Goal: Information Seeking & Learning: Find specific fact

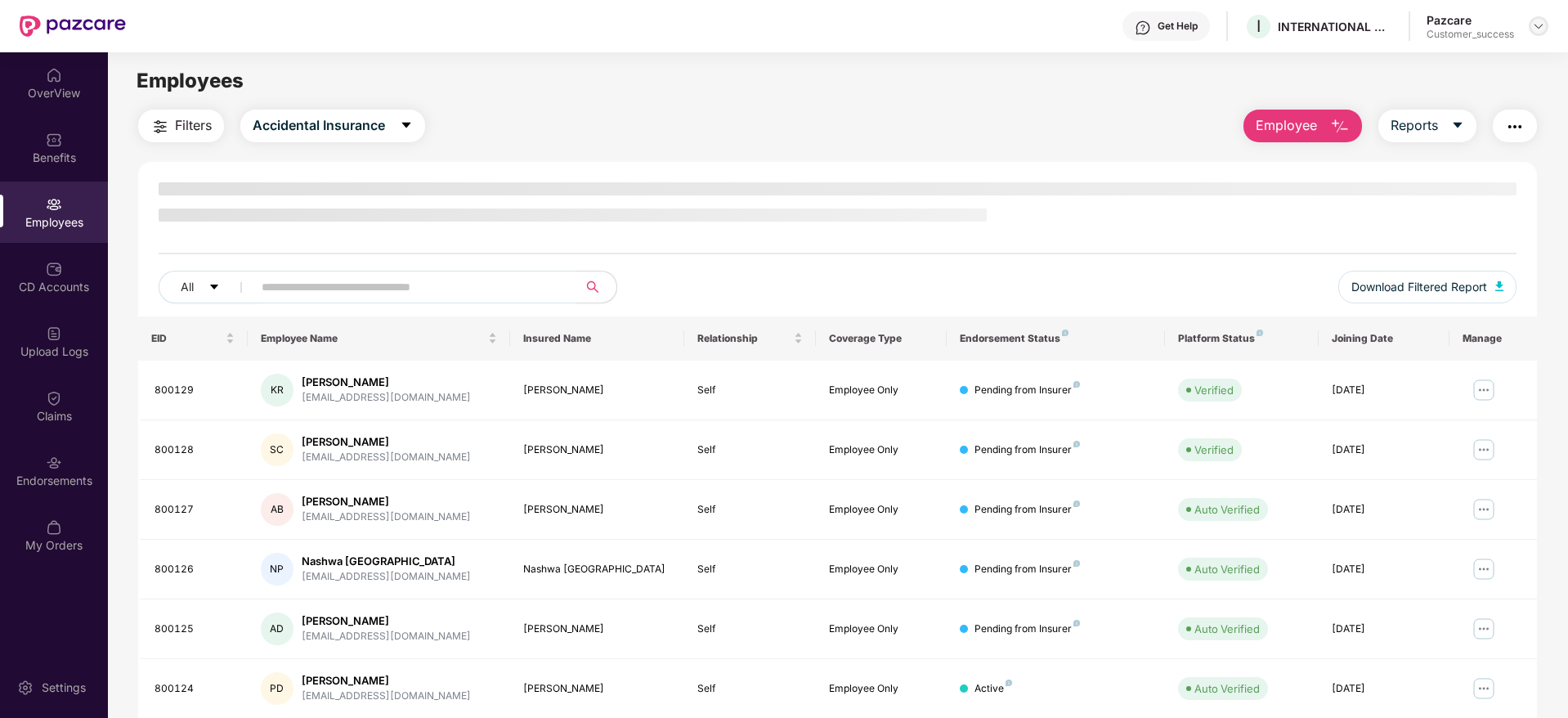
click at [1534, 25] on img at bounding box center [1538, 26] width 13 height 13
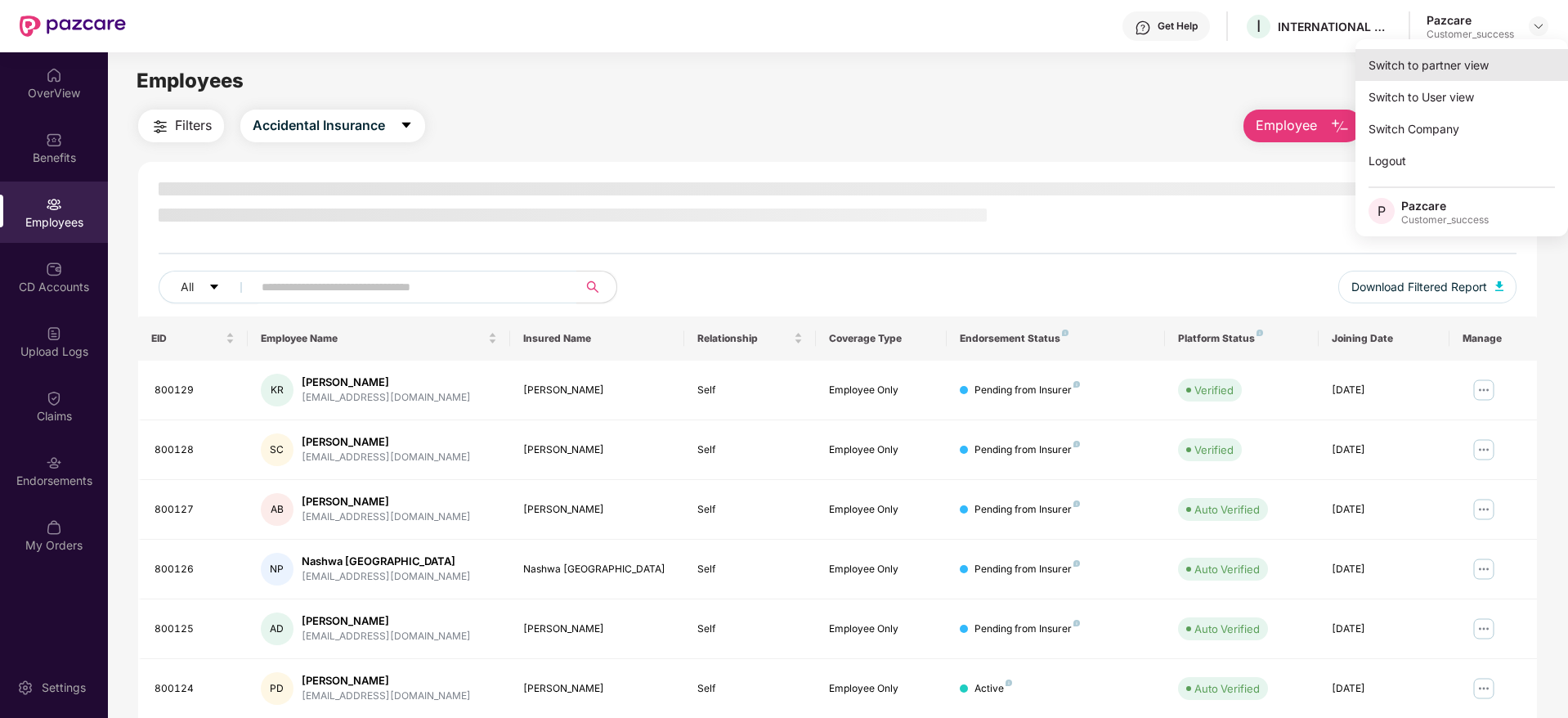
click at [1398, 64] on div "Switch to partner view" at bounding box center [1461, 65] width 212 height 32
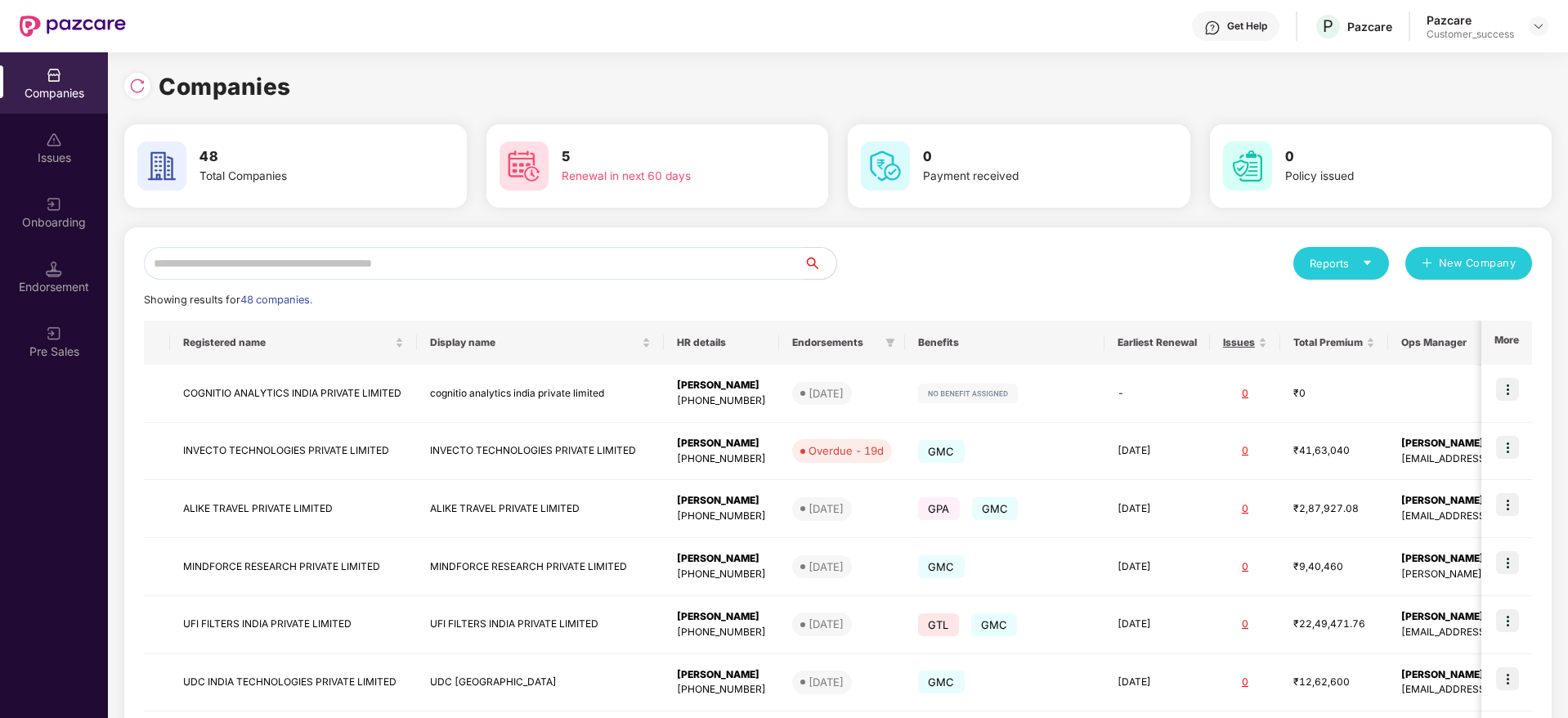
click at [388, 247] on input "text" at bounding box center [474, 264] width 659 height 32
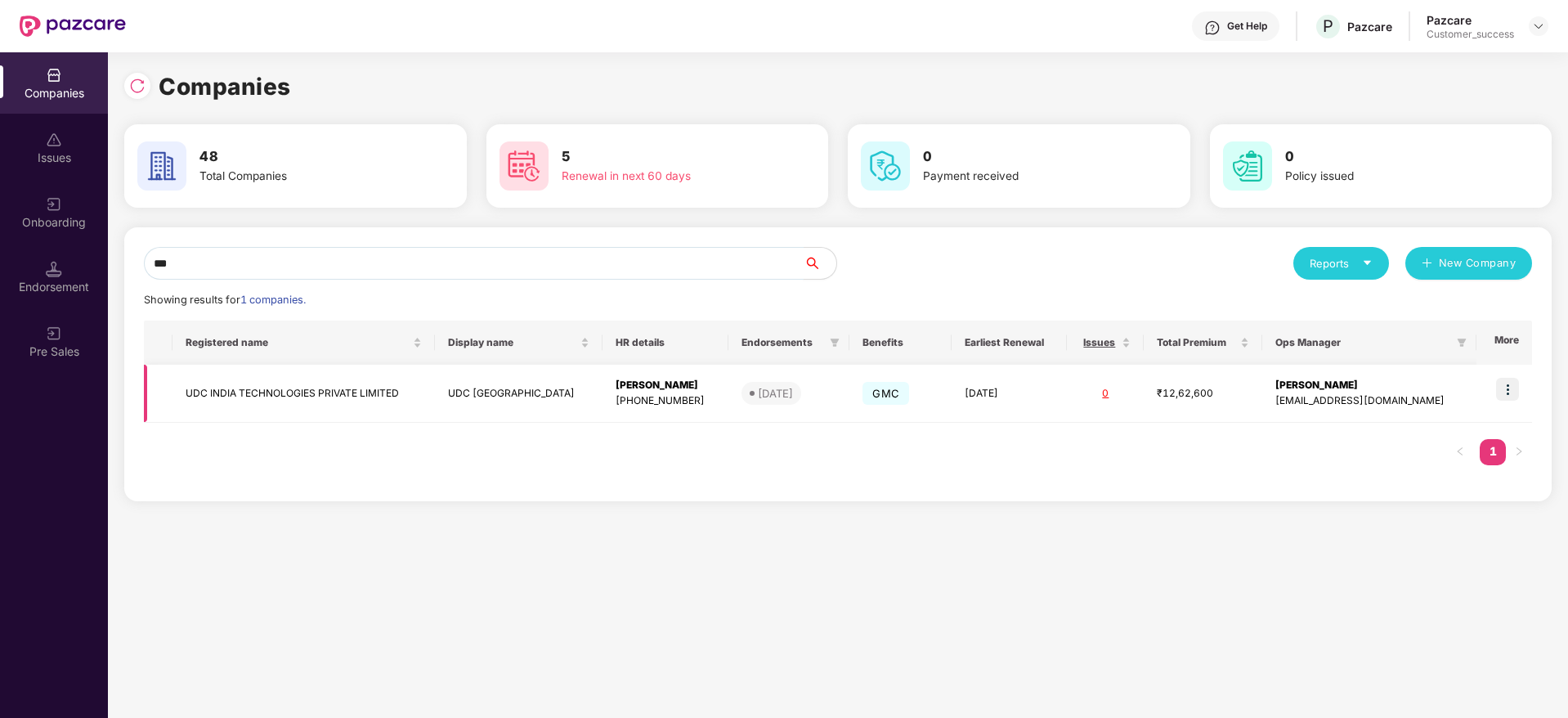
type input "***"
click at [1513, 387] on img at bounding box center [1508, 389] width 23 height 23
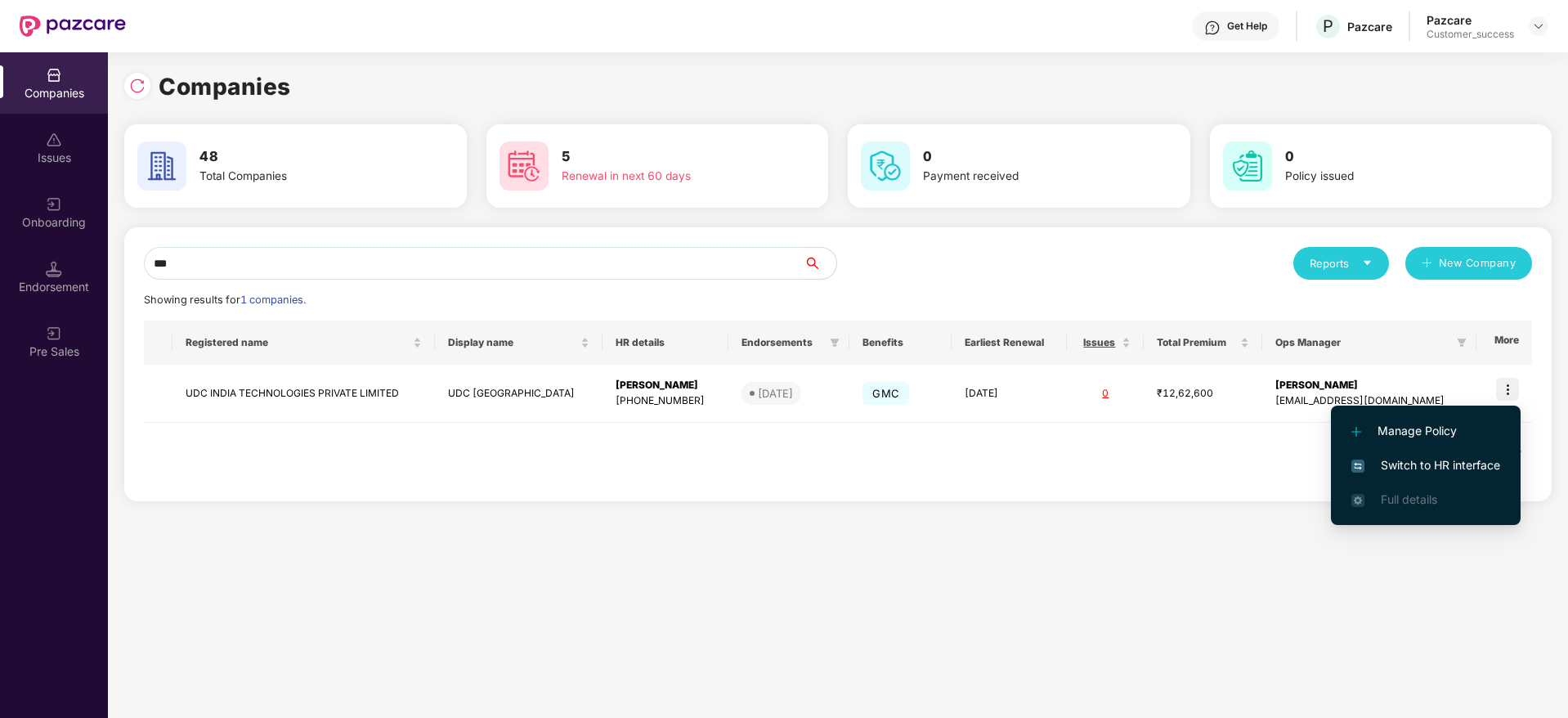
click at [1420, 460] on span "Switch to HR interface" at bounding box center [1426, 465] width 149 height 18
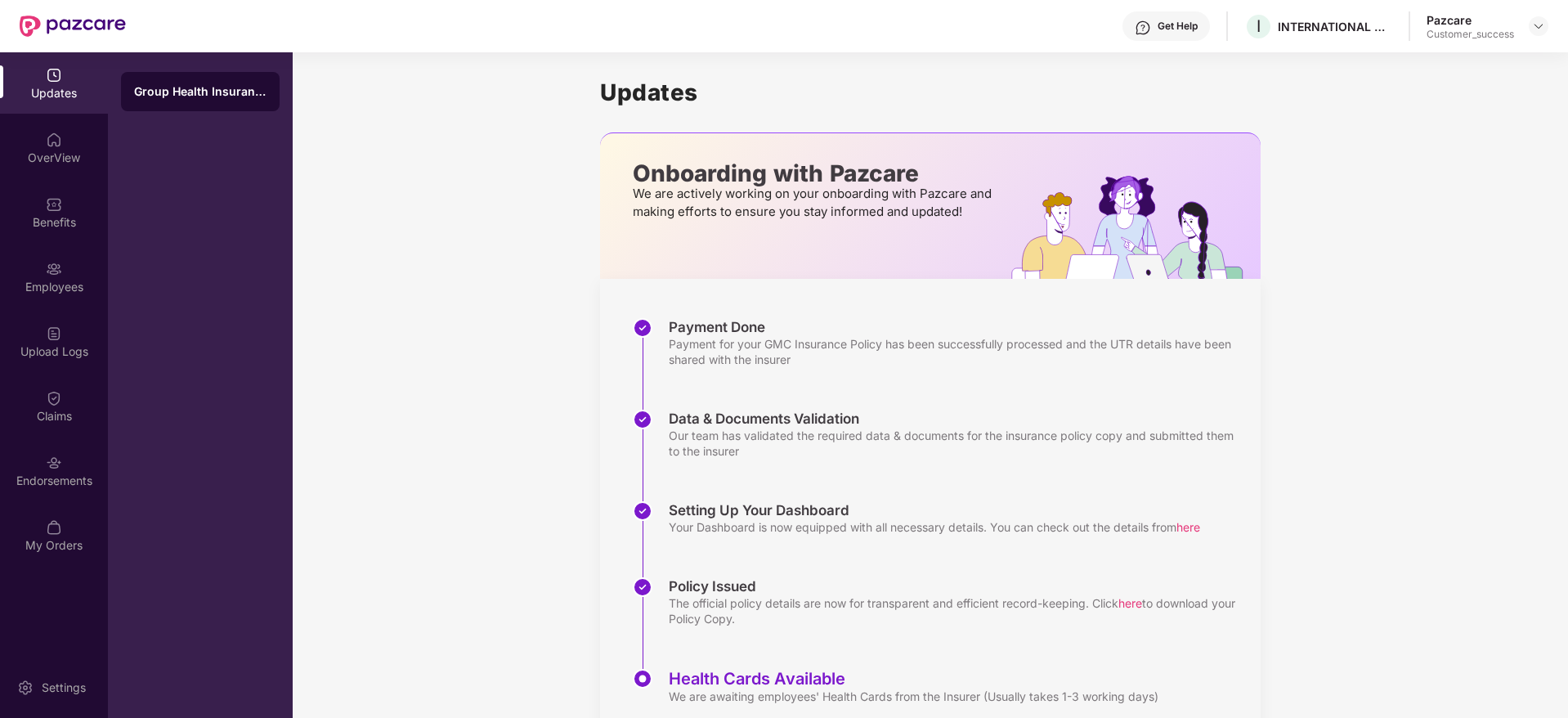
click at [60, 290] on div "Employees" at bounding box center [54, 287] width 108 height 16
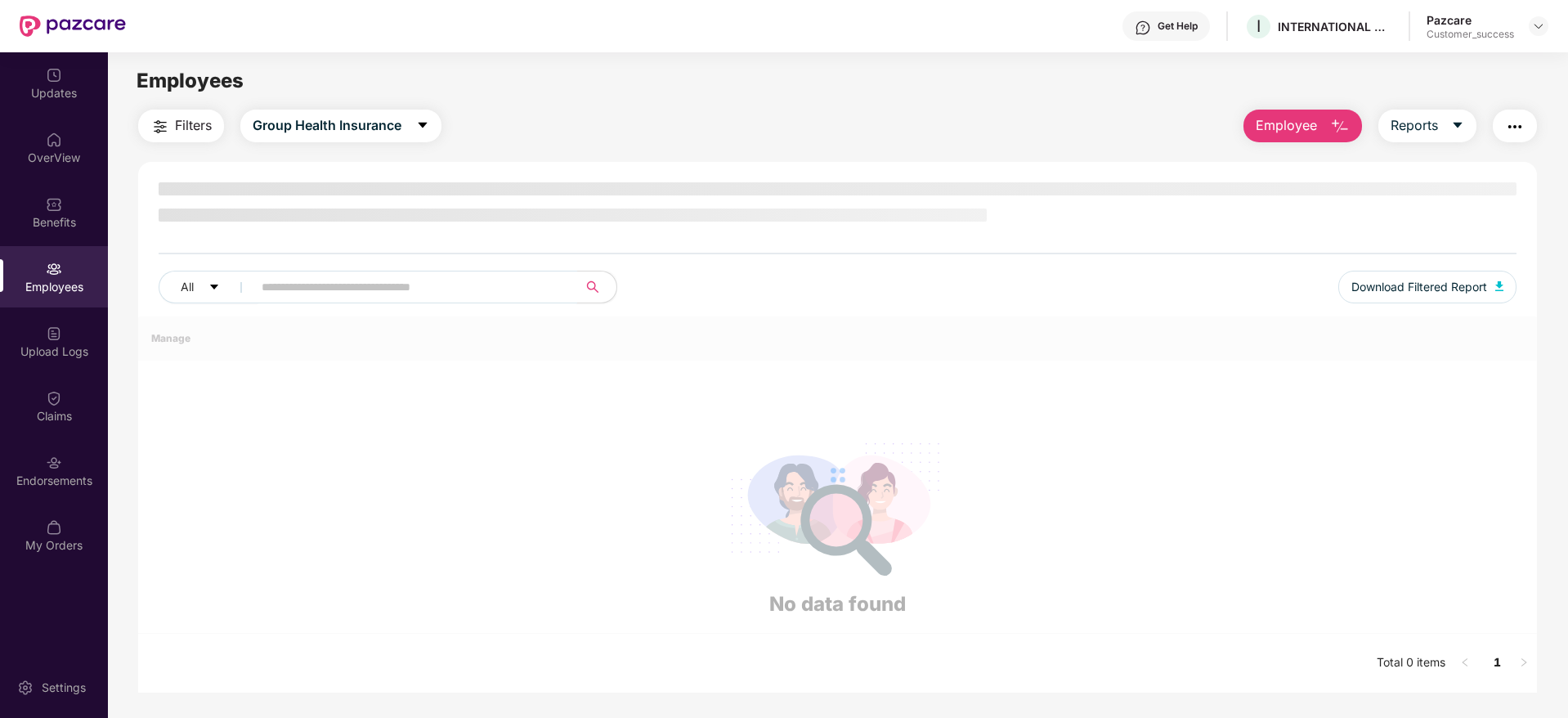
click at [289, 285] on input "text" at bounding box center [409, 287] width 294 height 24
paste input "**********"
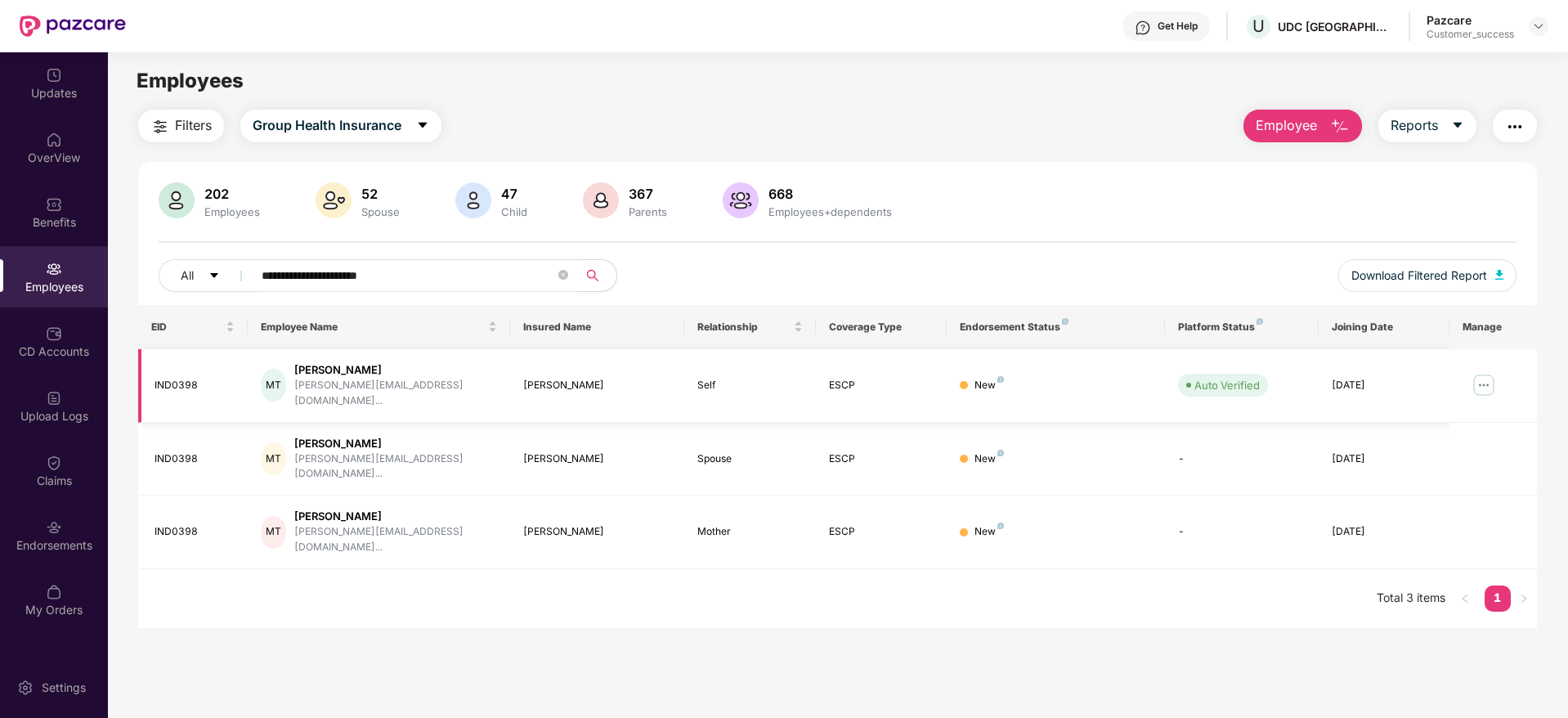
type input "**********"
click at [1481, 379] on img at bounding box center [1483, 385] width 26 height 26
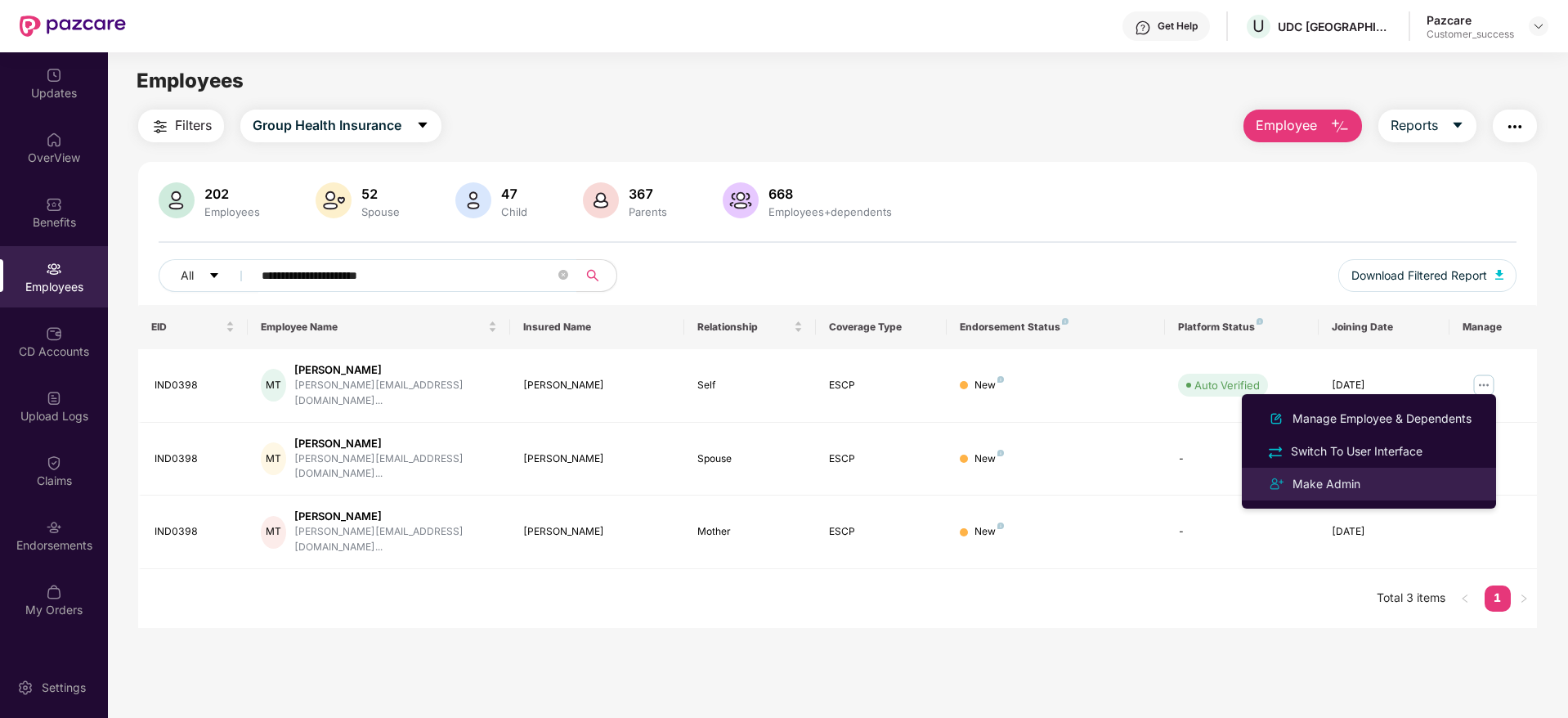
click at [1343, 486] on div "Make Admin" at bounding box center [1326, 484] width 74 height 18
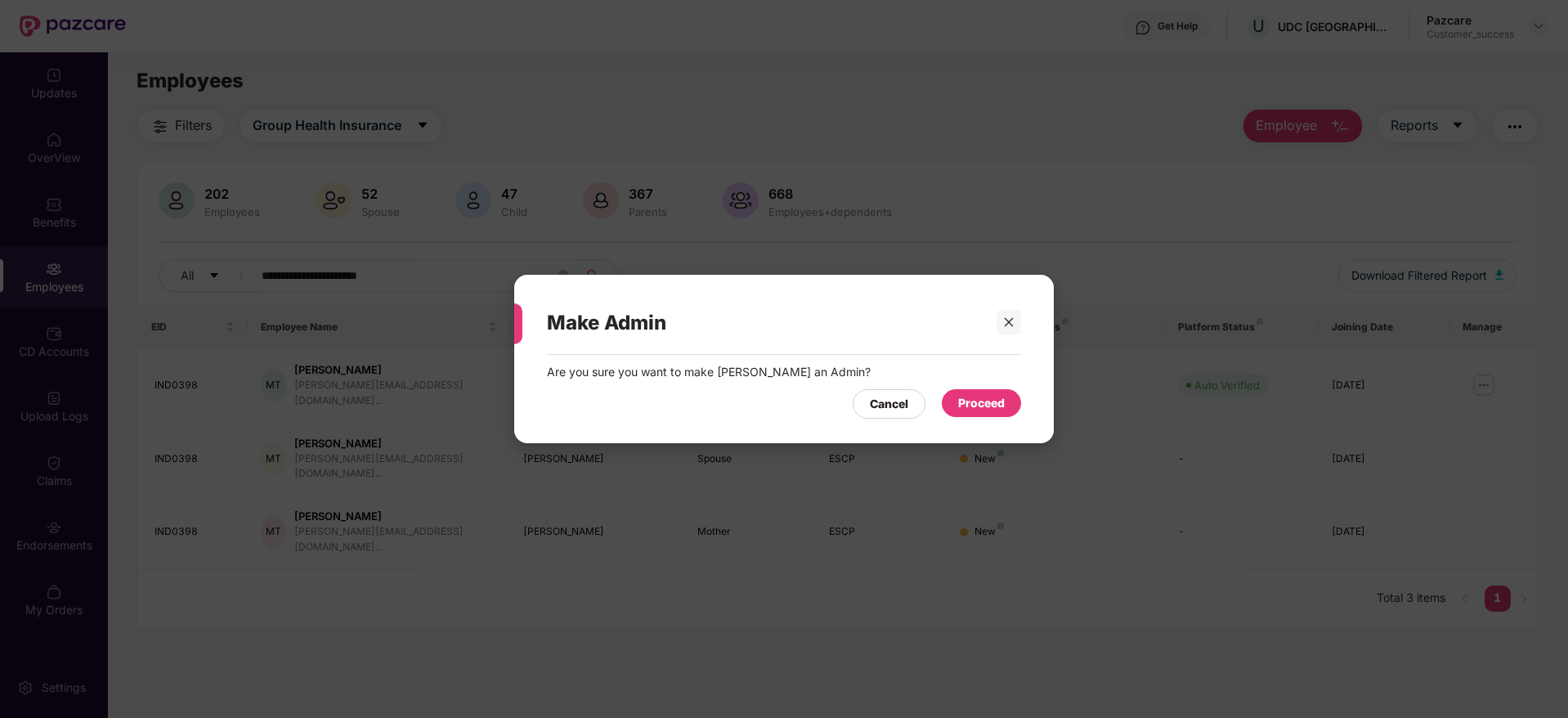
click at [960, 402] on div "Proceed" at bounding box center [981, 403] width 47 height 18
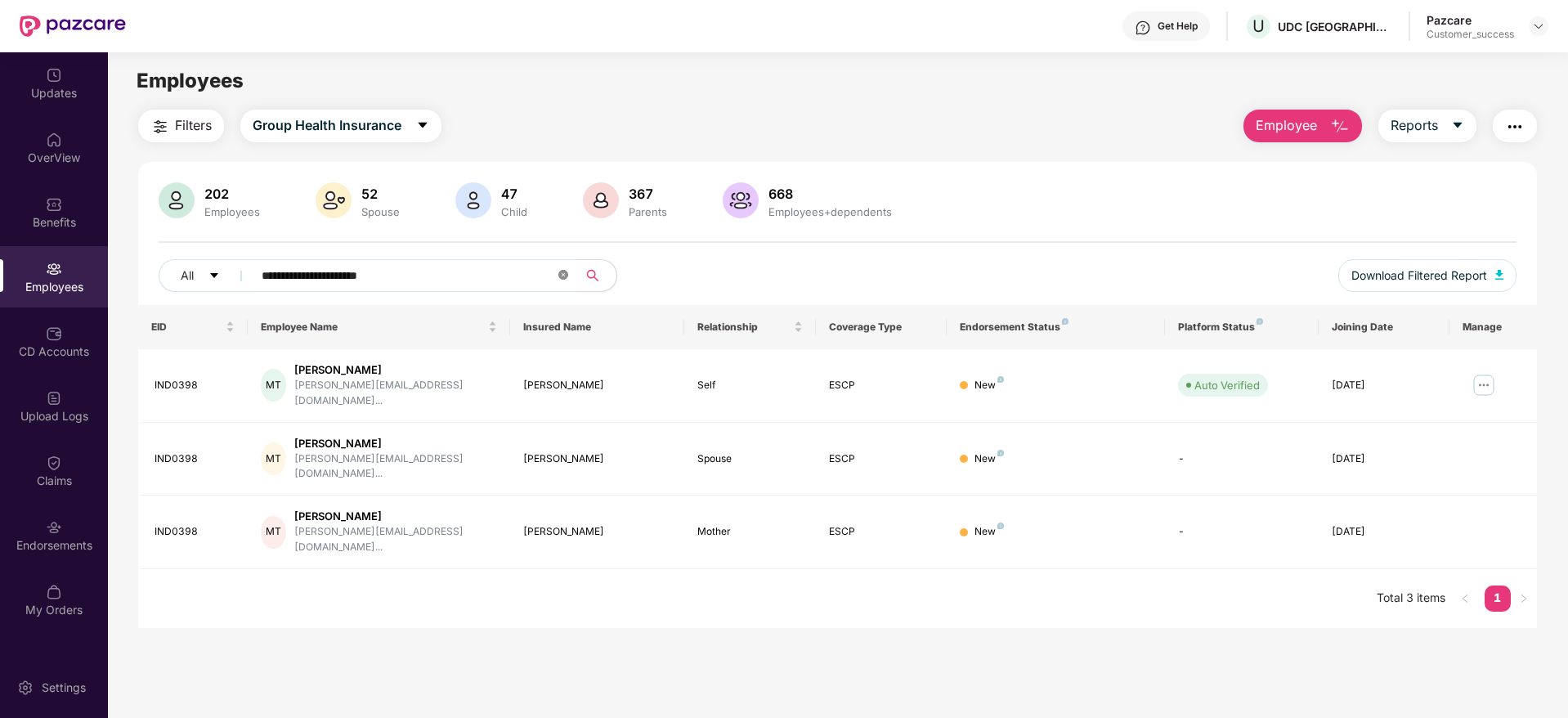
click at [563, 278] on icon "close-circle" at bounding box center [563, 274] width 10 height 10
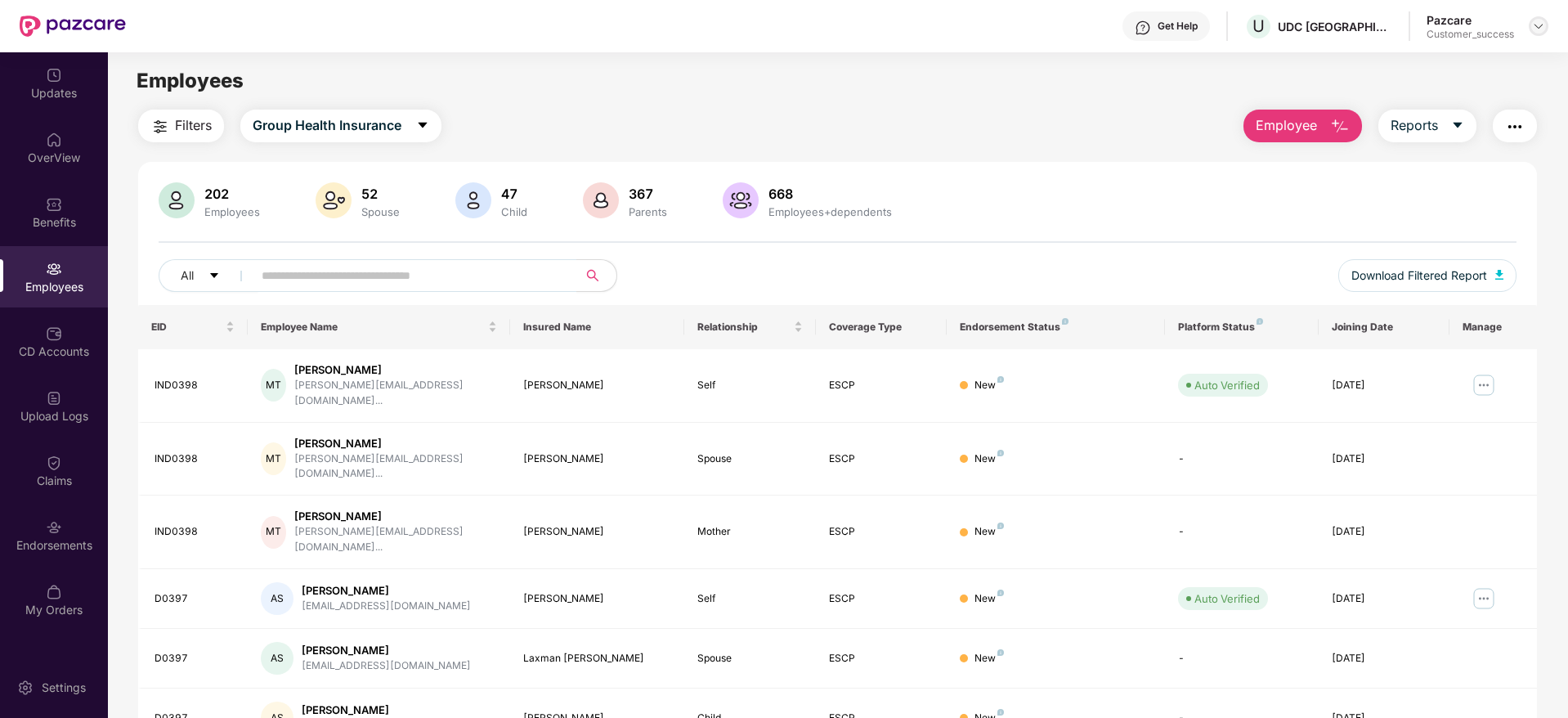
click at [1536, 26] on img at bounding box center [1538, 26] width 13 height 13
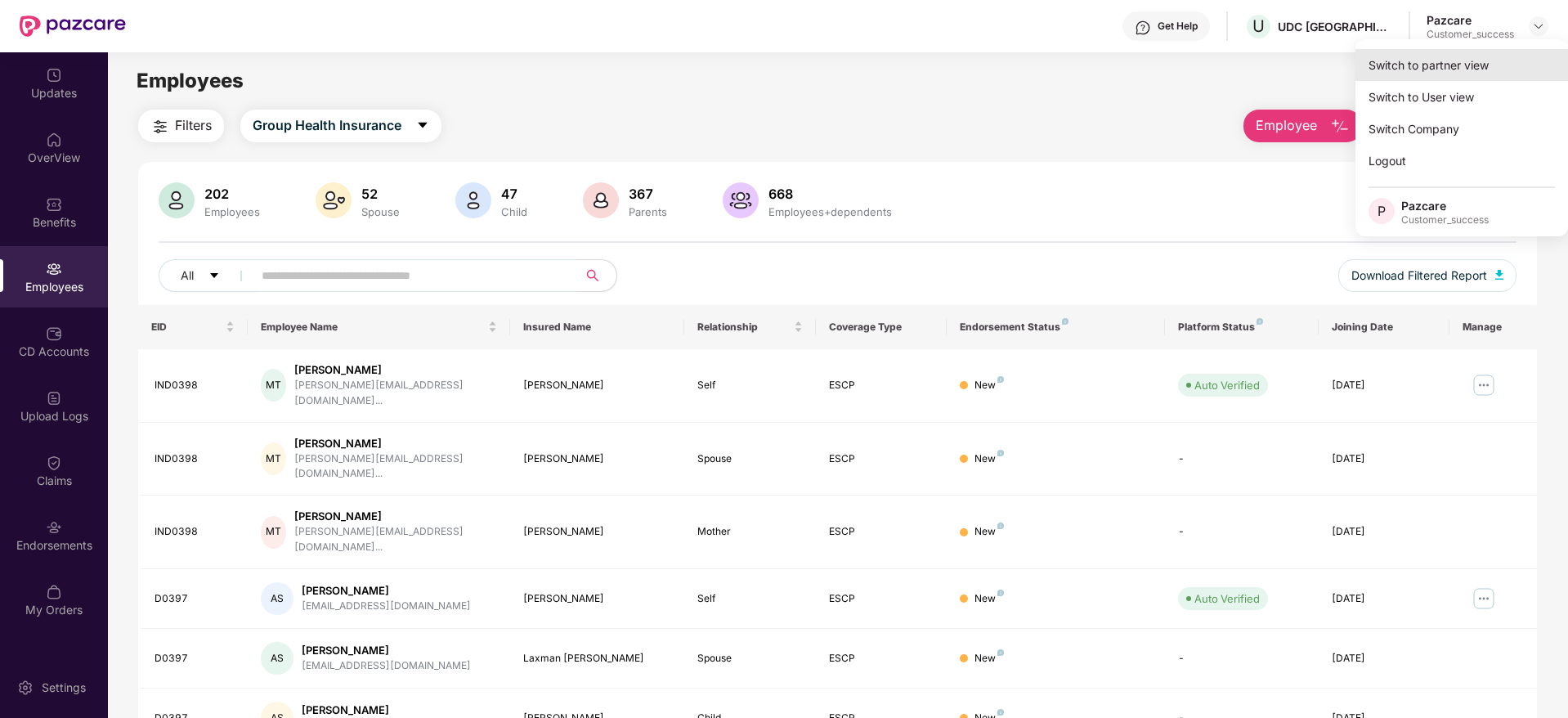
click at [1418, 70] on div "Switch to partner view" at bounding box center [1461, 65] width 212 height 32
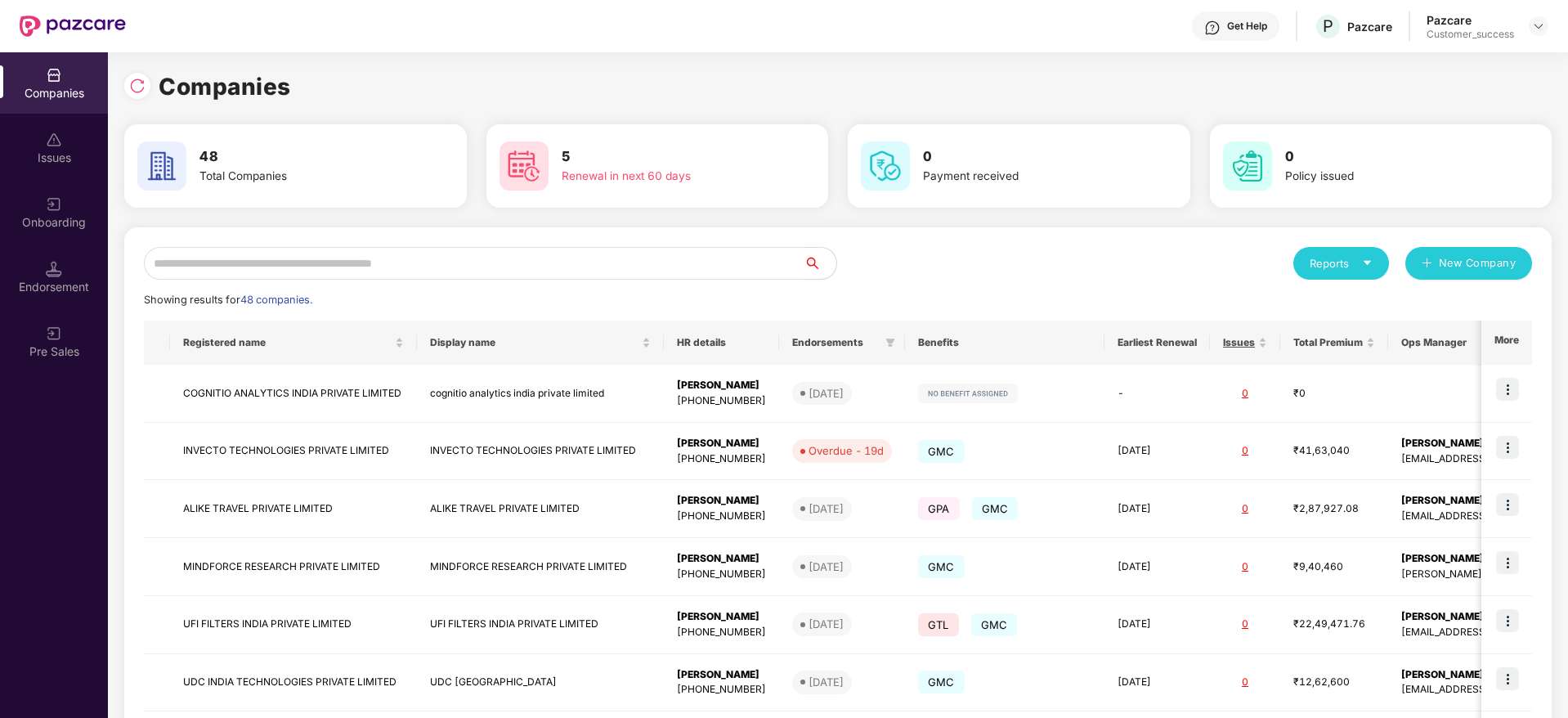
click at [639, 256] on input "text" at bounding box center [474, 264] width 659 height 32
type input "*"
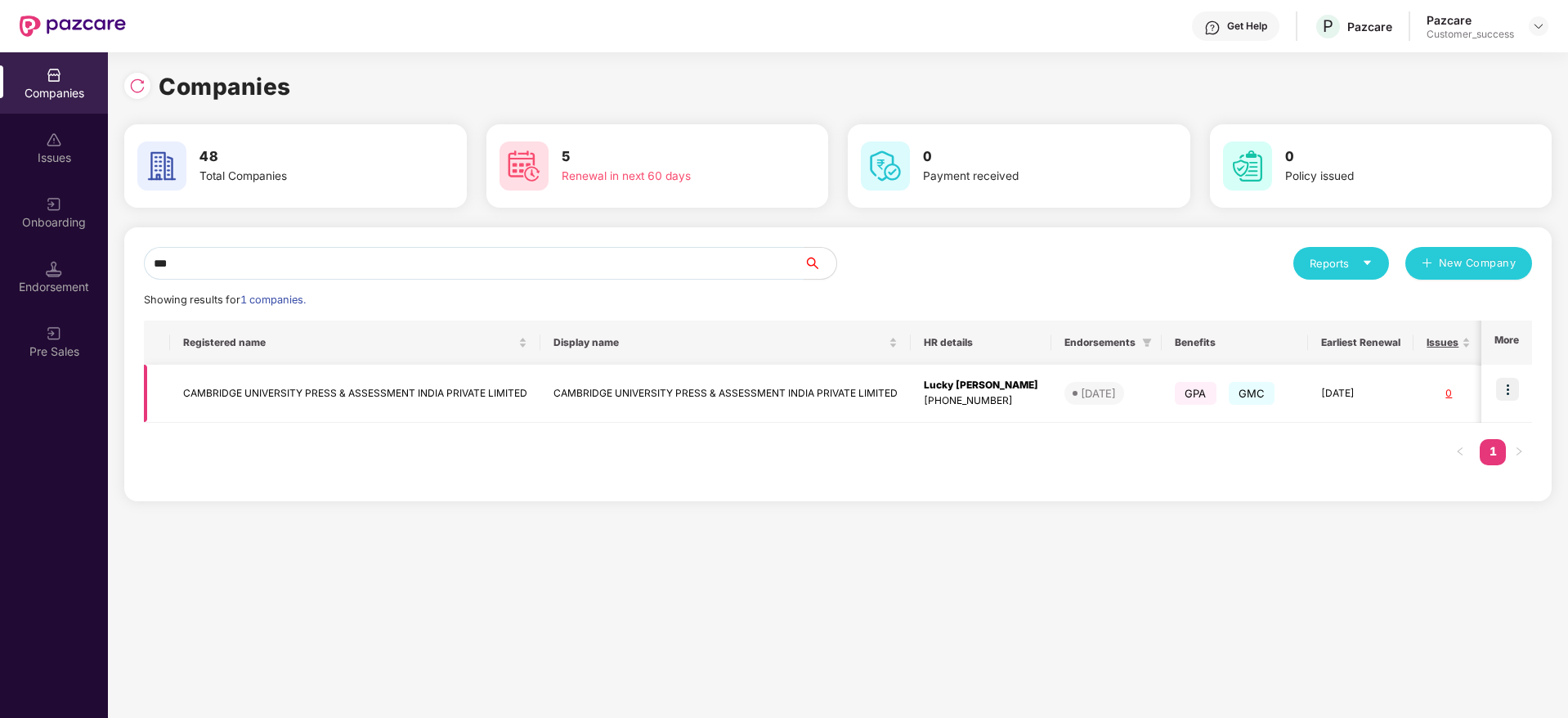
type input "***"
click at [1513, 396] on img at bounding box center [1508, 389] width 23 height 23
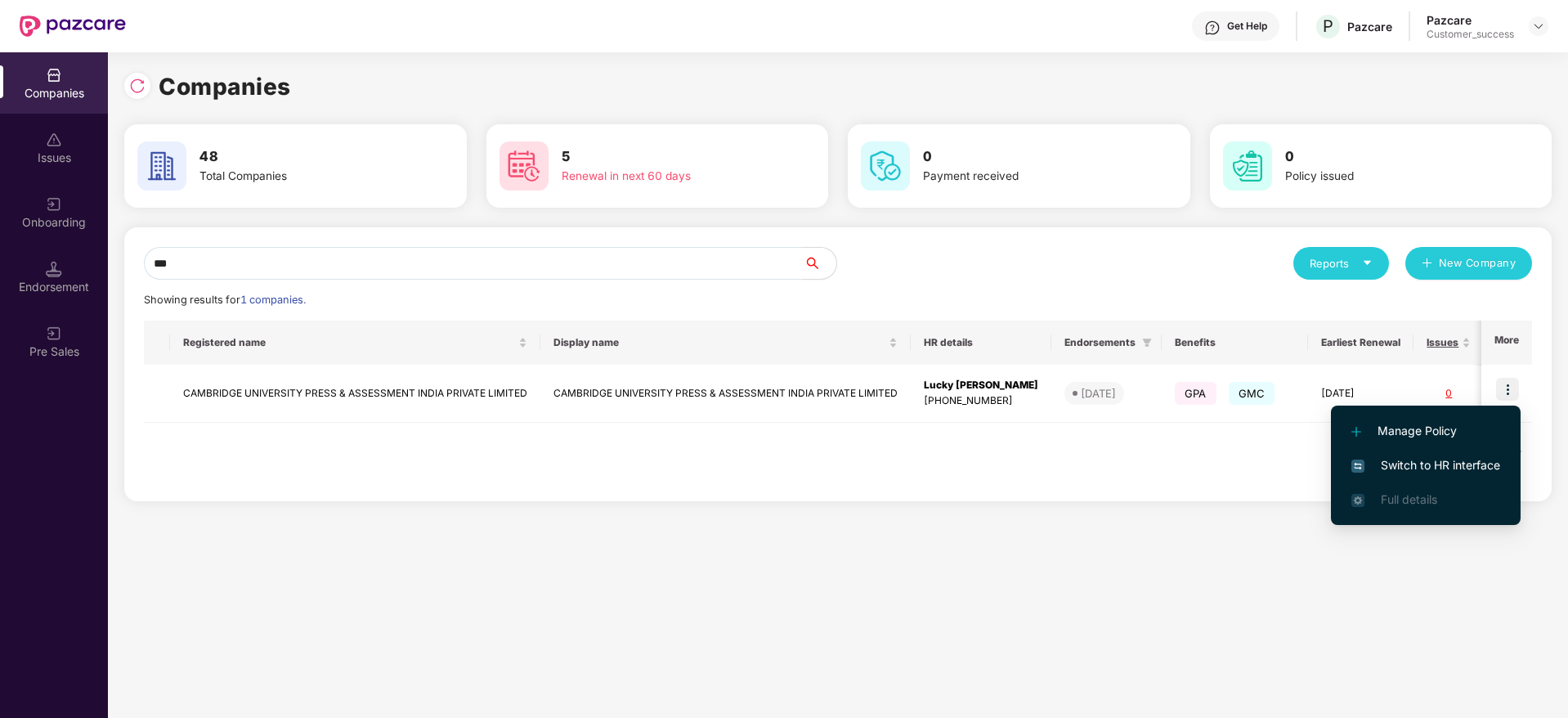
click at [1415, 468] on span "Switch to HR interface" at bounding box center [1426, 465] width 149 height 18
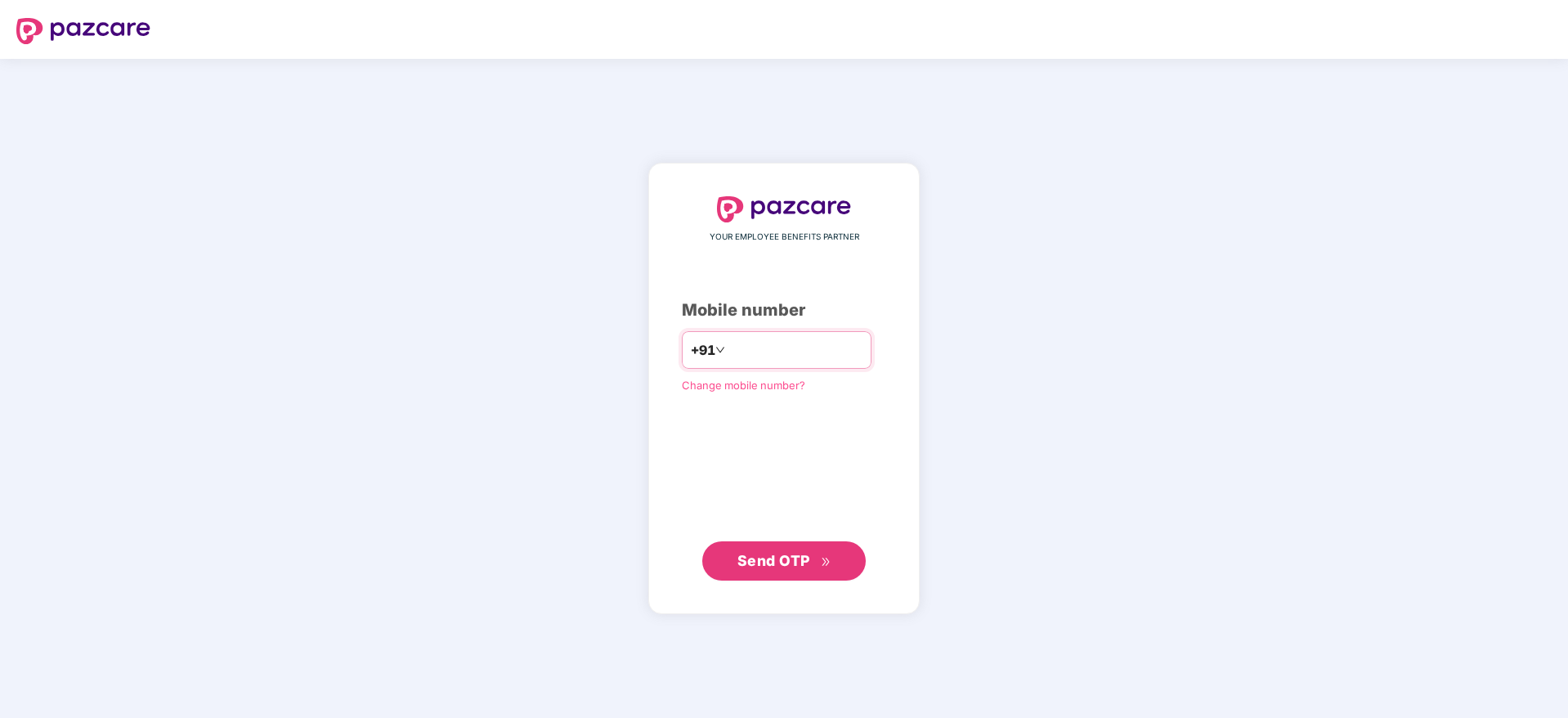
click at [767, 363] on div "+91" at bounding box center [777, 350] width 190 height 38
click at [743, 350] on input "number" at bounding box center [796, 350] width 134 height 26
type input "**********"
click at [801, 565] on span "Send OTP" at bounding box center [773, 559] width 73 height 17
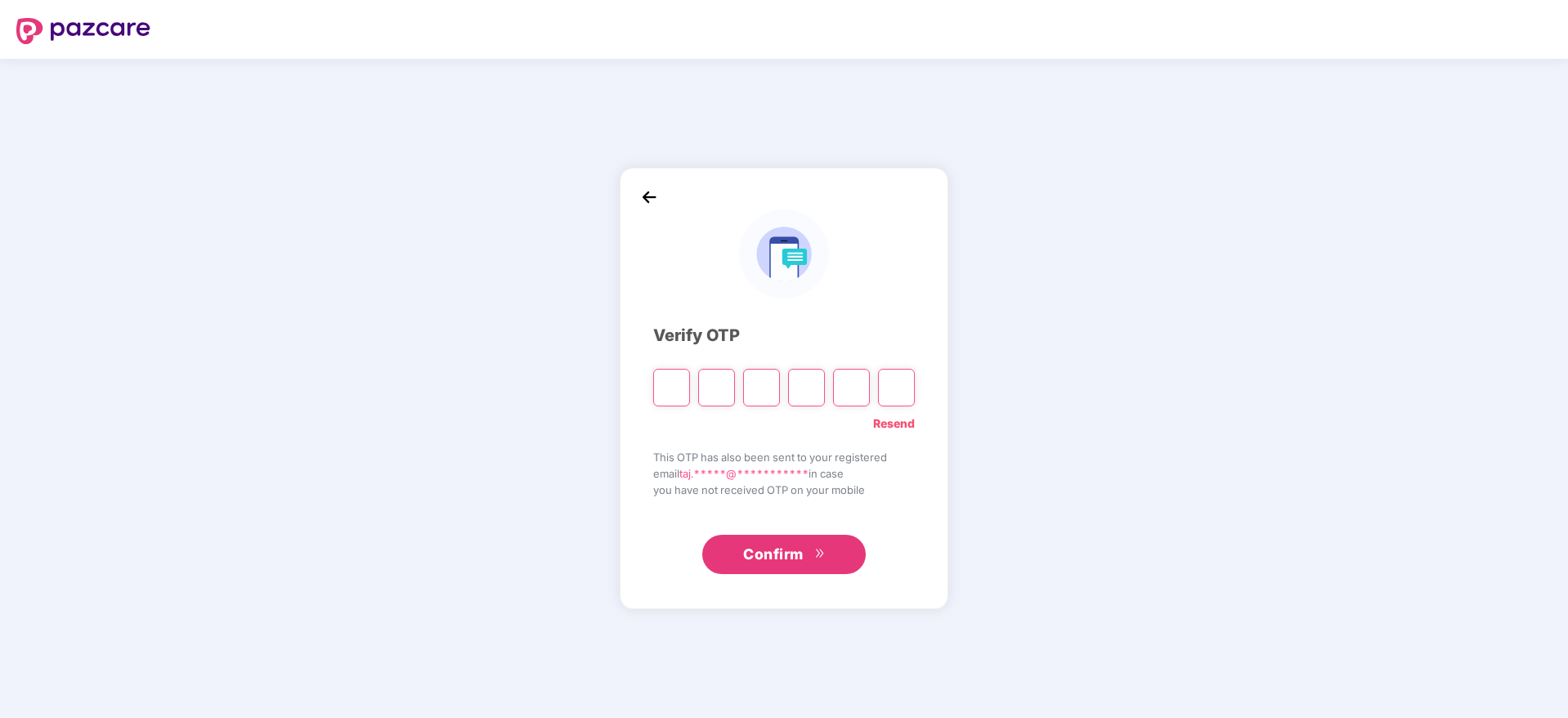
paste input "*"
type input "*"
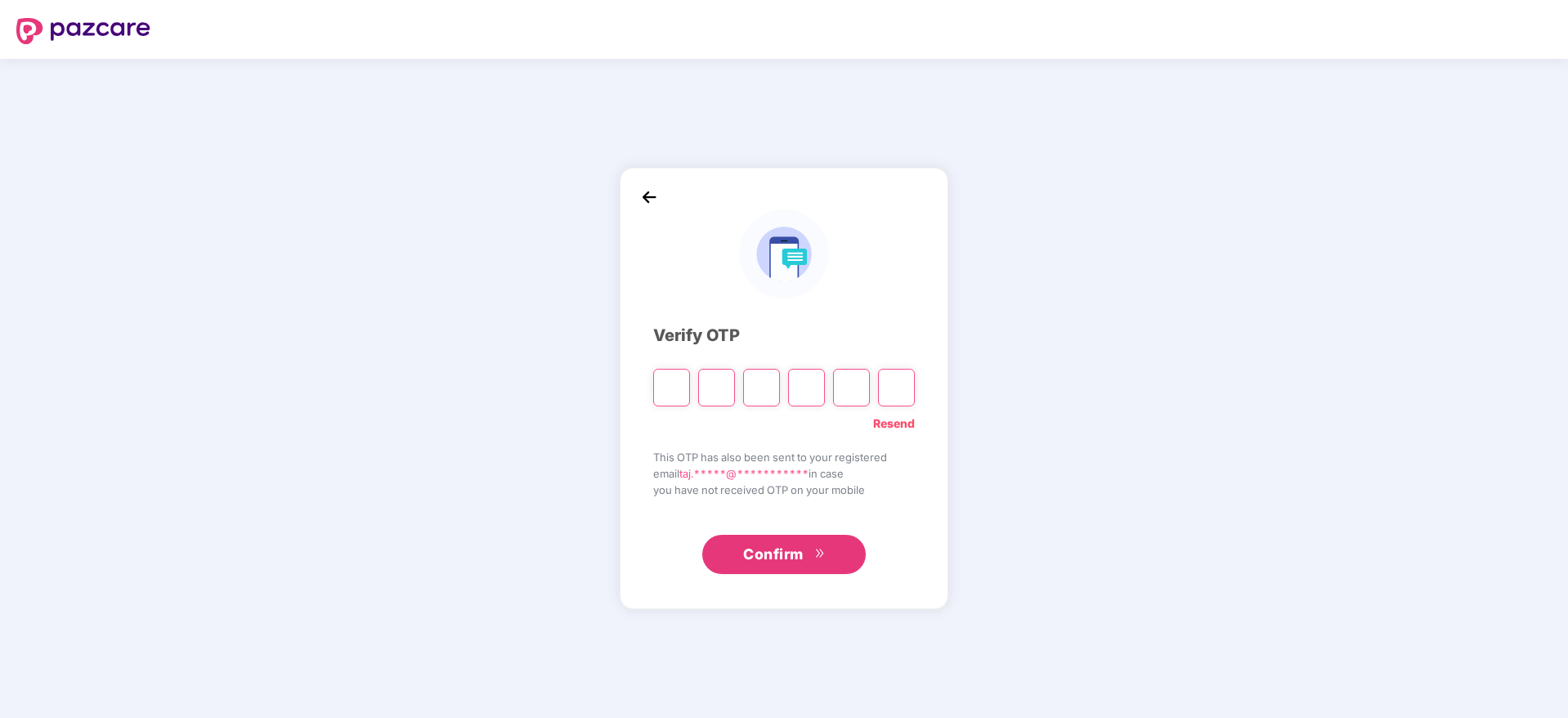
type input "*"
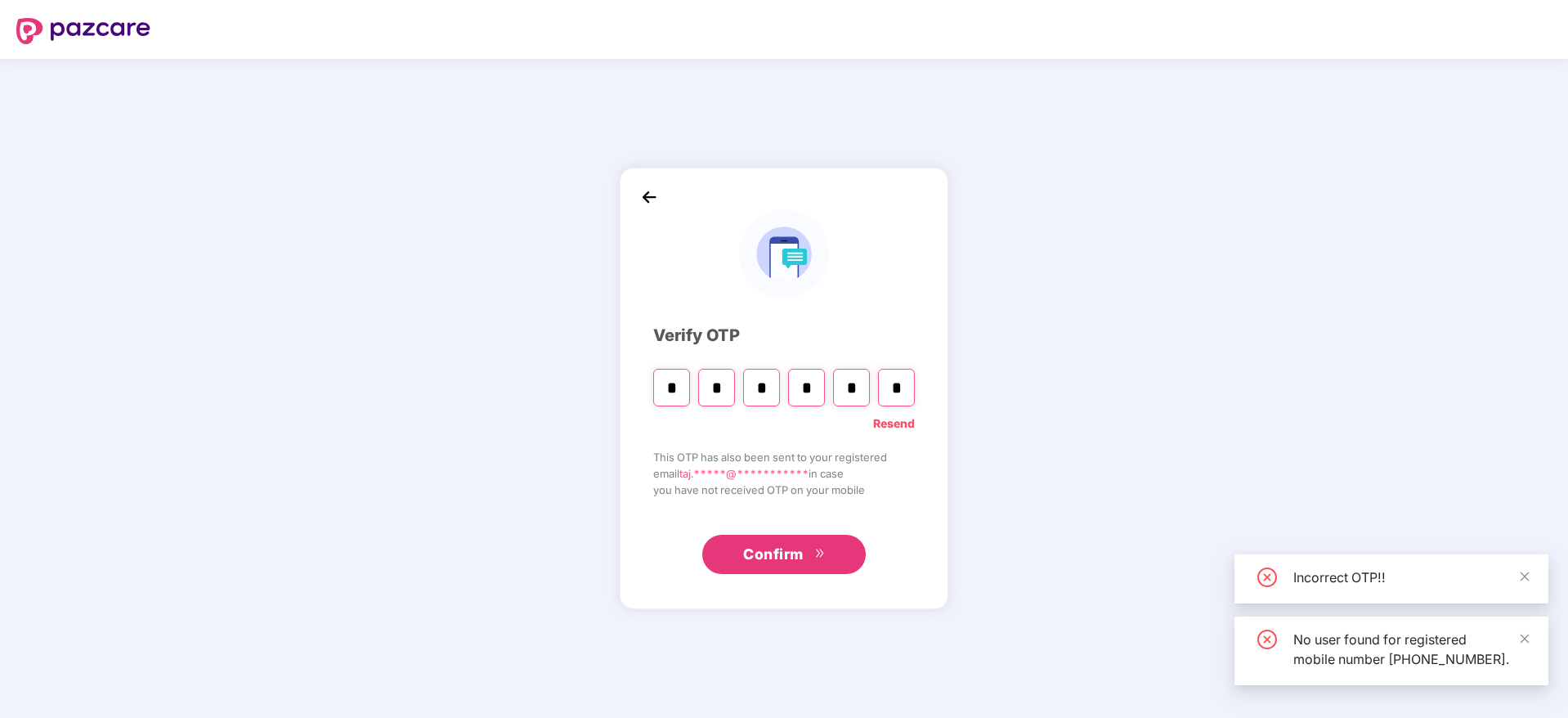
click at [760, 554] on span "Confirm" at bounding box center [773, 555] width 61 height 23
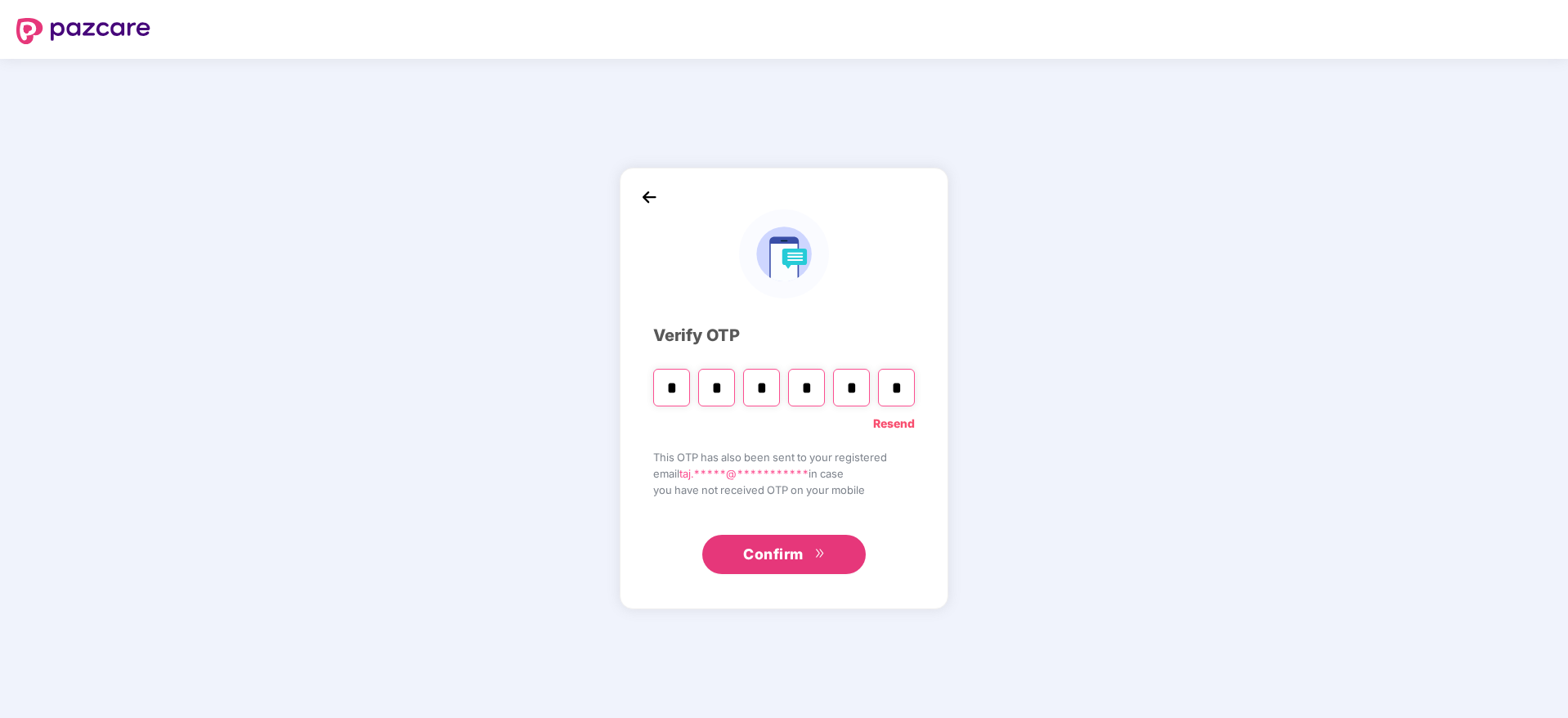
click at [682, 388] on input "*" at bounding box center [671, 387] width 37 height 38
paste input "Digit 6"
type input "*"
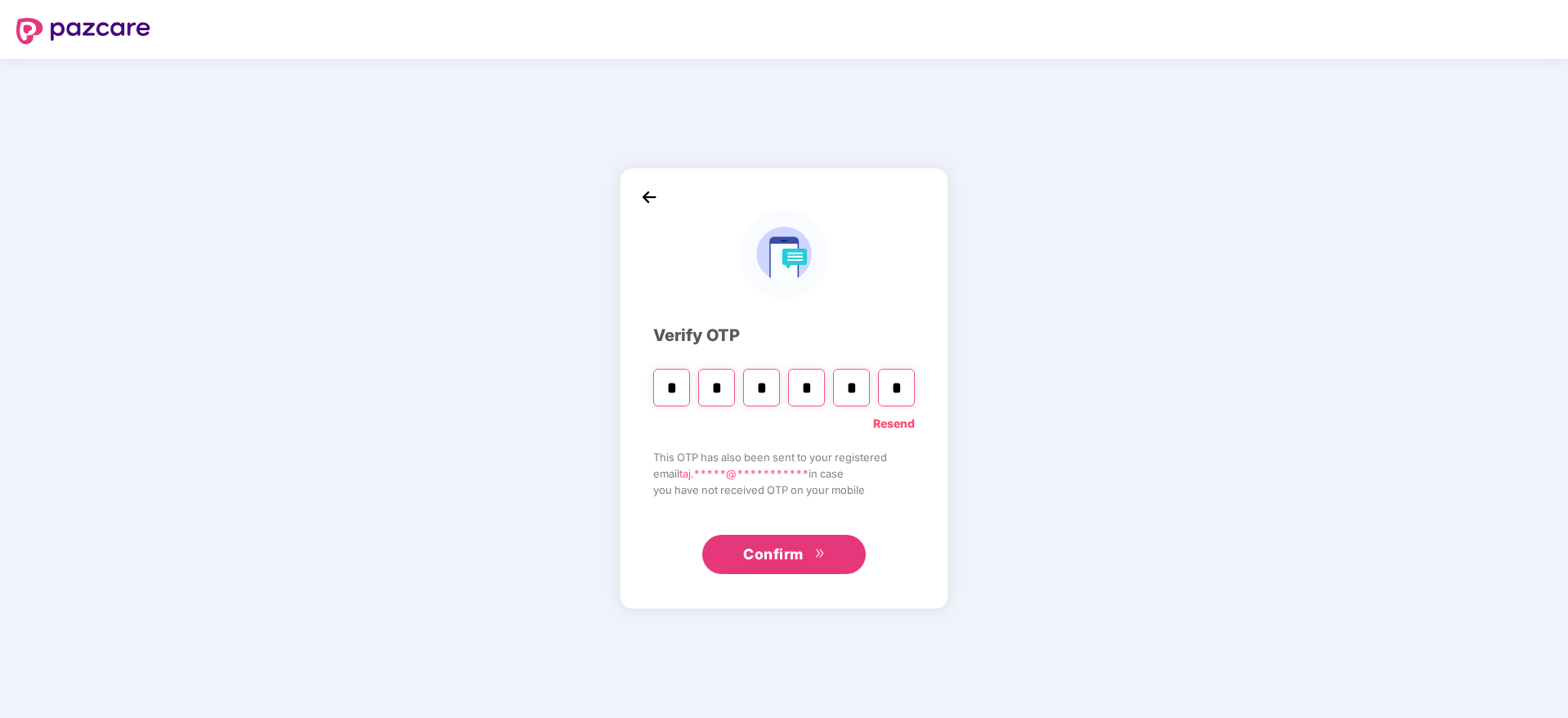
type input "*"
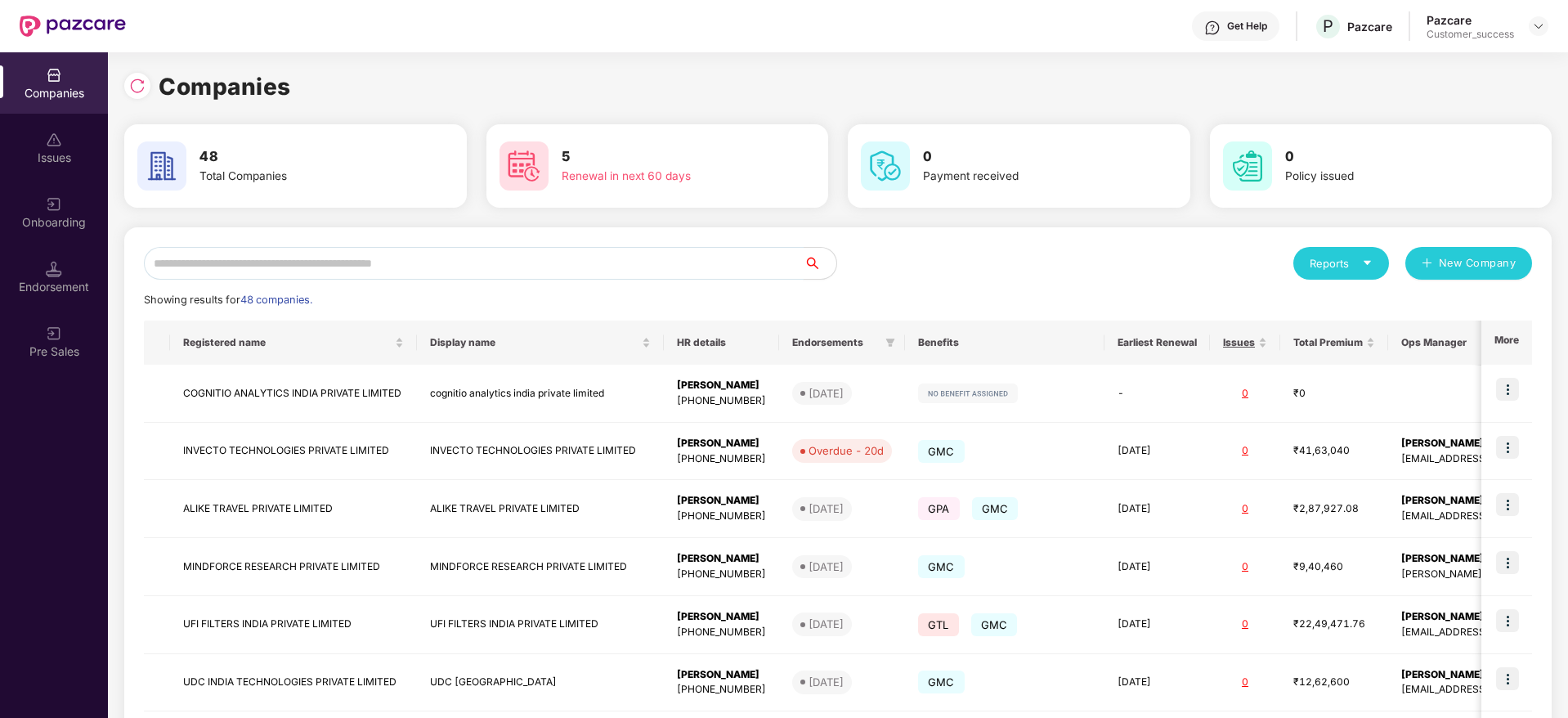
click at [256, 263] on input "text" at bounding box center [474, 264] width 659 height 32
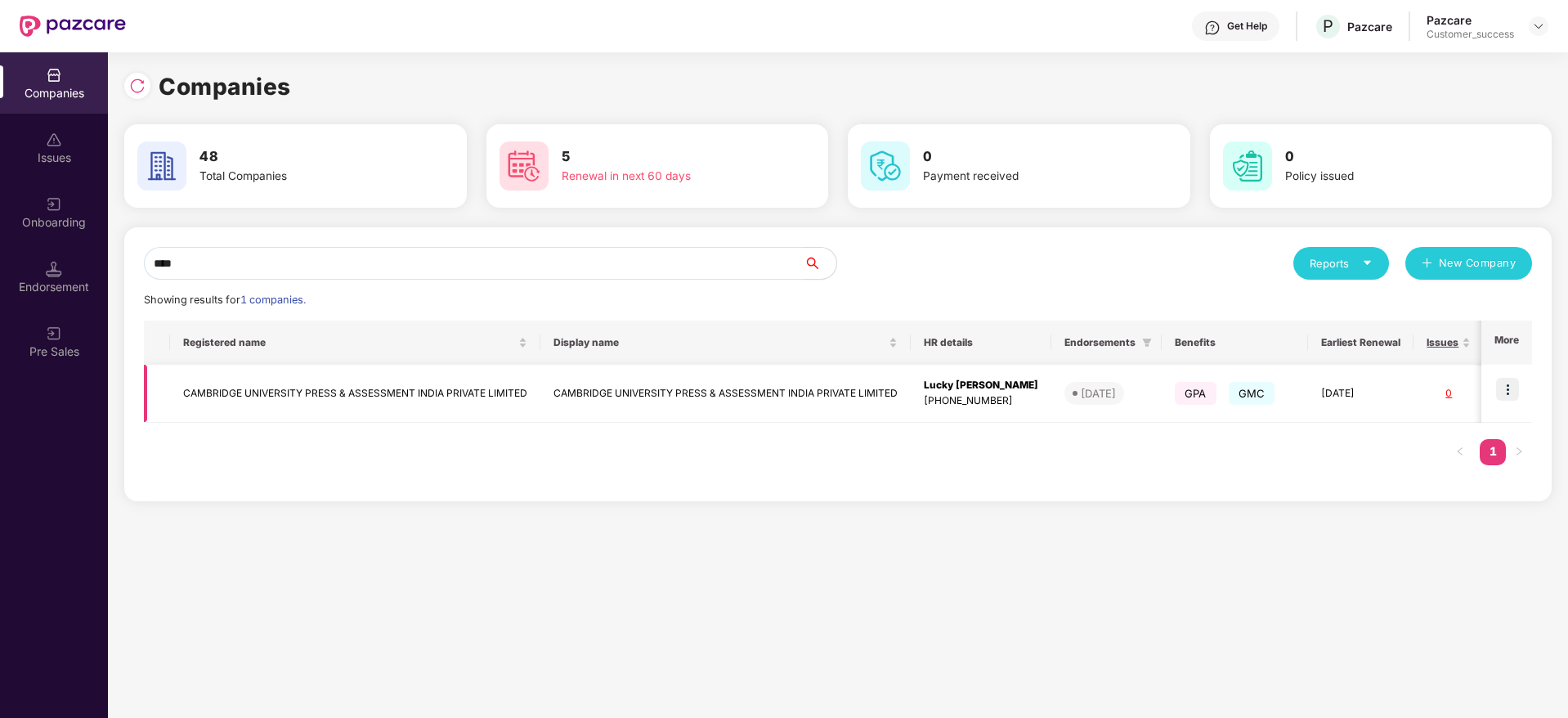
type input "****"
click at [1505, 385] on img at bounding box center [1508, 389] width 23 height 23
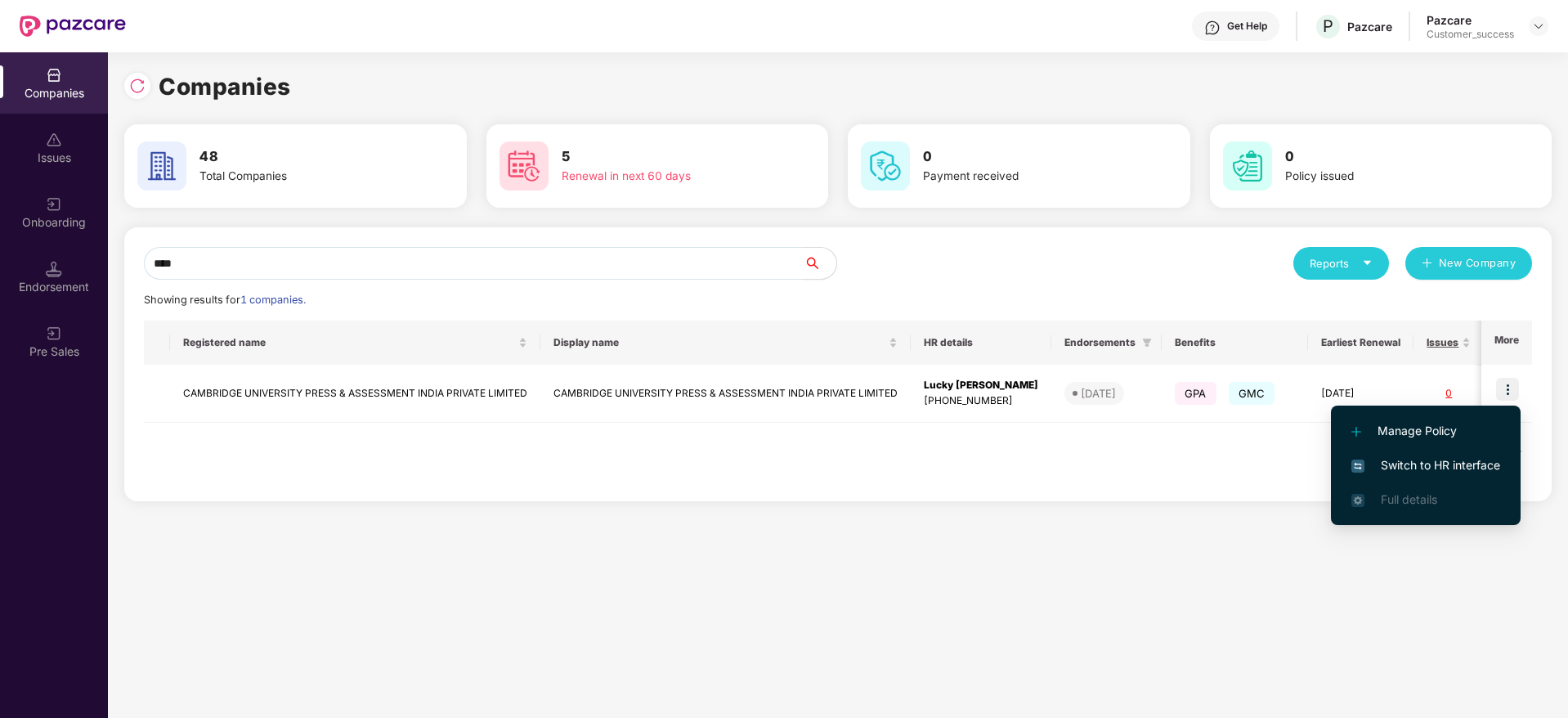
click at [1385, 465] on span "Switch to HR interface" at bounding box center [1426, 465] width 149 height 18
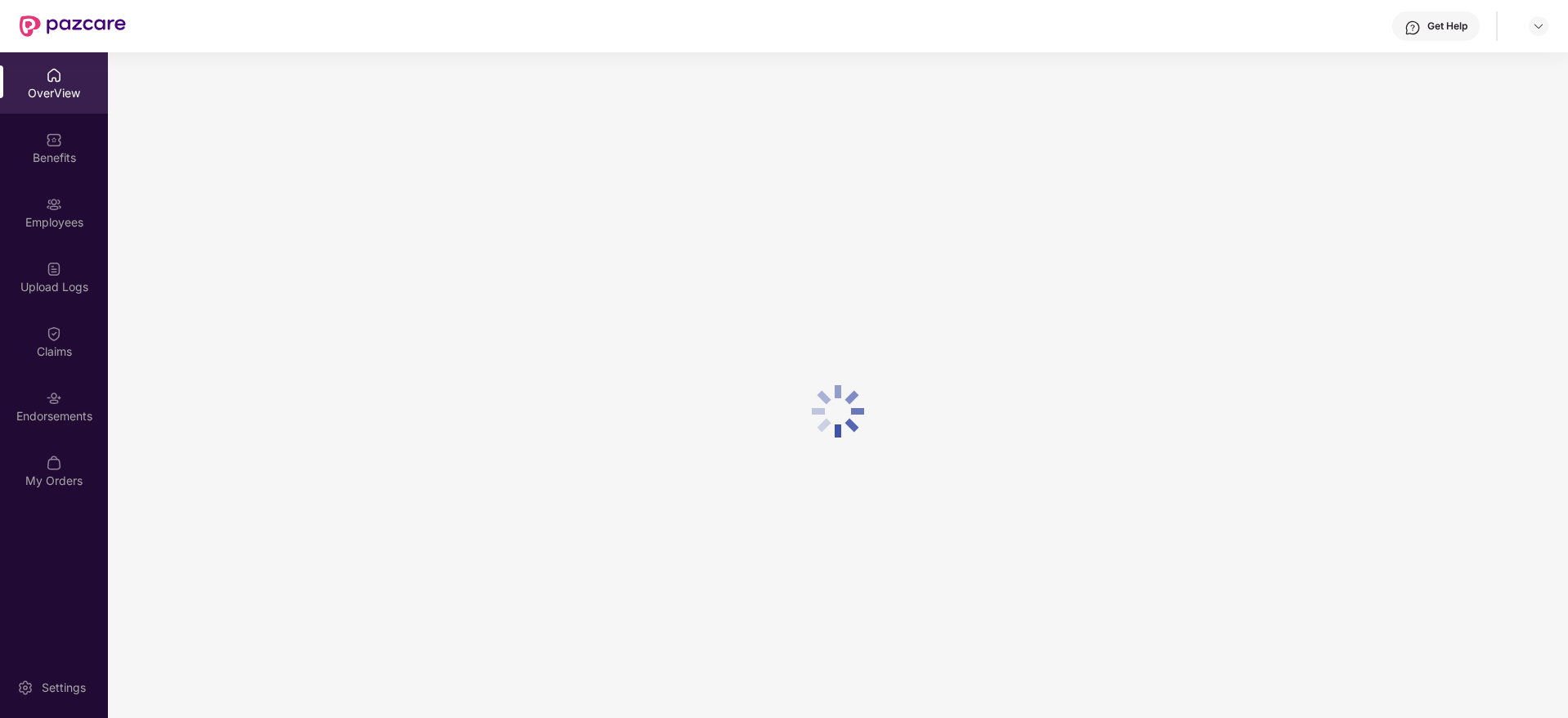
click at [51, 218] on div "Employees" at bounding box center [54, 222] width 108 height 16
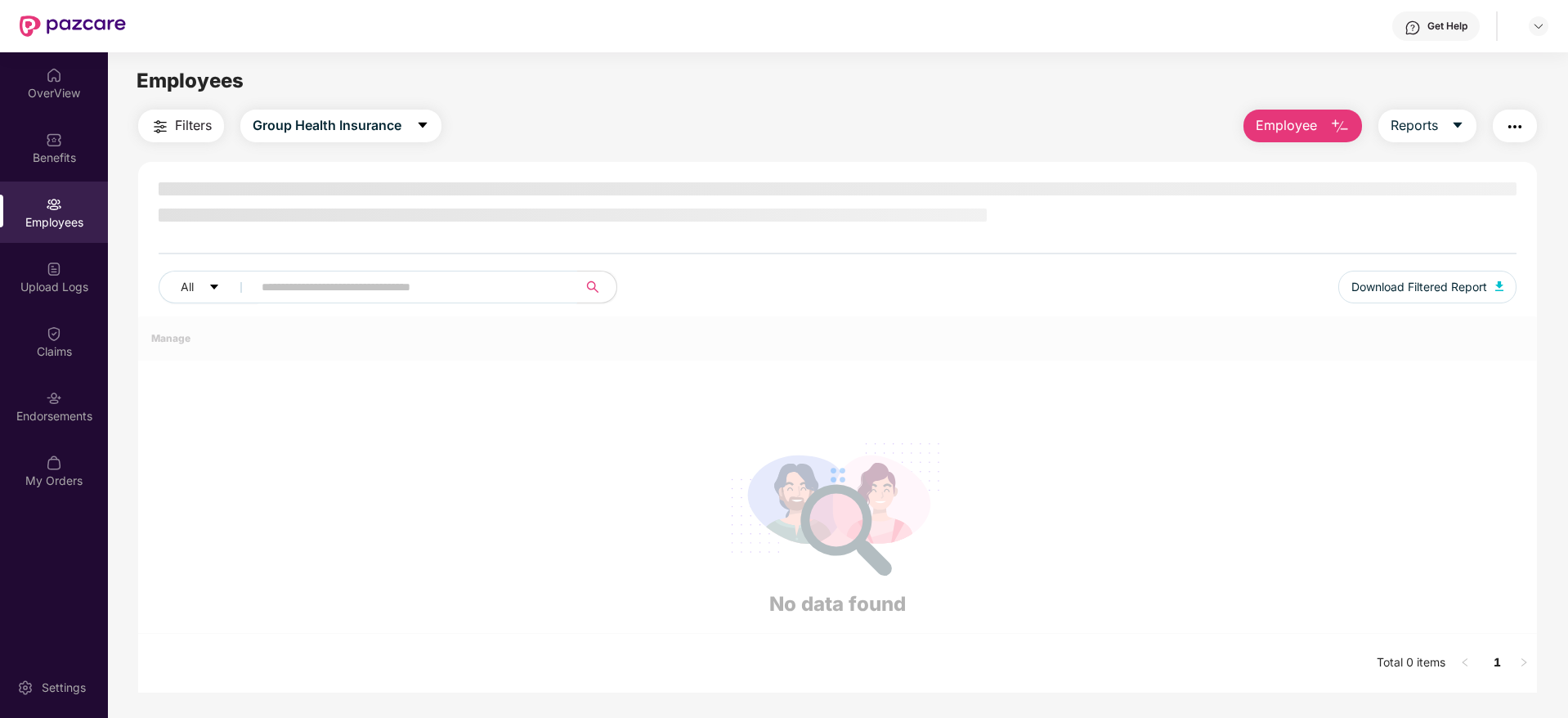
click at [363, 286] on input "text" at bounding box center [409, 287] width 294 height 24
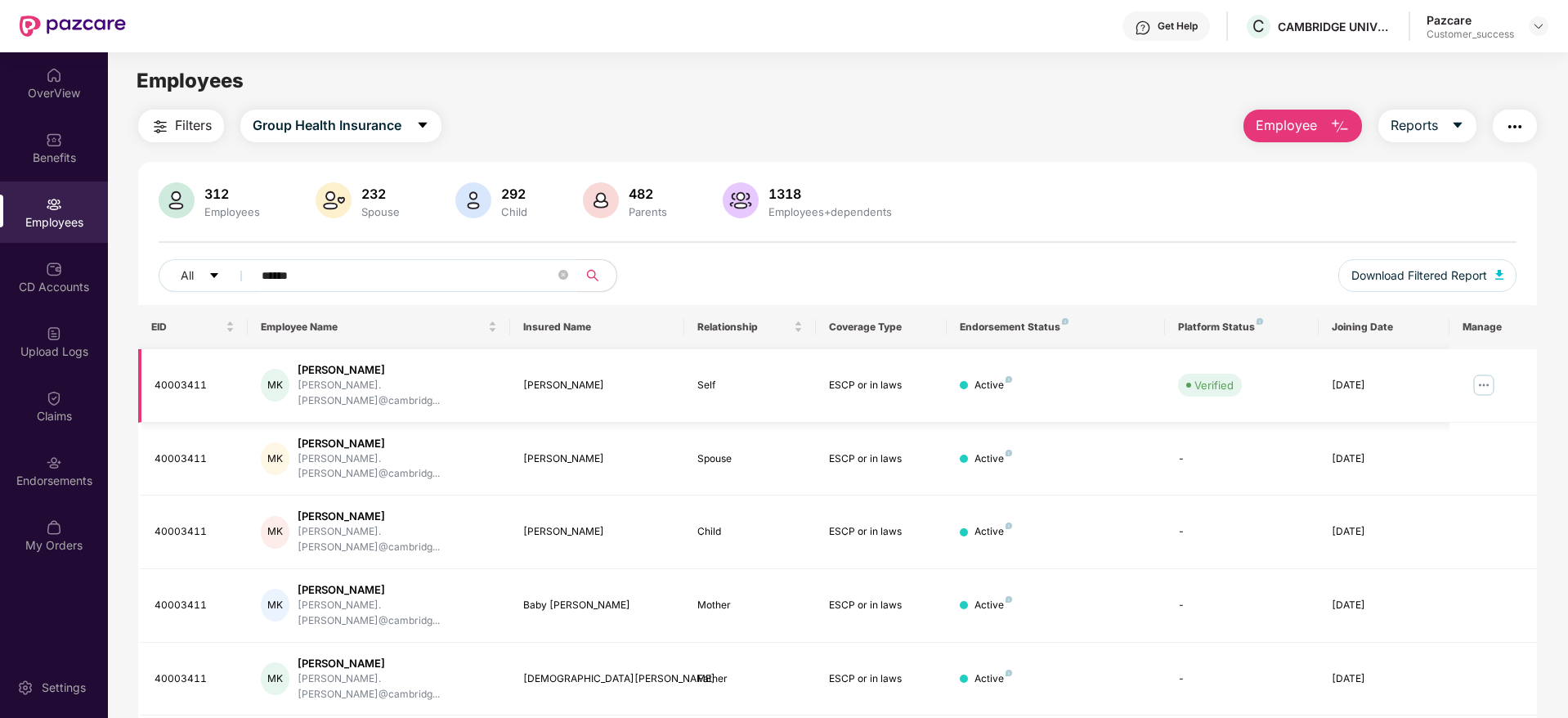
type input "******"
click at [1484, 381] on img at bounding box center [1483, 385] width 26 height 26
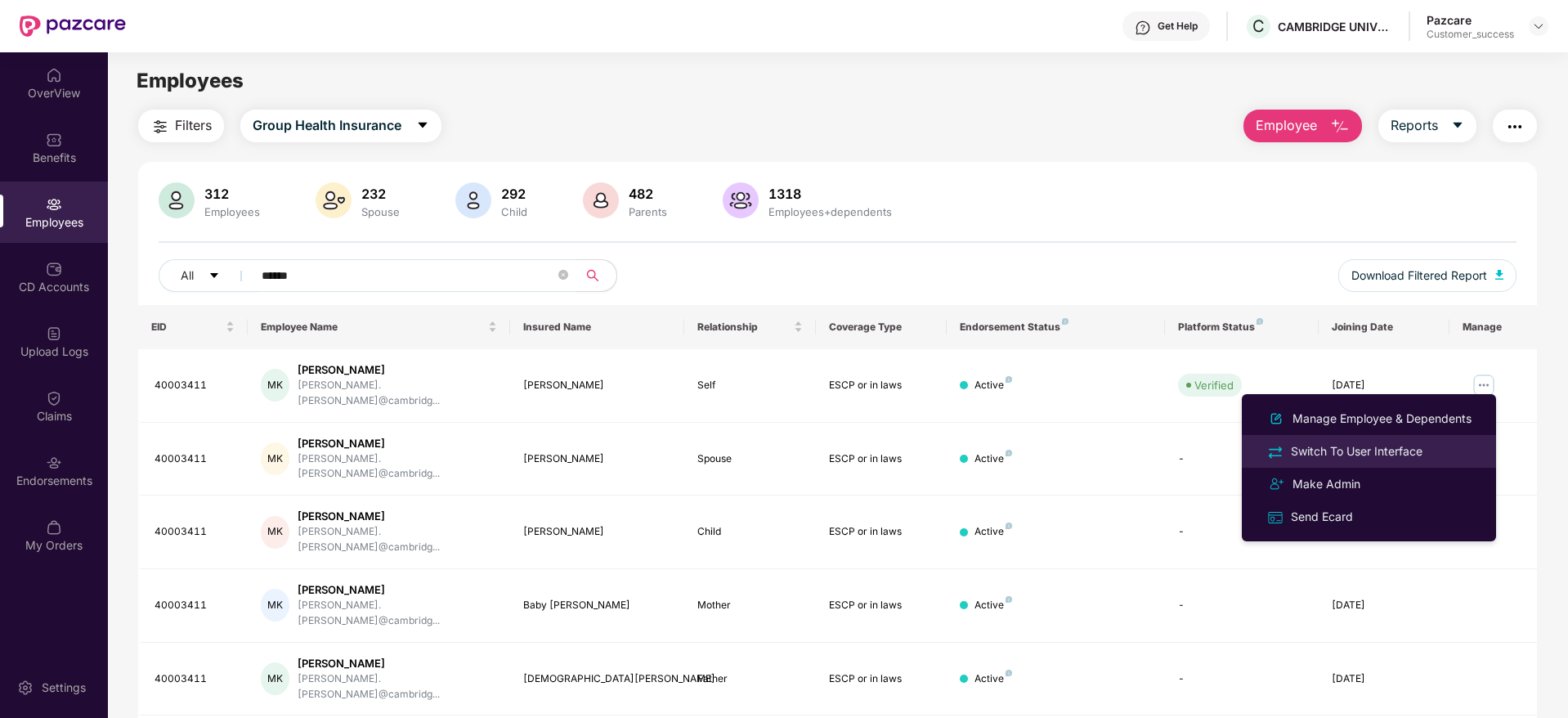
click at [1366, 448] on div "Switch To User Interface" at bounding box center [1357, 452] width 138 height 18
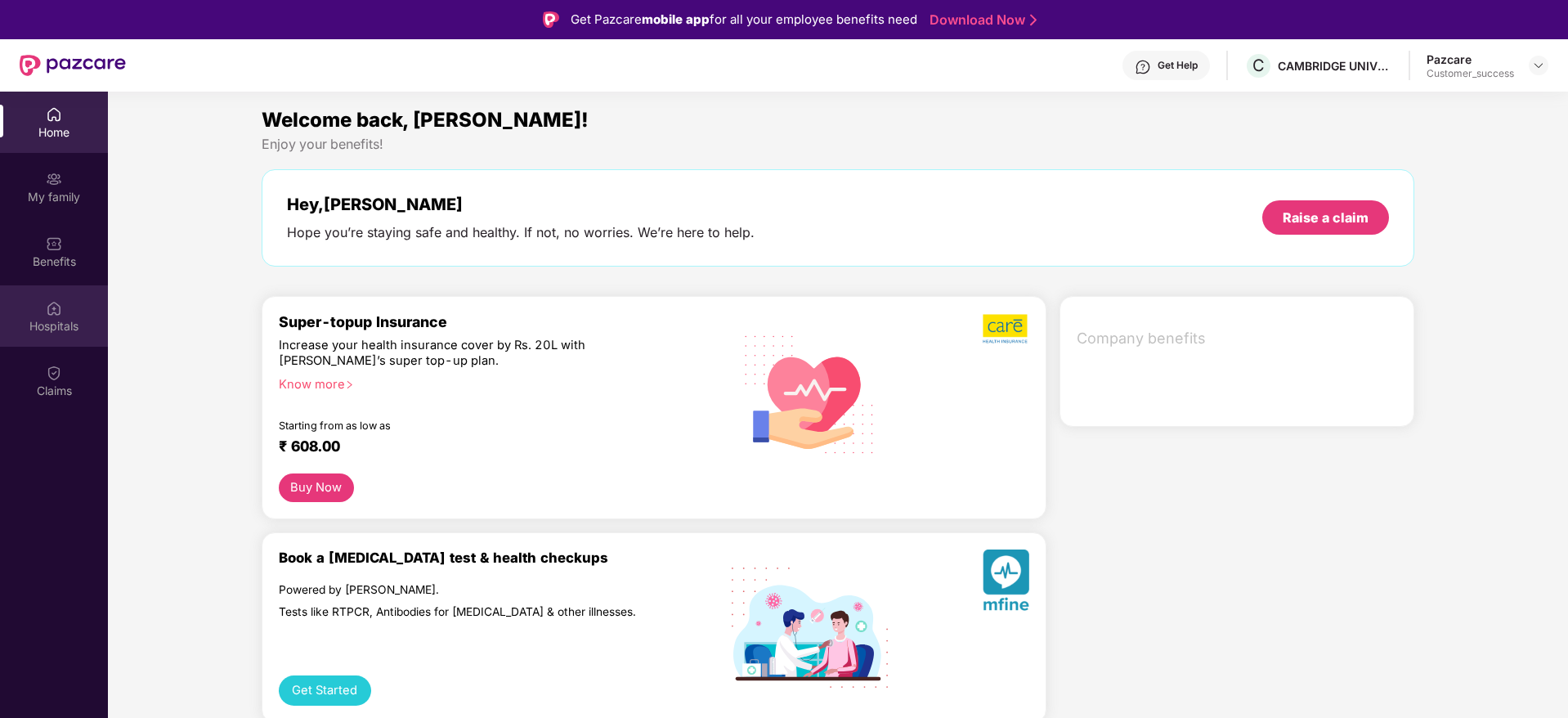
click at [56, 321] on div "Hospitals" at bounding box center [54, 326] width 108 height 16
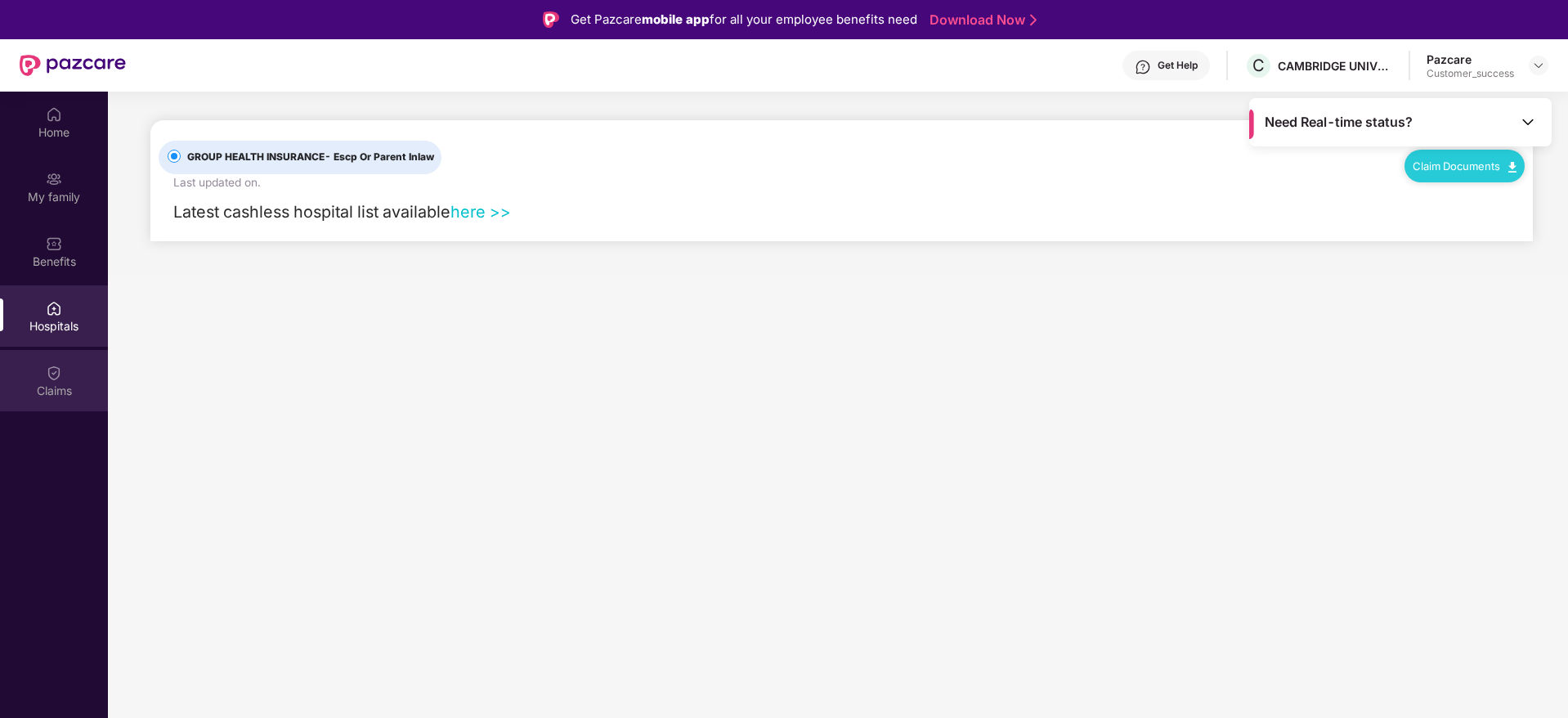
click at [69, 378] on div "Claims" at bounding box center [54, 380] width 108 height 61
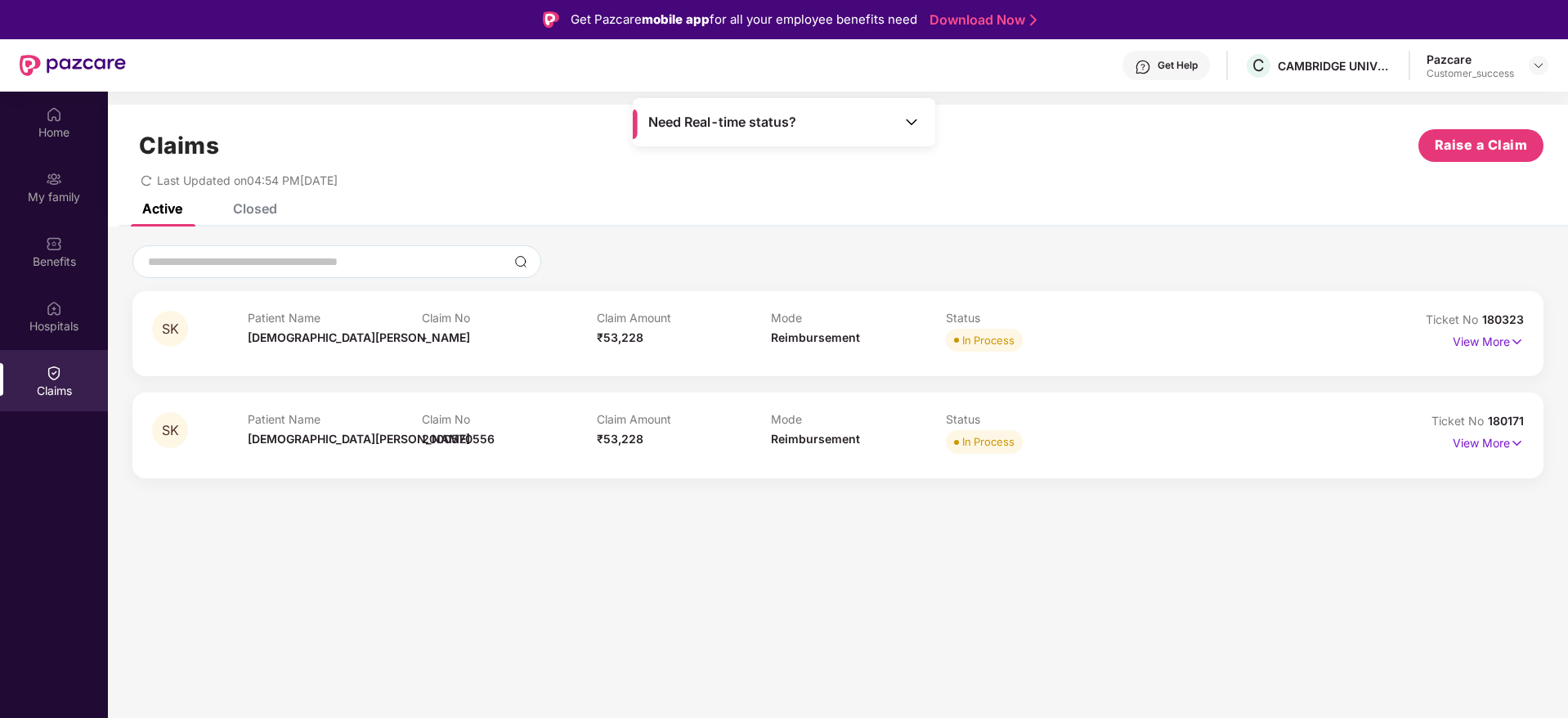
click at [257, 210] on div "Closed" at bounding box center [254, 209] width 44 height 16
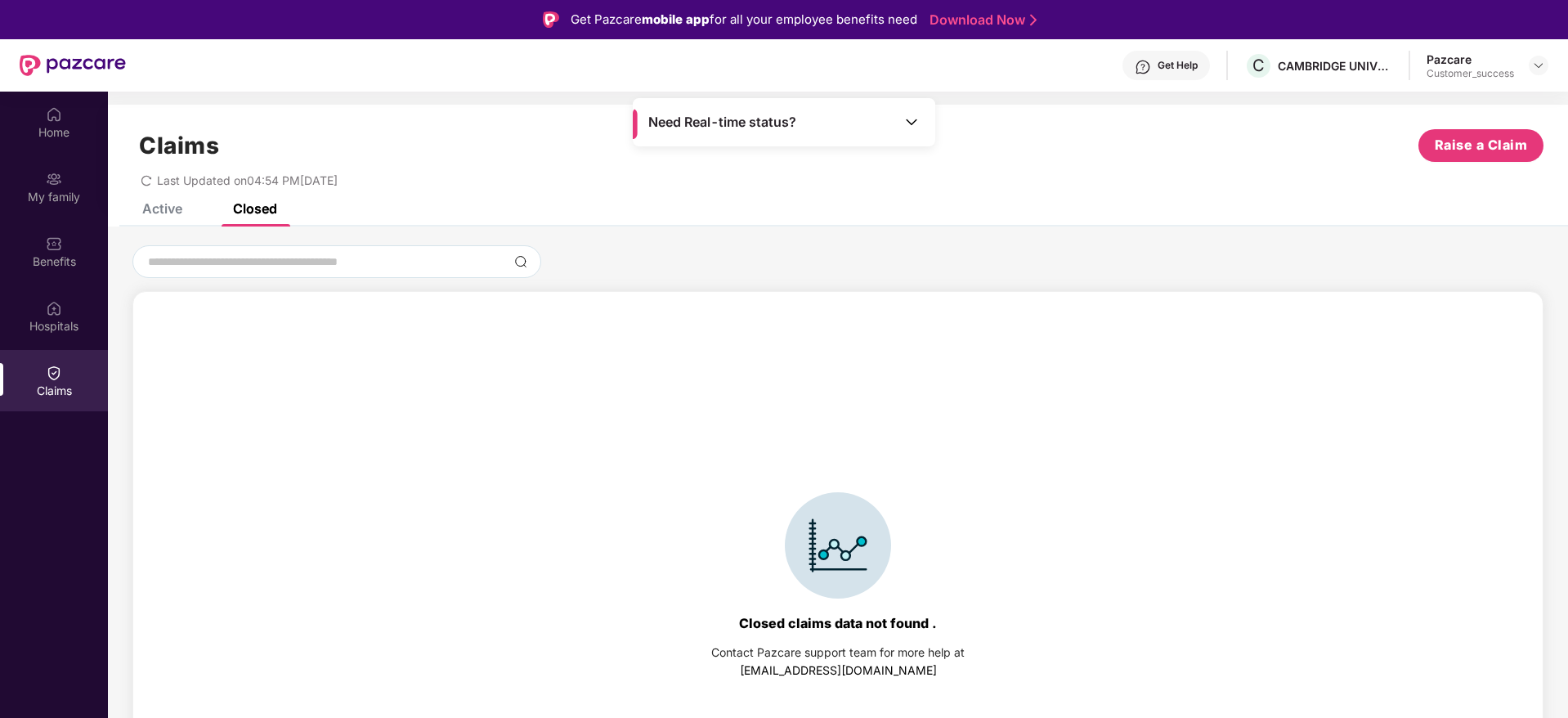
click at [179, 207] on div "Active" at bounding box center [162, 209] width 40 height 16
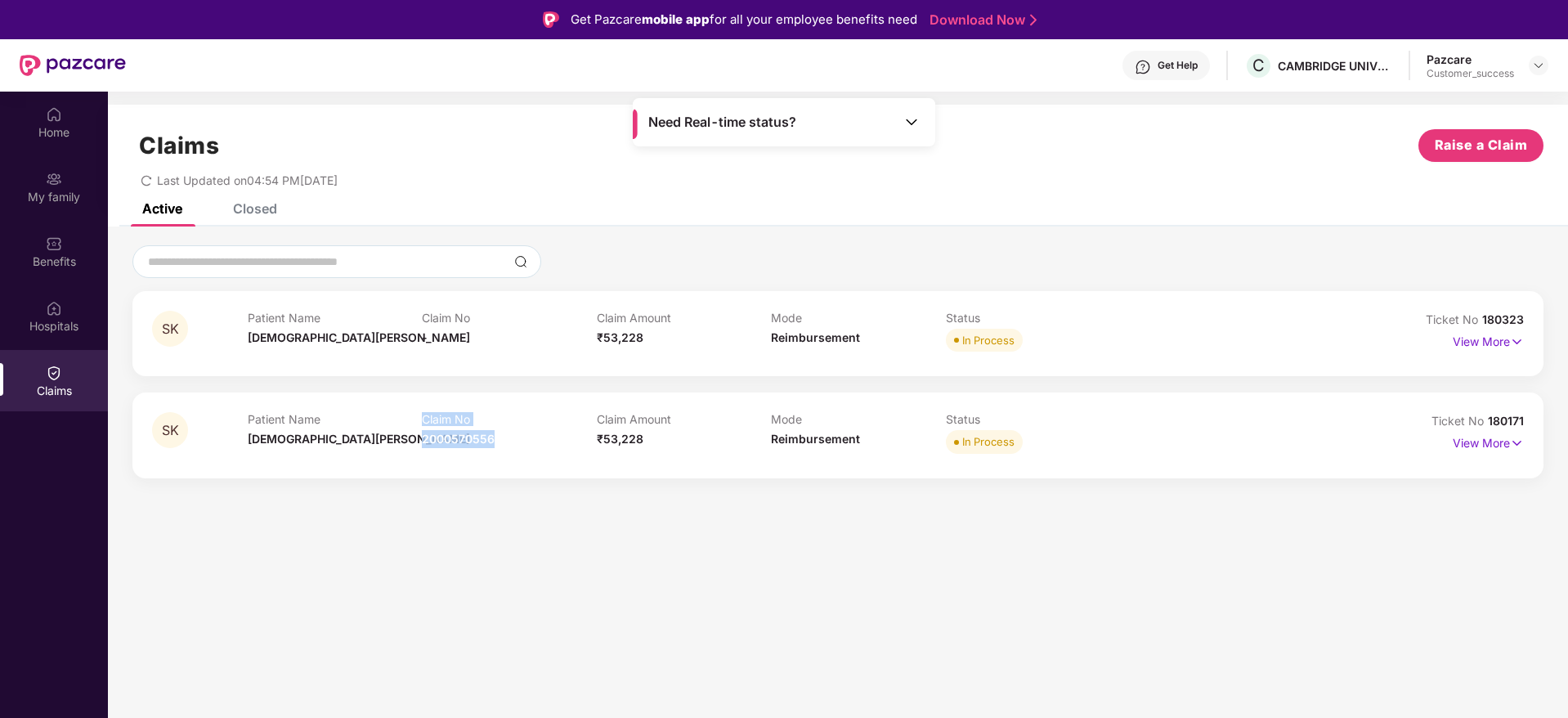
drag, startPoint x: 500, startPoint y: 433, endPoint x: 418, endPoint y: 438, distance: 82.2
click at [418, 438] on div "Patient Name [PERSON_NAME] Claim No 2000570556 Claim Amount ₹53,228 Mode Reimbu…" at bounding box center [771, 435] width 1048 height 45
click at [434, 446] on div "Claim No 2000570556" at bounding box center [509, 435] width 175 height 45
drag, startPoint x: 493, startPoint y: 441, endPoint x: 423, endPoint y: 443, distance: 70.0
click at [423, 443] on span "2000570556" at bounding box center [458, 439] width 73 height 14
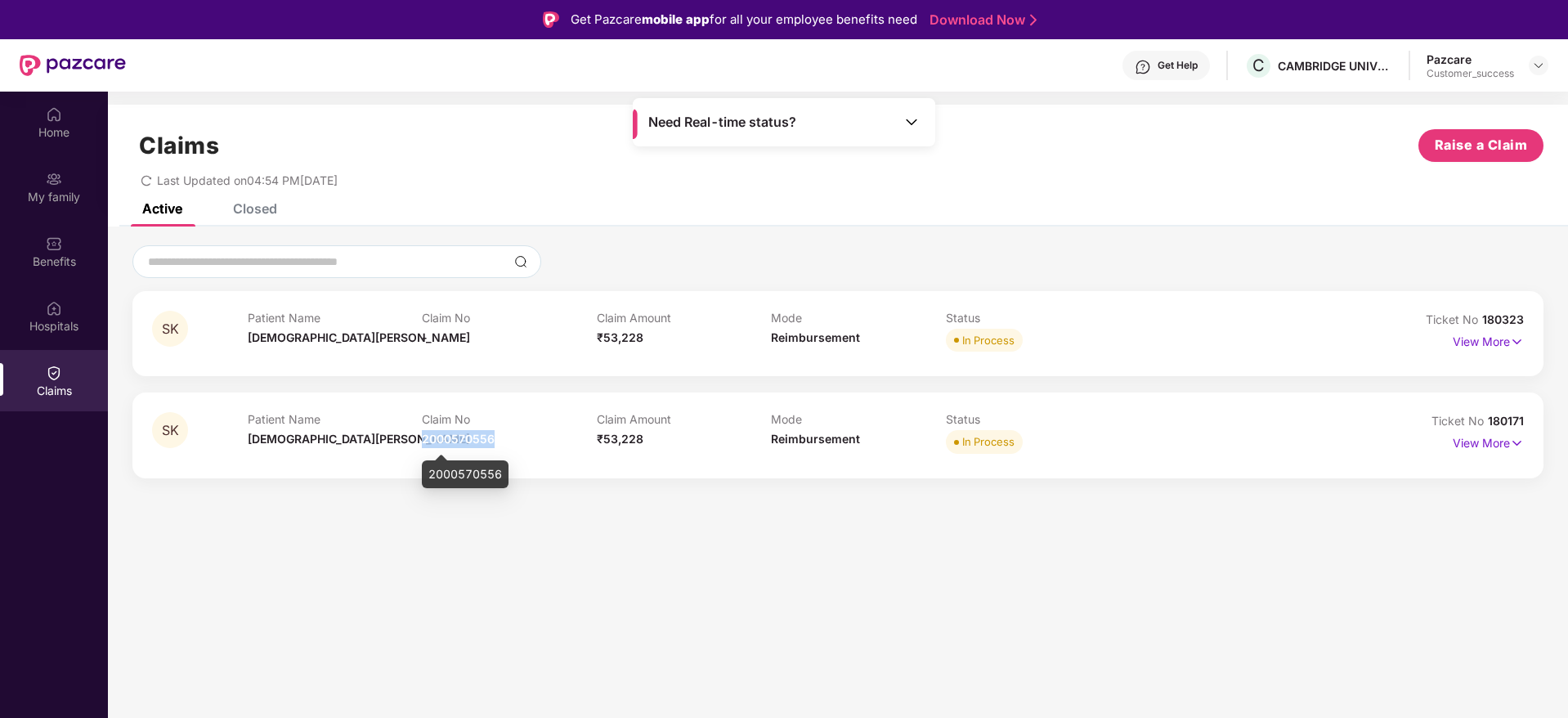
copy span "2000570556"
click at [1545, 66] on div at bounding box center [1538, 65] width 20 height 20
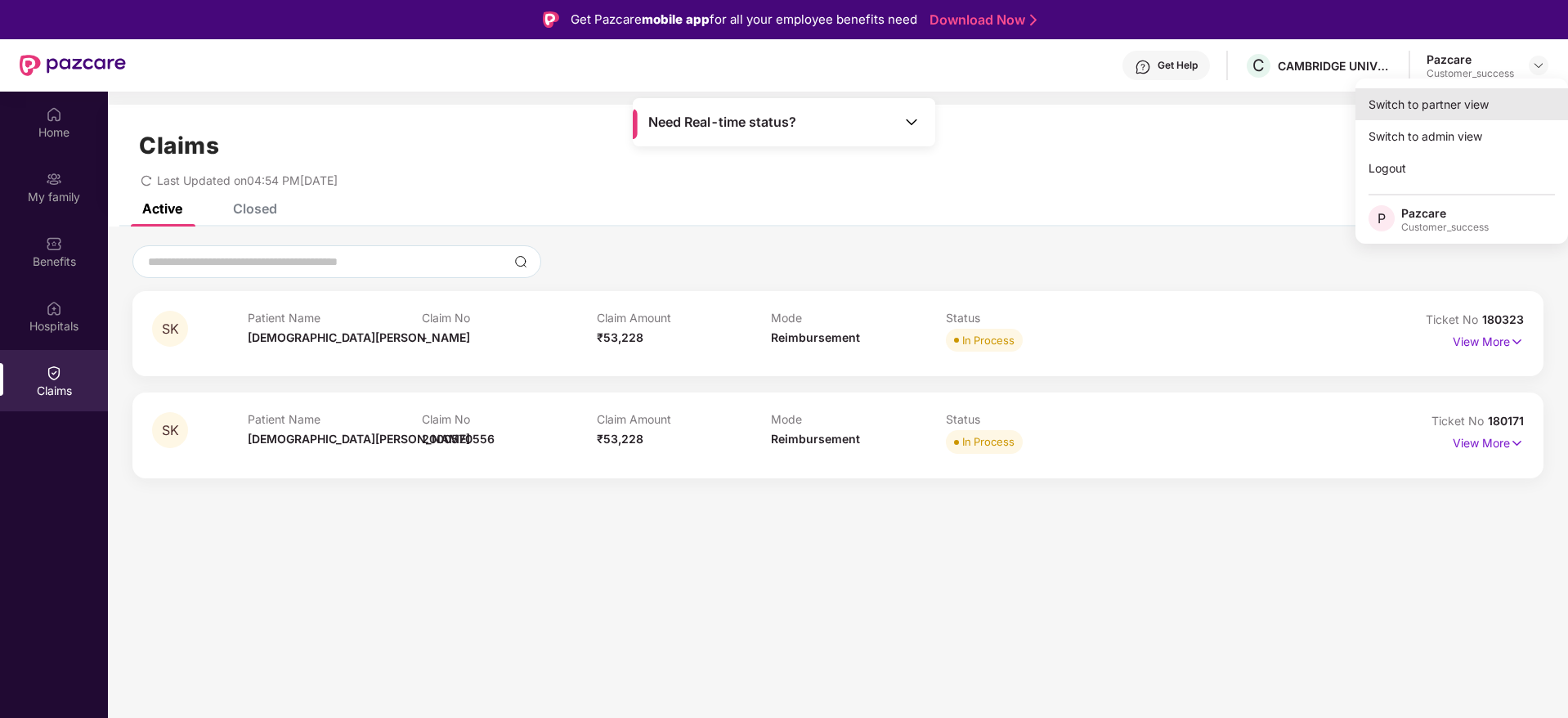
click at [1432, 109] on div "Switch to partner view" at bounding box center [1461, 105] width 212 height 32
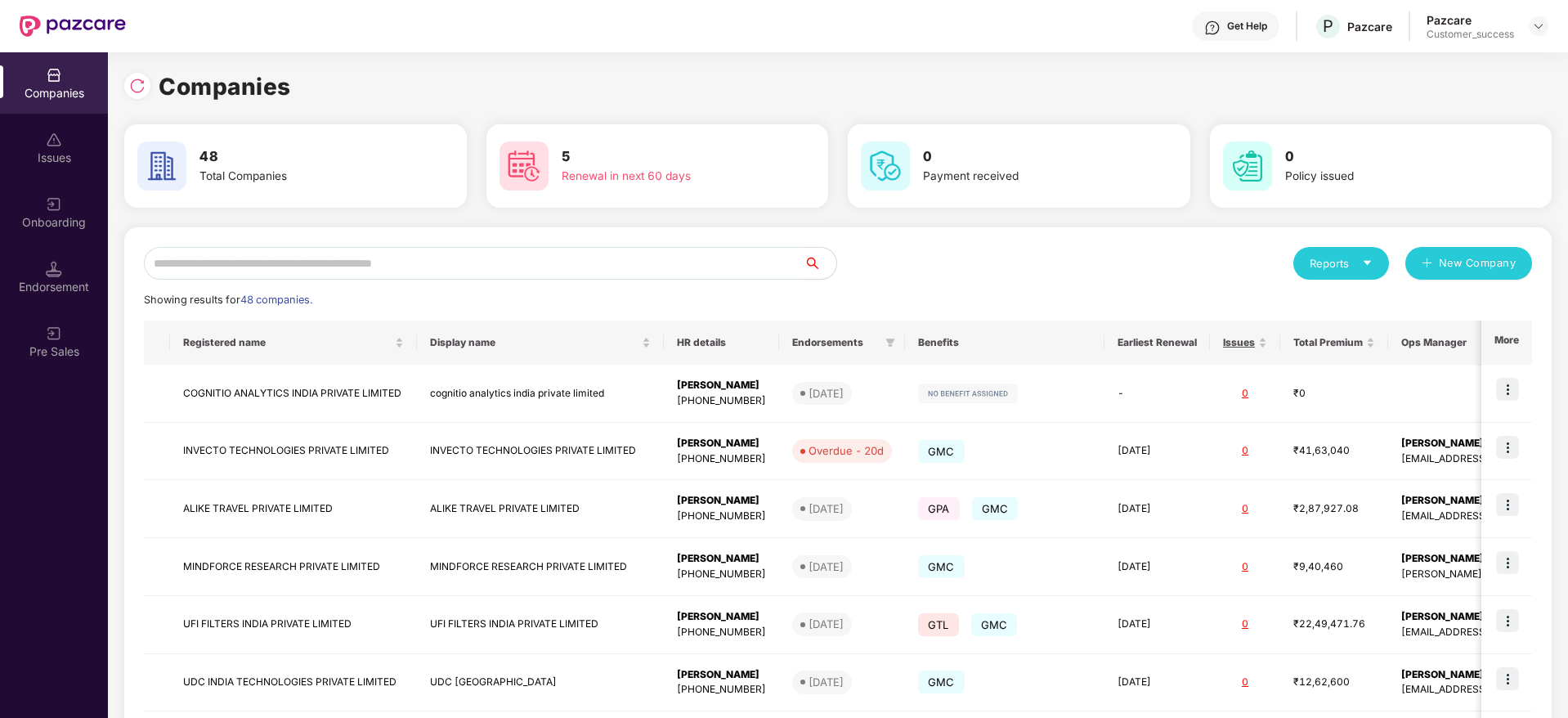
click at [254, 267] on input "text" at bounding box center [474, 264] width 659 height 32
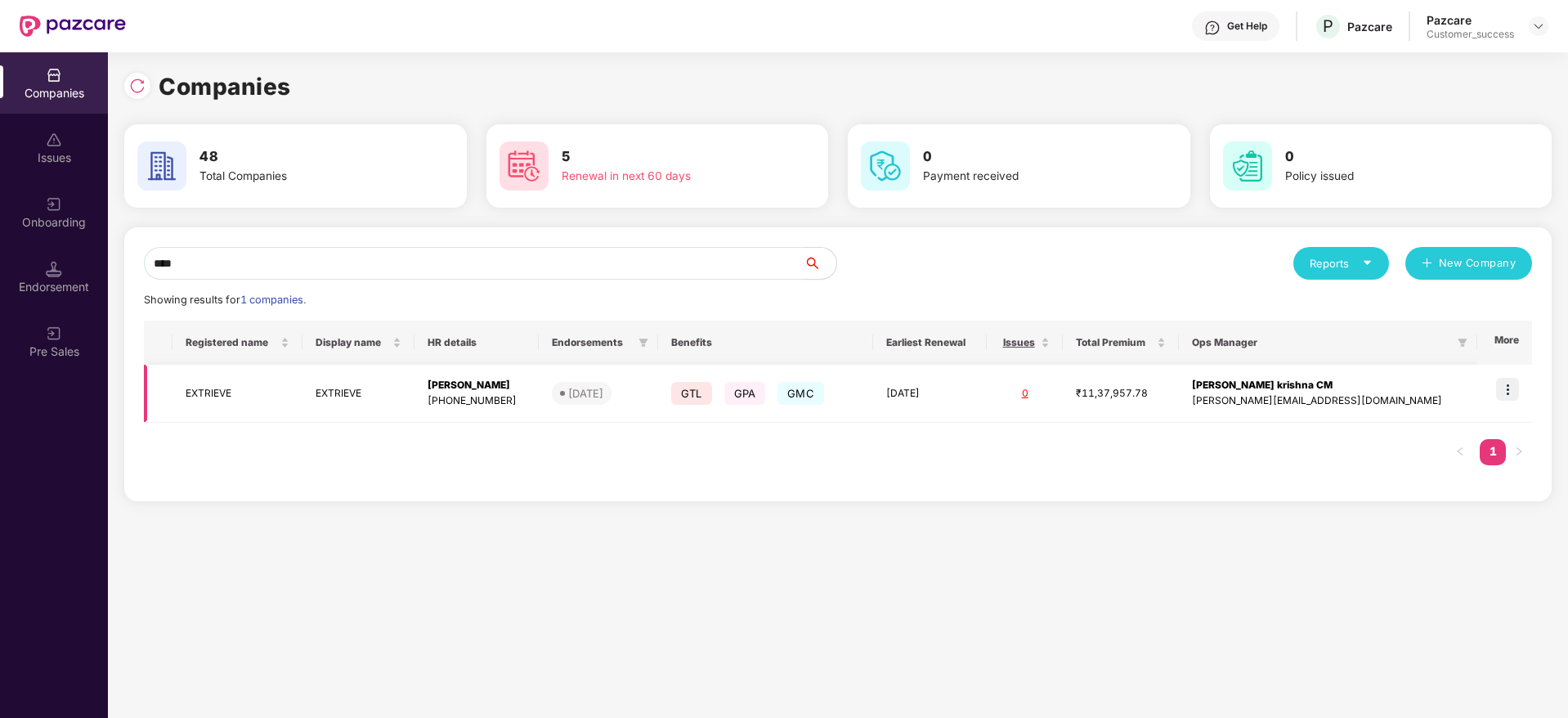
type input "****"
click at [1503, 384] on img at bounding box center [1508, 389] width 23 height 23
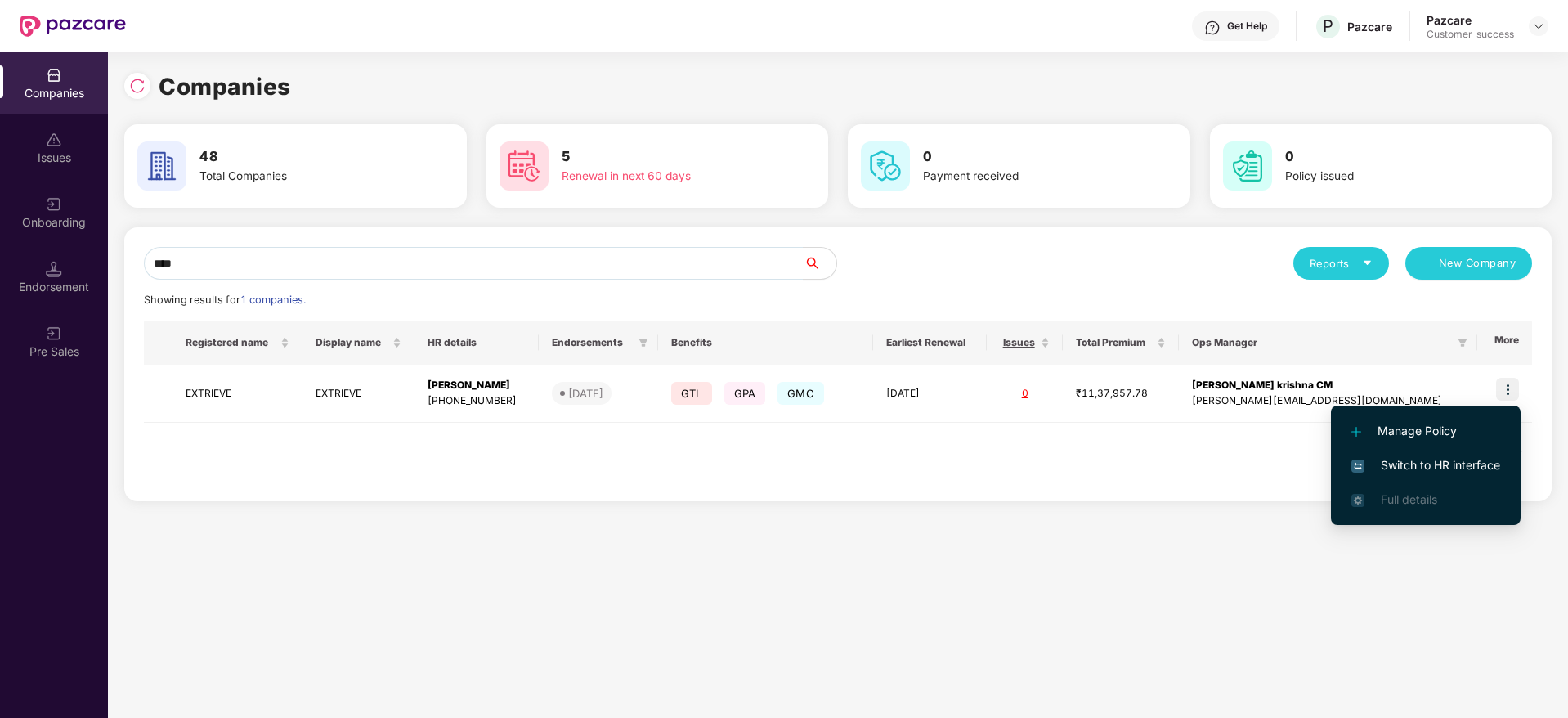
click at [1436, 468] on span "Switch to HR interface" at bounding box center [1426, 465] width 149 height 18
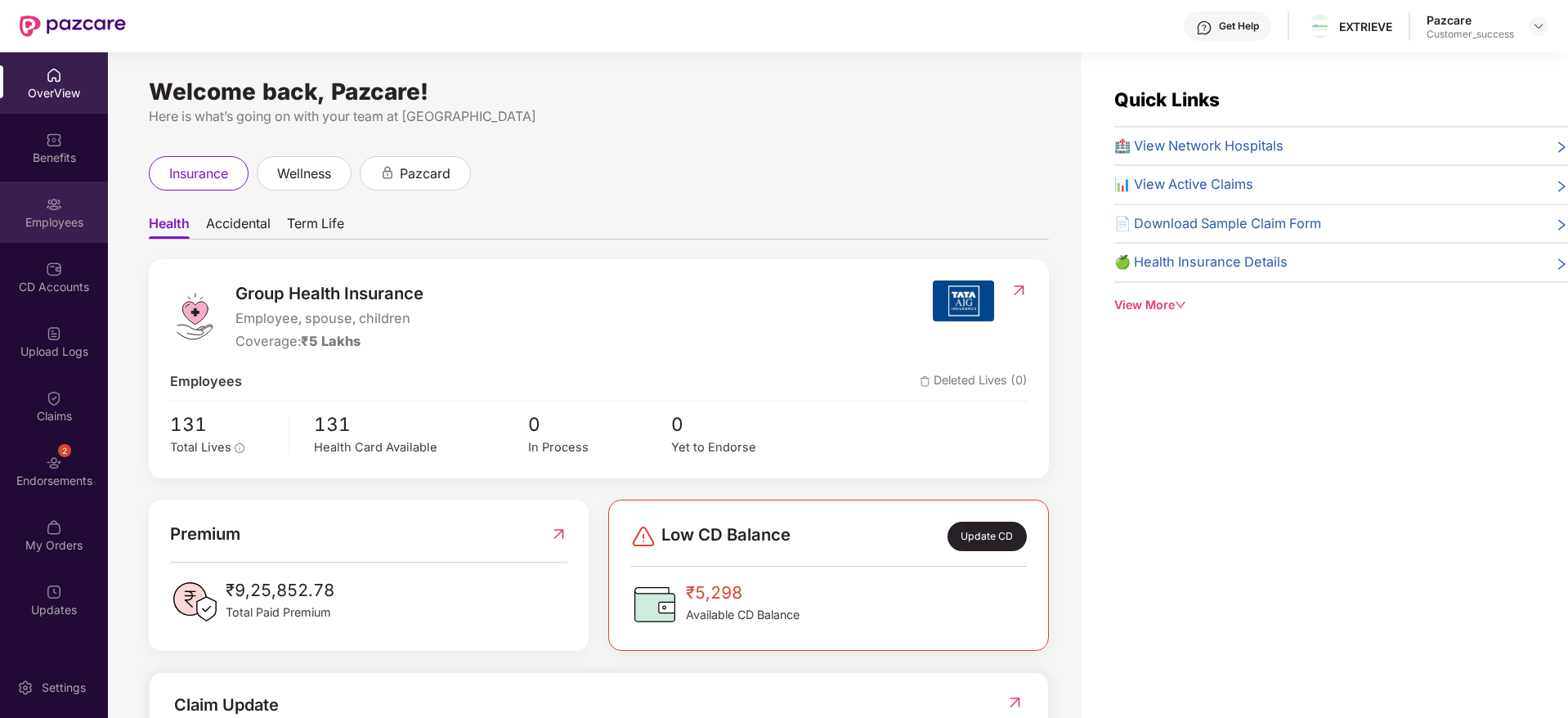
click at [55, 215] on div "Employees" at bounding box center [54, 222] width 108 height 16
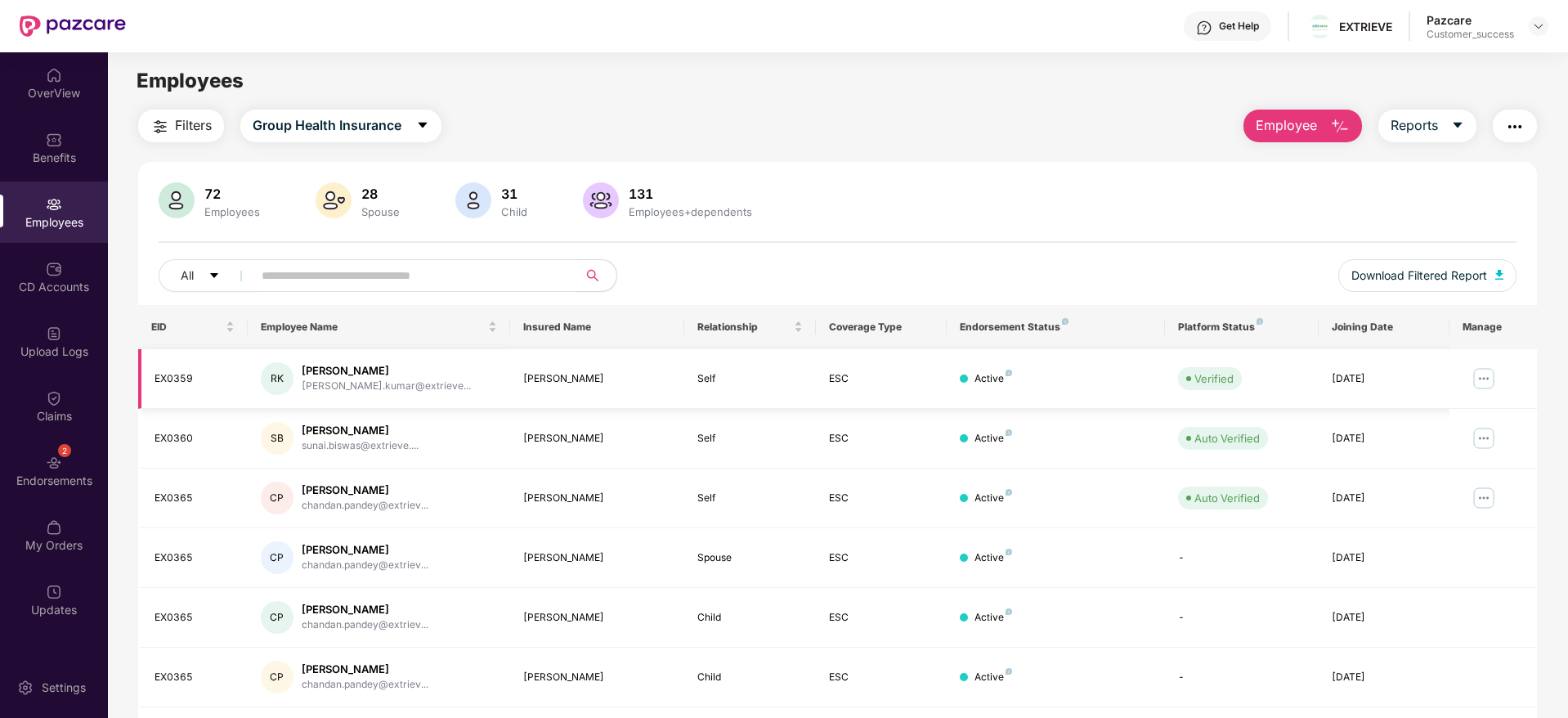
click at [1484, 376] on img at bounding box center [1483, 378] width 26 height 26
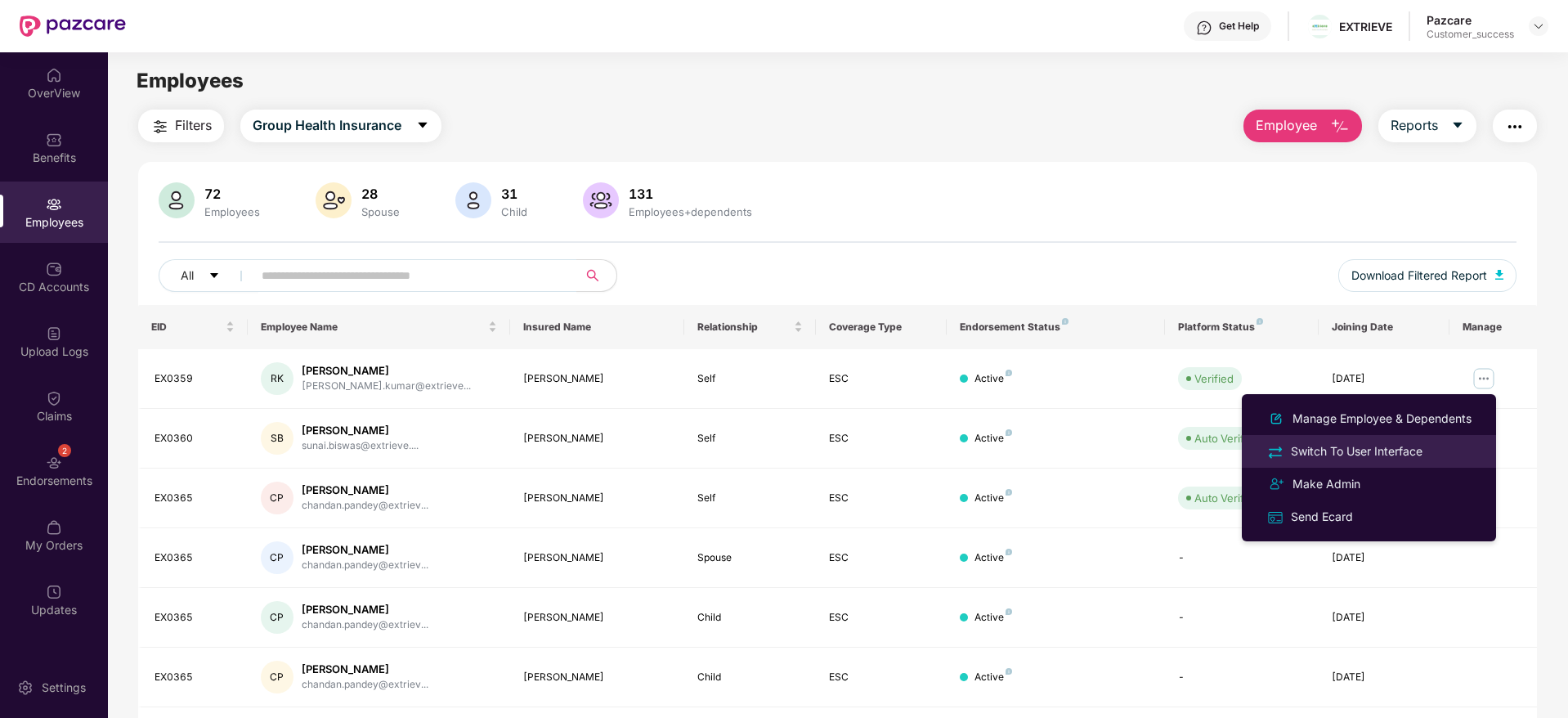
click at [1338, 453] on div "Switch To User Interface" at bounding box center [1357, 452] width 138 height 18
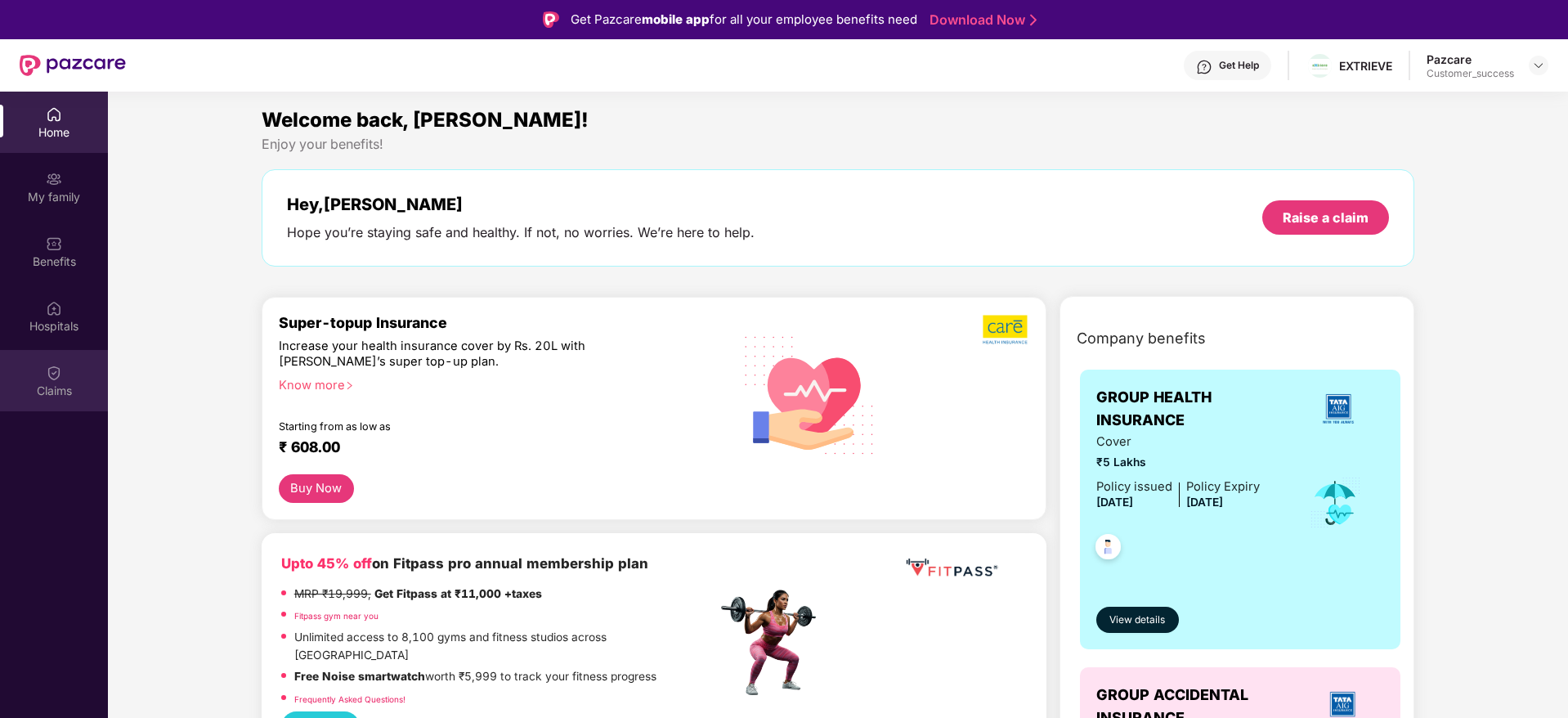
click at [52, 374] on img at bounding box center [54, 373] width 16 height 16
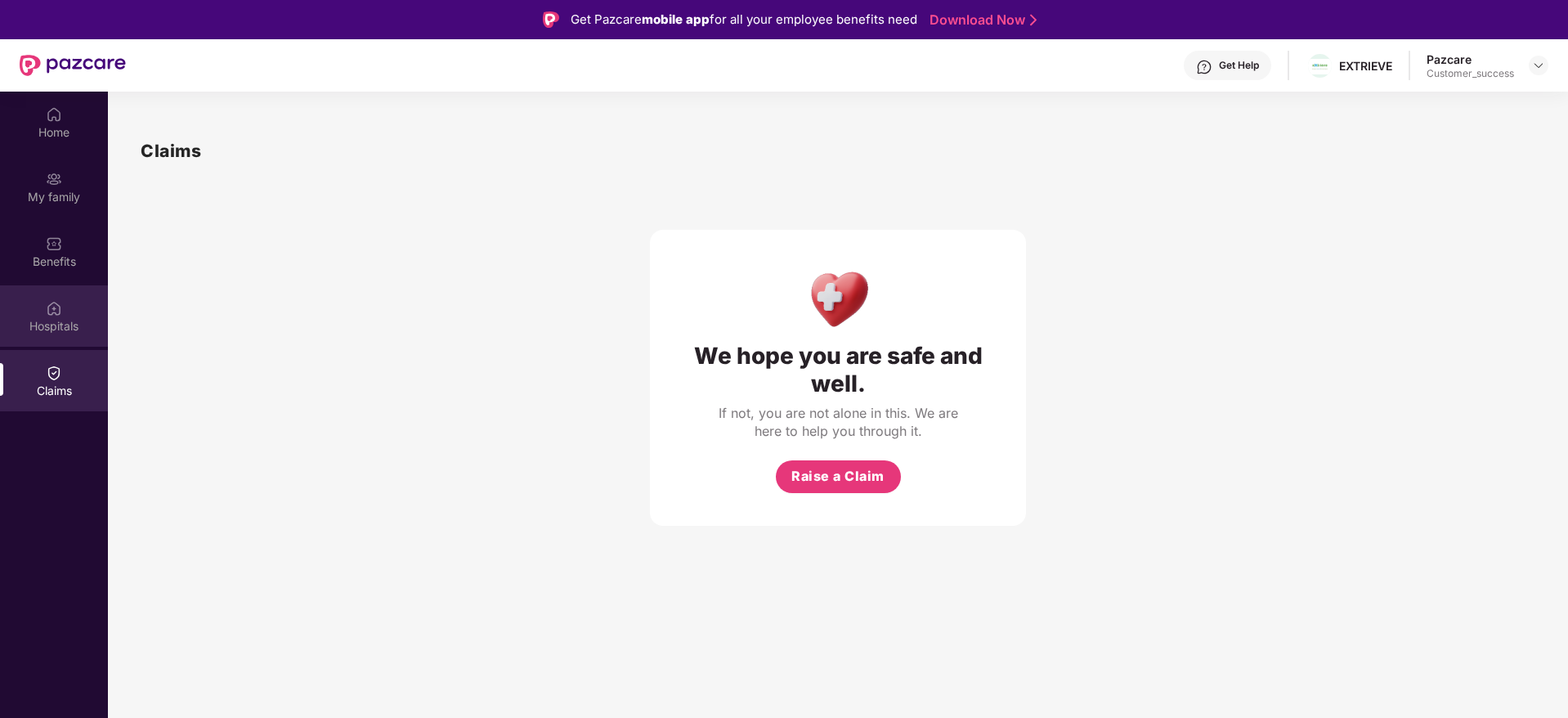
click at [44, 310] on div "Hospitals" at bounding box center [54, 316] width 108 height 61
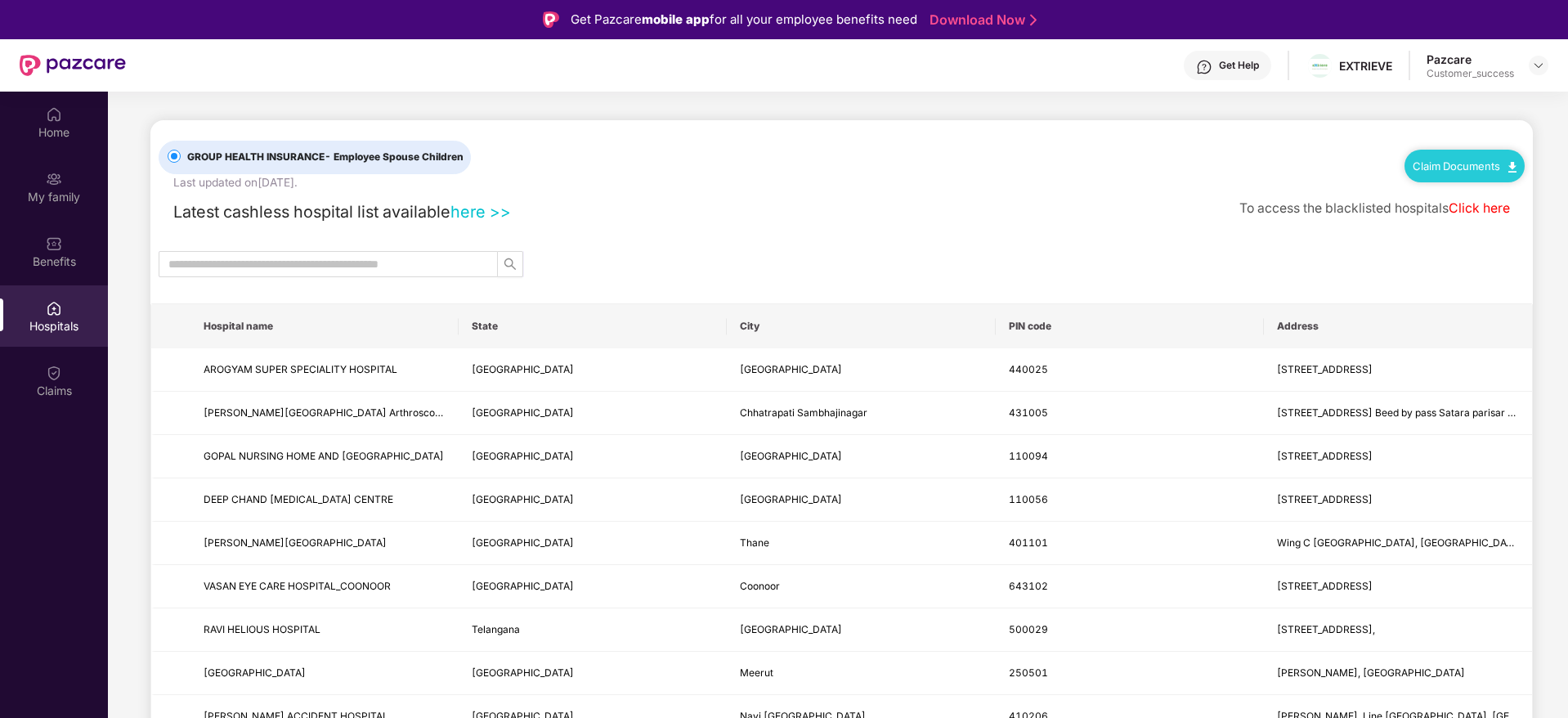
click at [487, 210] on link "here >>" at bounding box center [481, 212] width 61 height 20
click at [1535, 65] on img at bounding box center [1538, 65] width 13 height 13
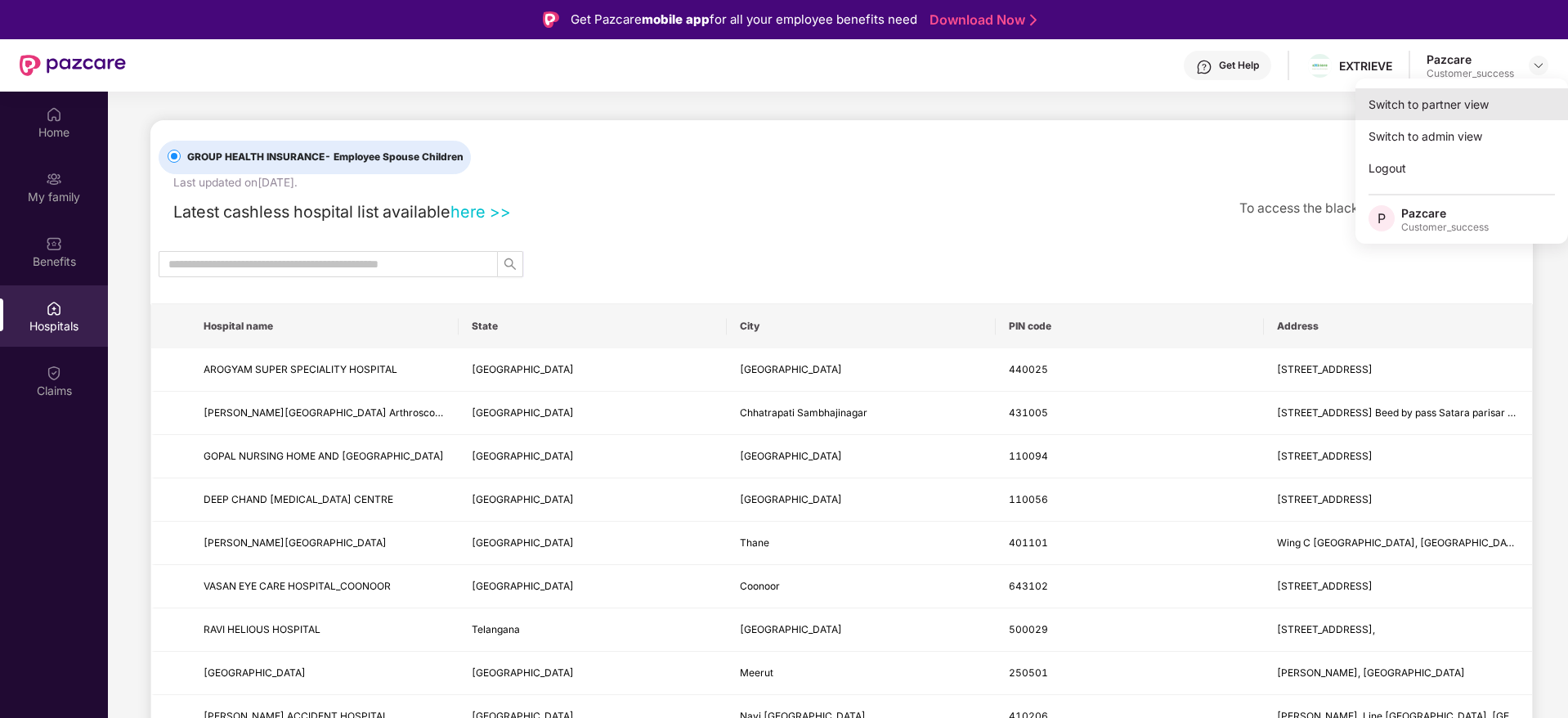
click at [1461, 101] on div "Switch to partner view" at bounding box center [1461, 105] width 212 height 32
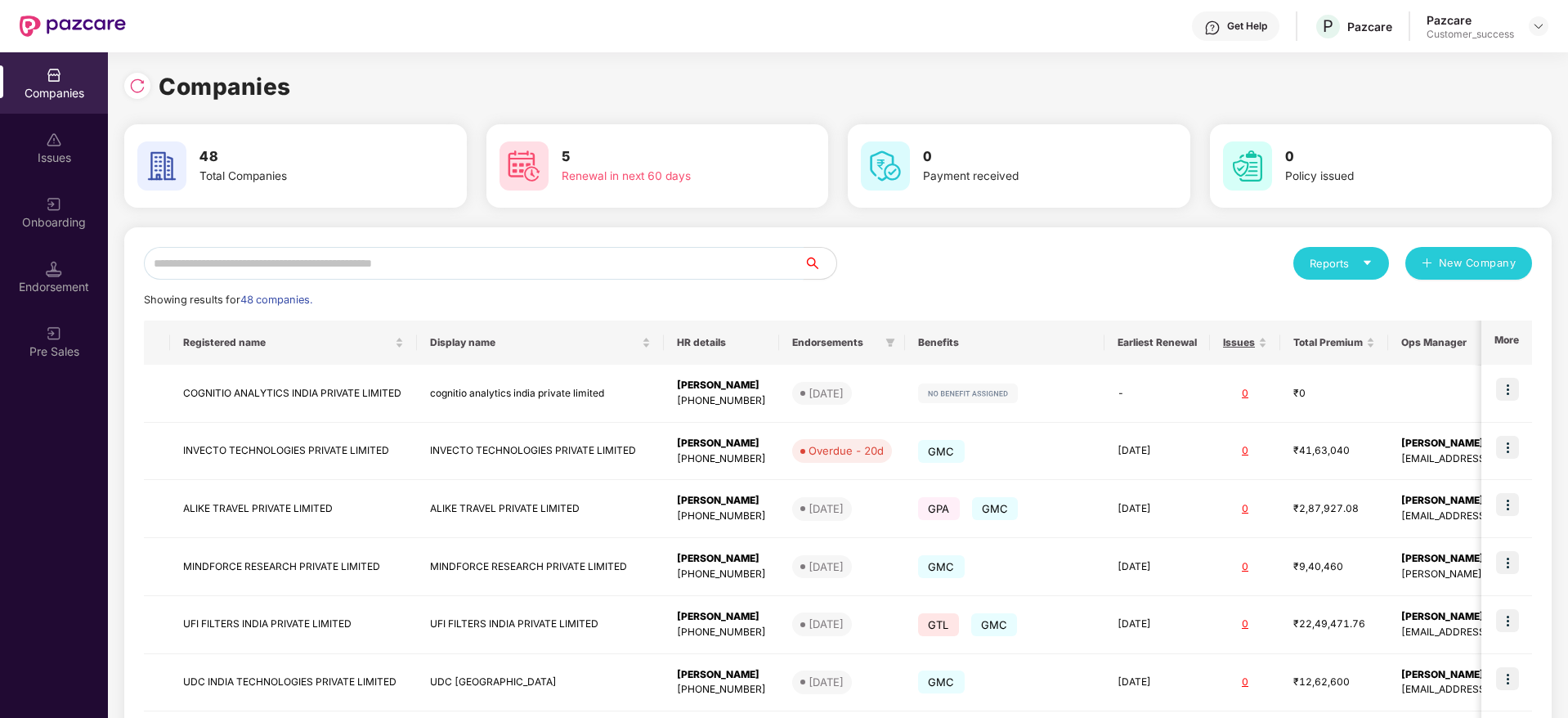
click at [406, 268] on input "text" at bounding box center [474, 264] width 659 height 32
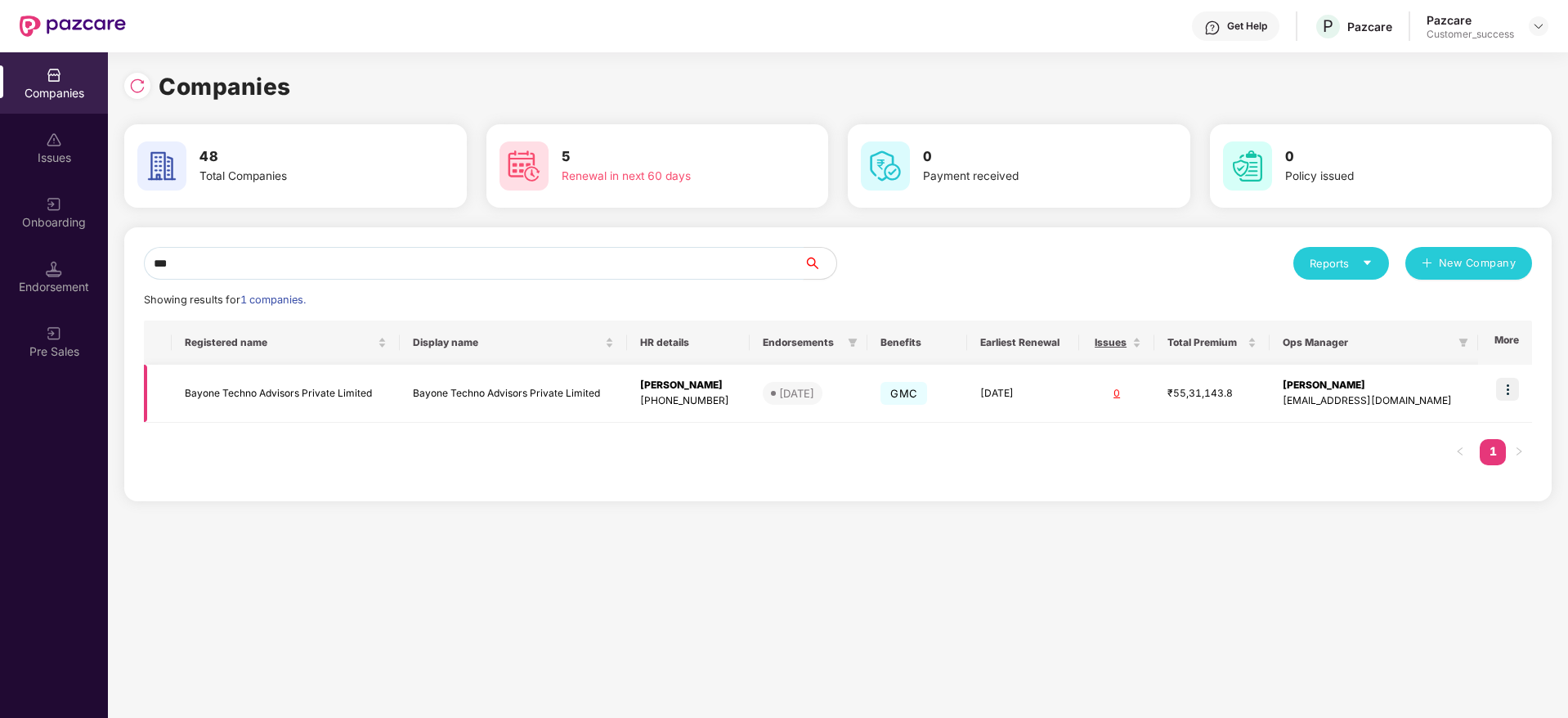
type input "***"
click at [1505, 393] on img at bounding box center [1508, 389] width 23 height 23
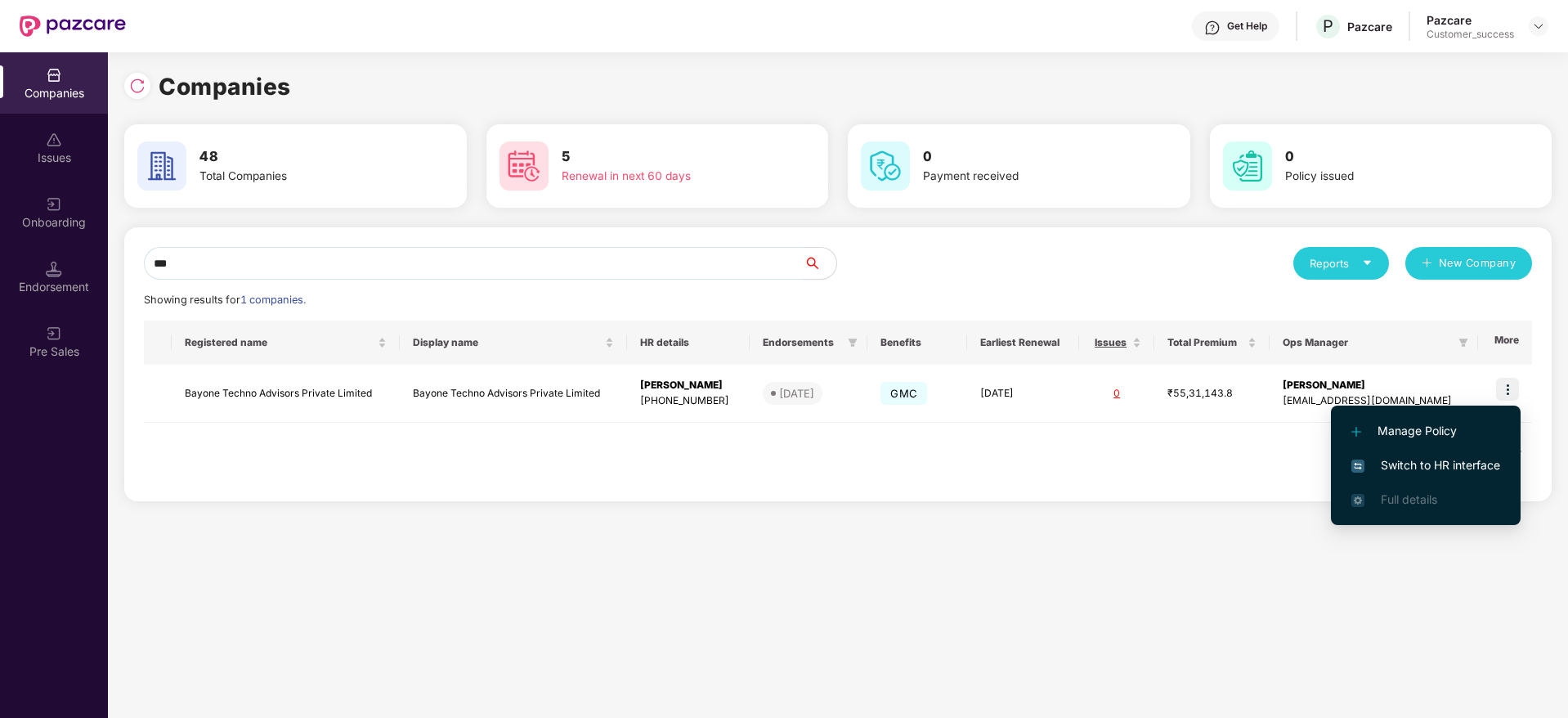
click at [1422, 462] on span "Switch to HR interface" at bounding box center [1426, 465] width 149 height 18
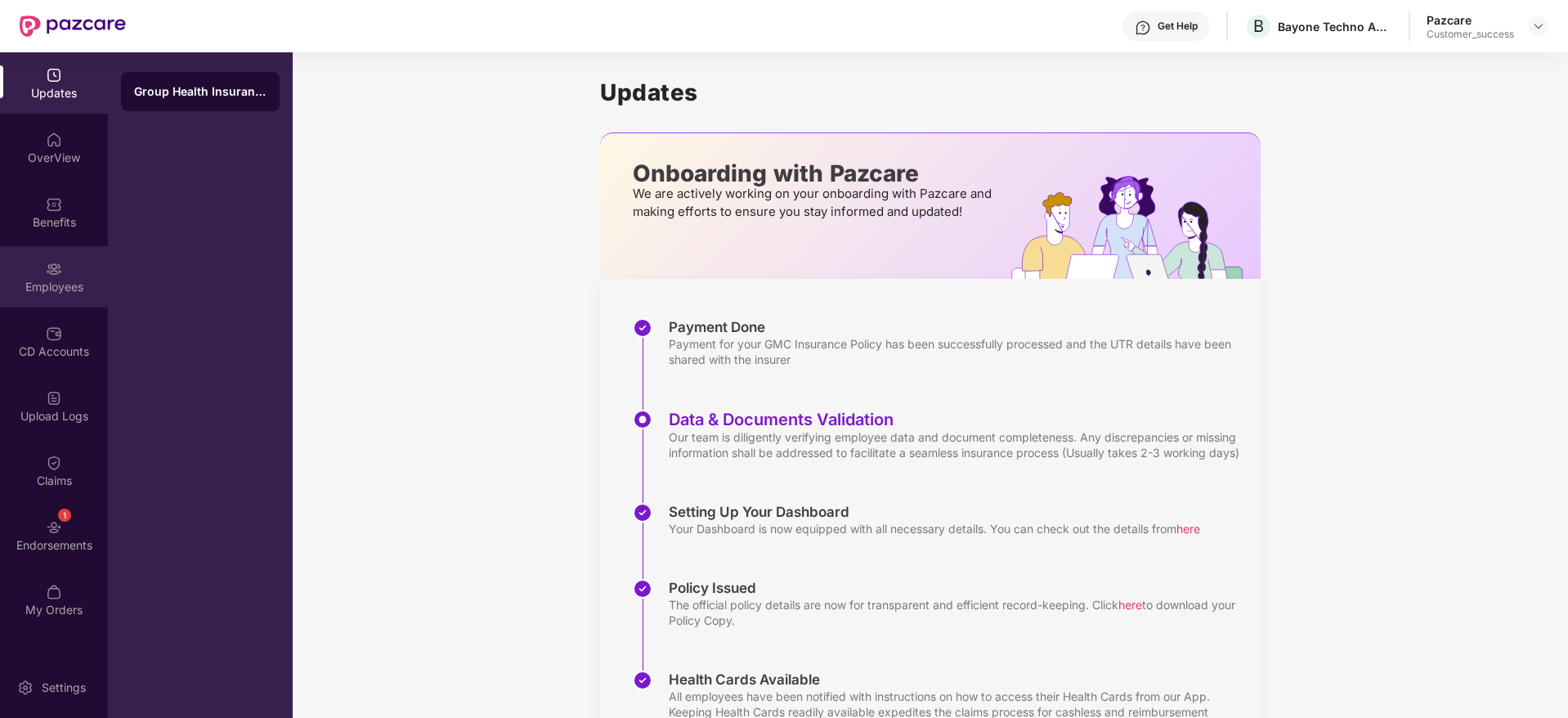
click at [56, 284] on div "Employees" at bounding box center [54, 287] width 108 height 16
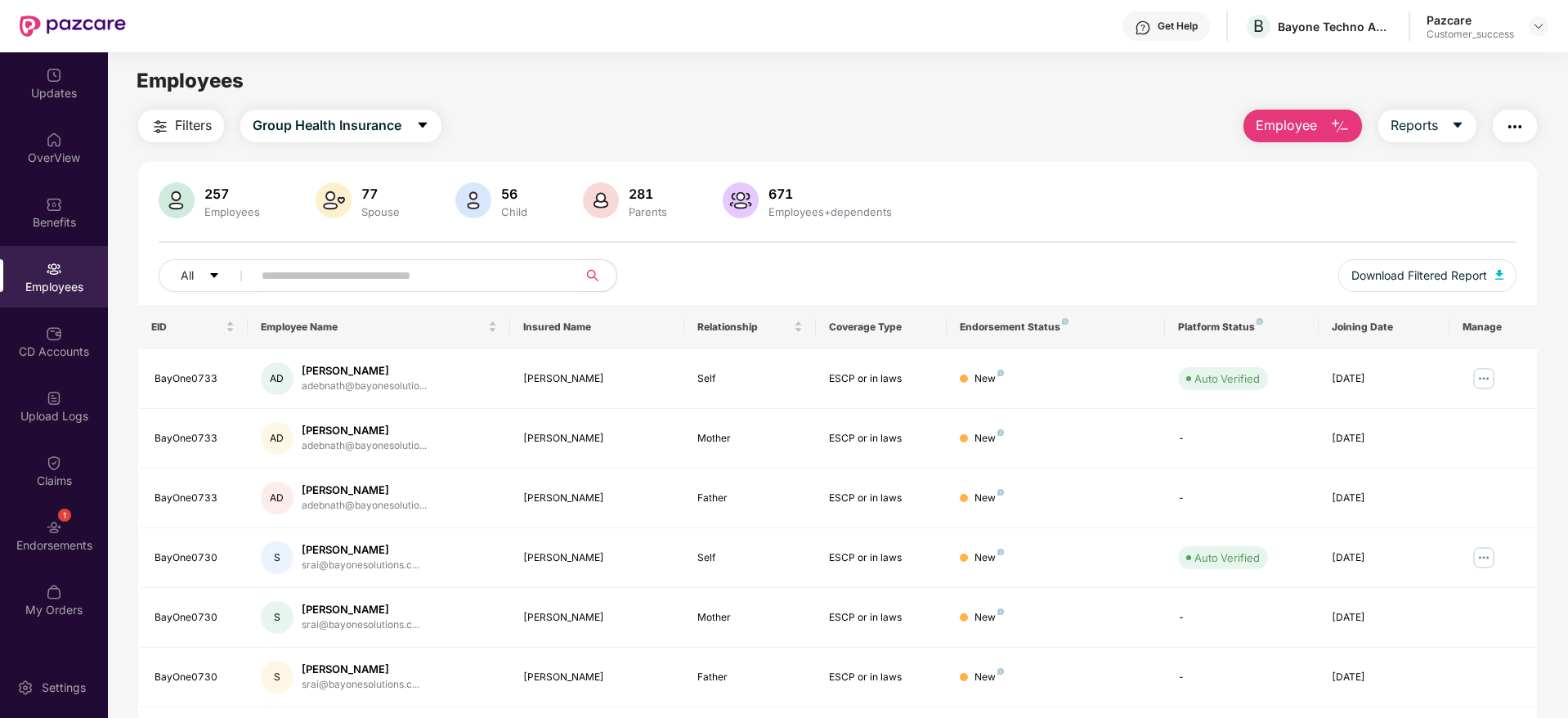
click at [275, 272] on input "text" at bounding box center [409, 275] width 294 height 24
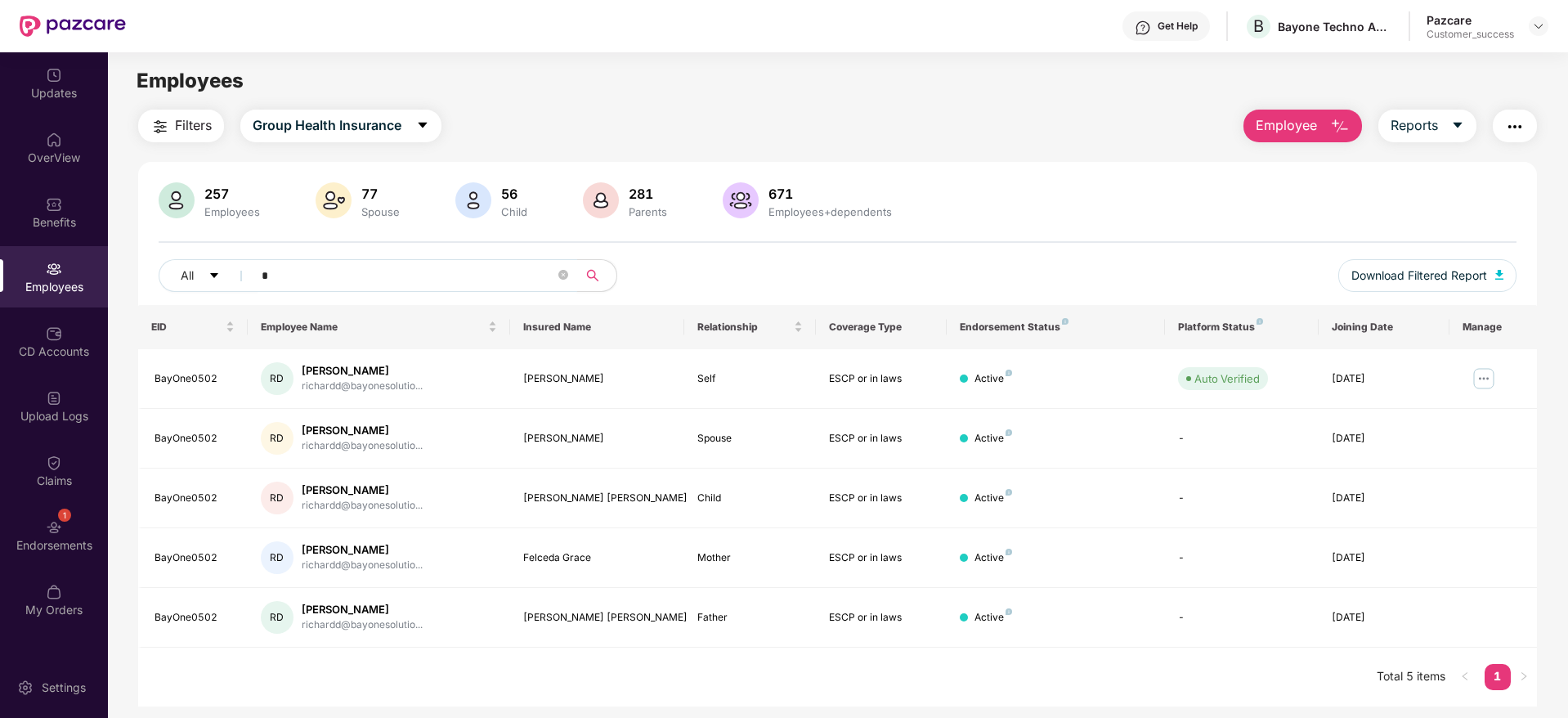
type input "*"
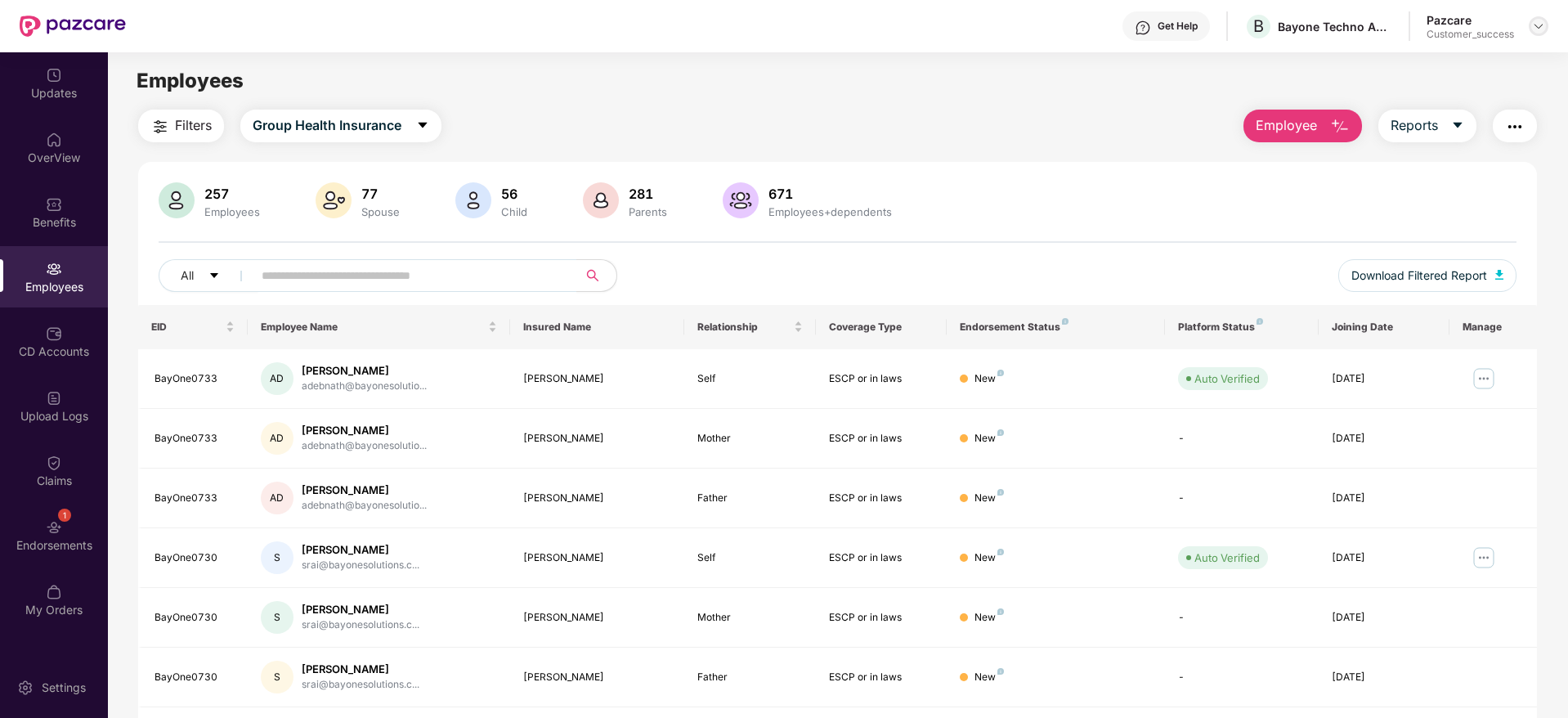
click at [1538, 20] on img at bounding box center [1538, 26] width 13 height 13
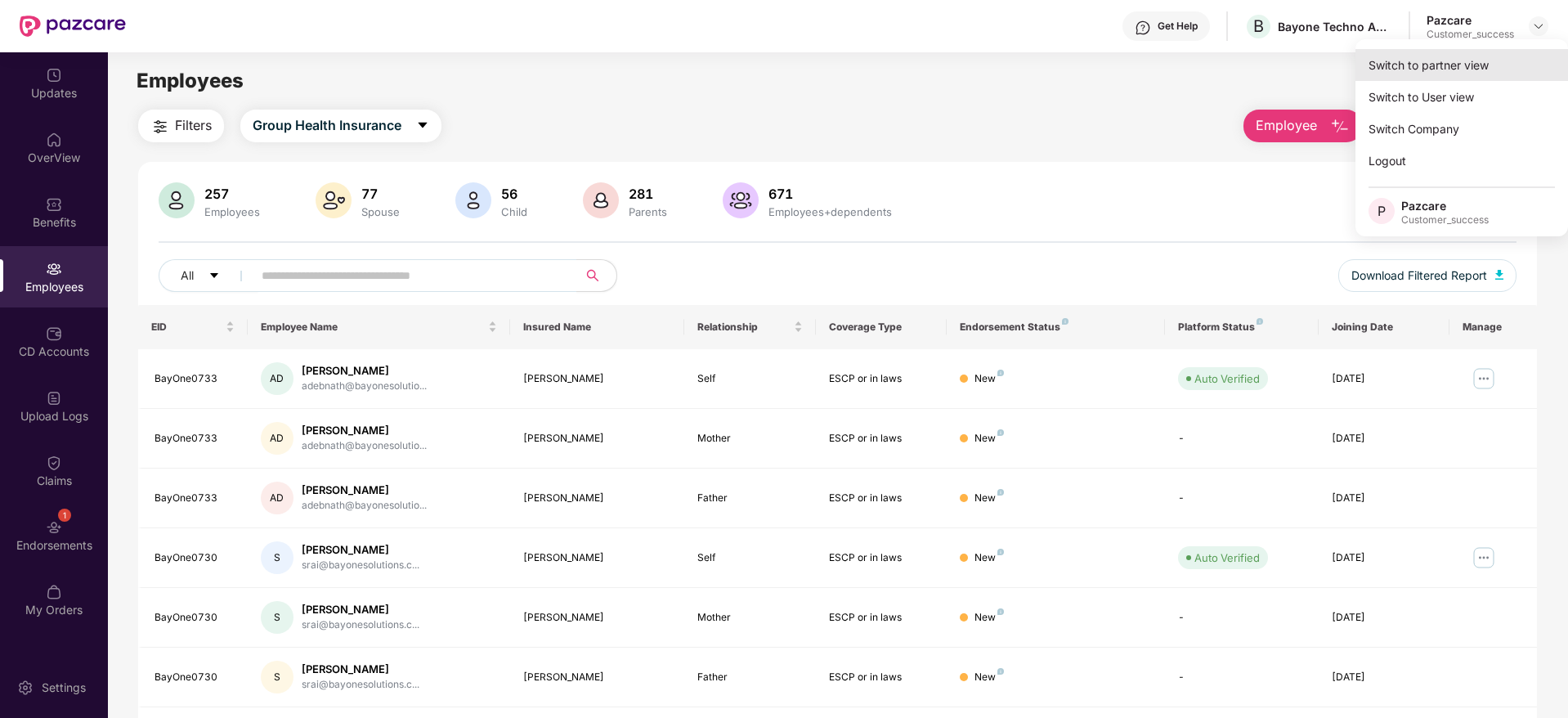
click at [1448, 68] on div "Switch to partner view" at bounding box center [1461, 65] width 212 height 32
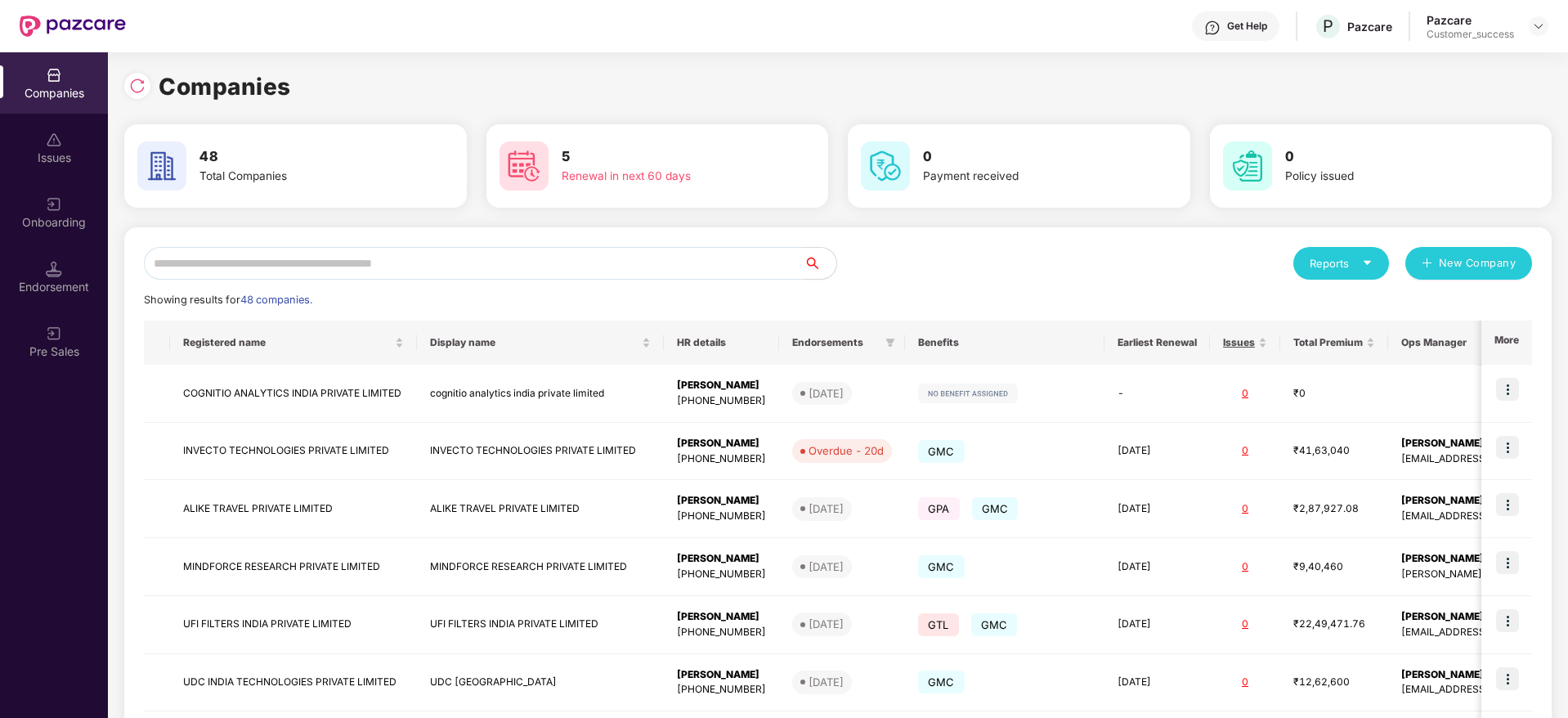
click at [452, 266] on input "text" at bounding box center [474, 264] width 659 height 32
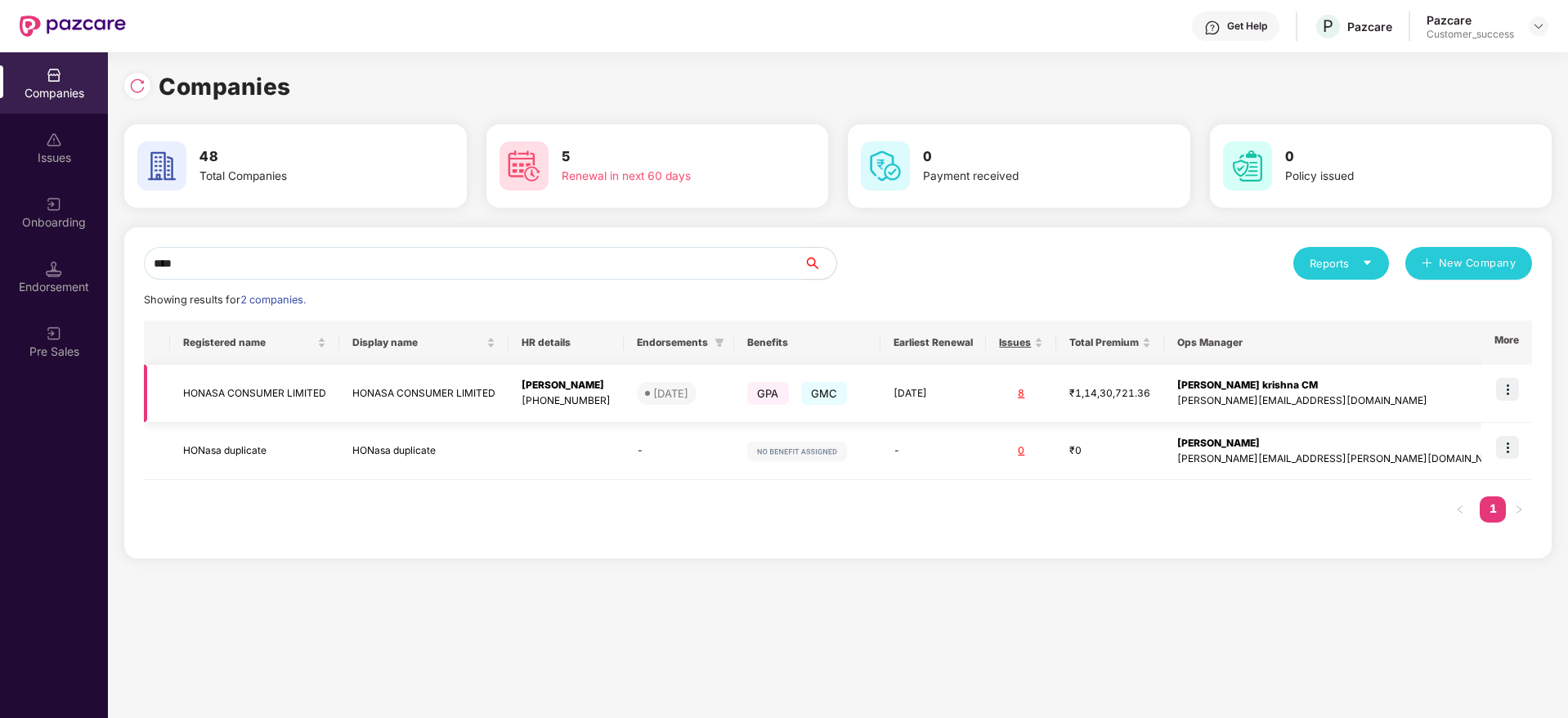
type input "****"
click at [1508, 377] on img at bounding box center [1508, 389] width 23 height 23
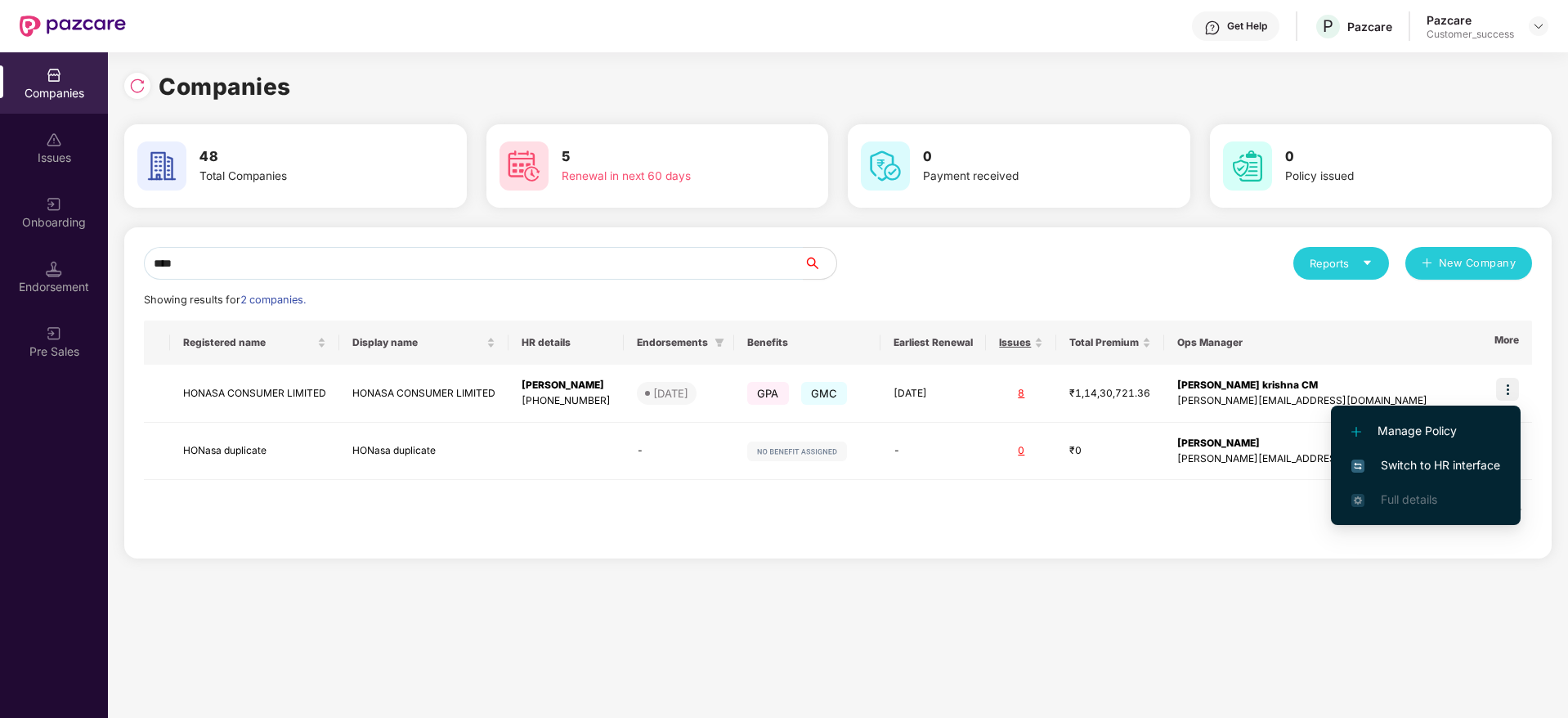
click at [1420, 462] on span "Switch to HR interface" at bounding box center [1426, 465] width 149 height 18
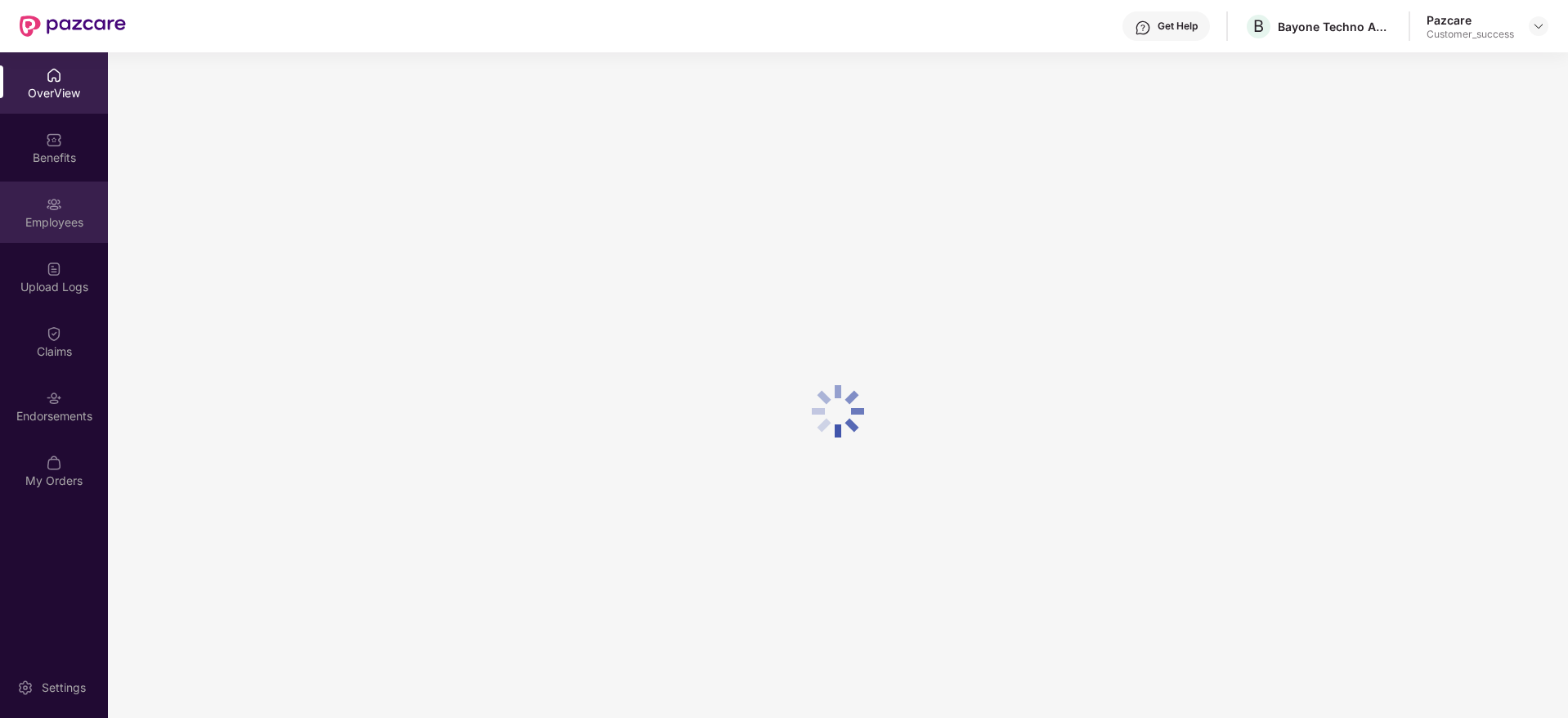
click at [59, 219] on div "Employees" at bounding box center [54, 222] width 108 height 16
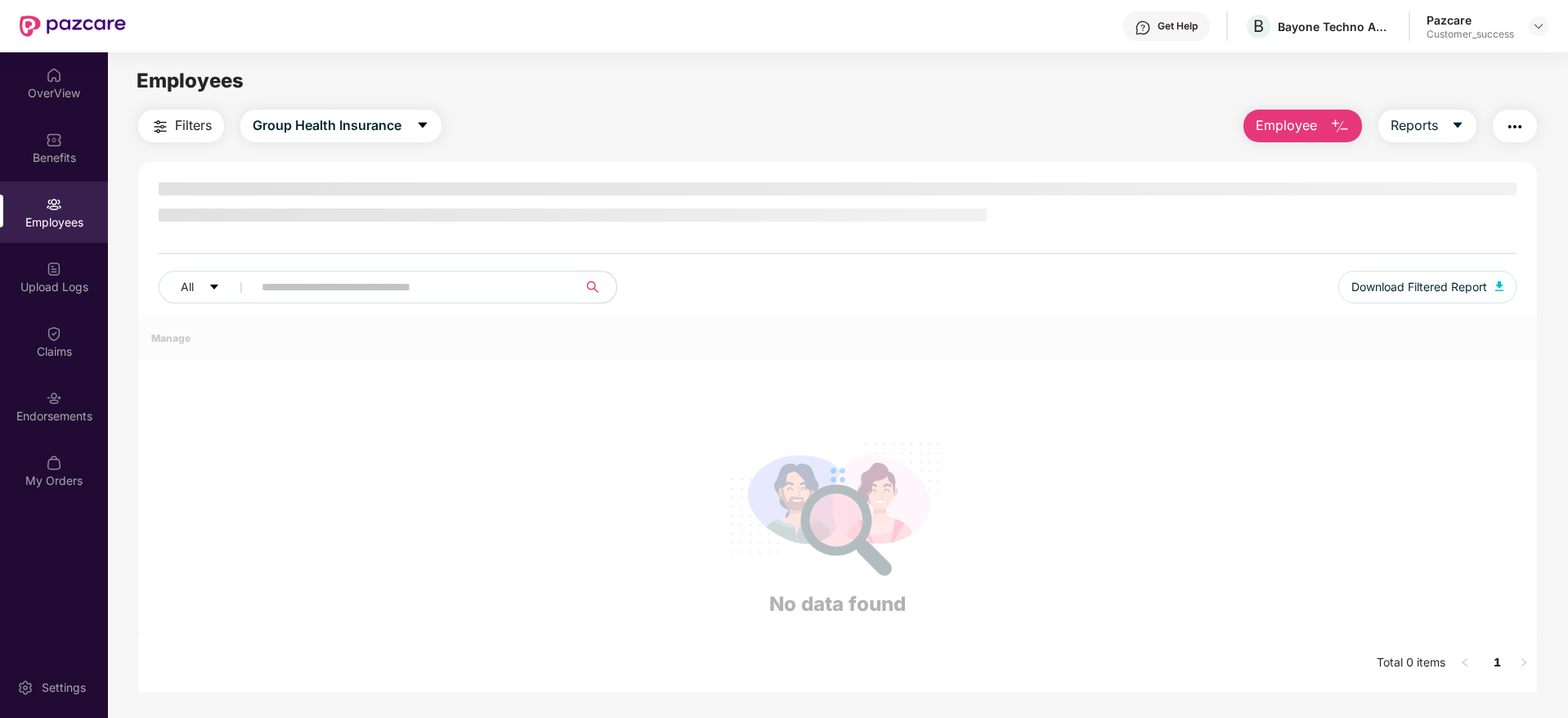
click at [312, 283] on input "text" at bounding box center [409, 287] width 294 height 24
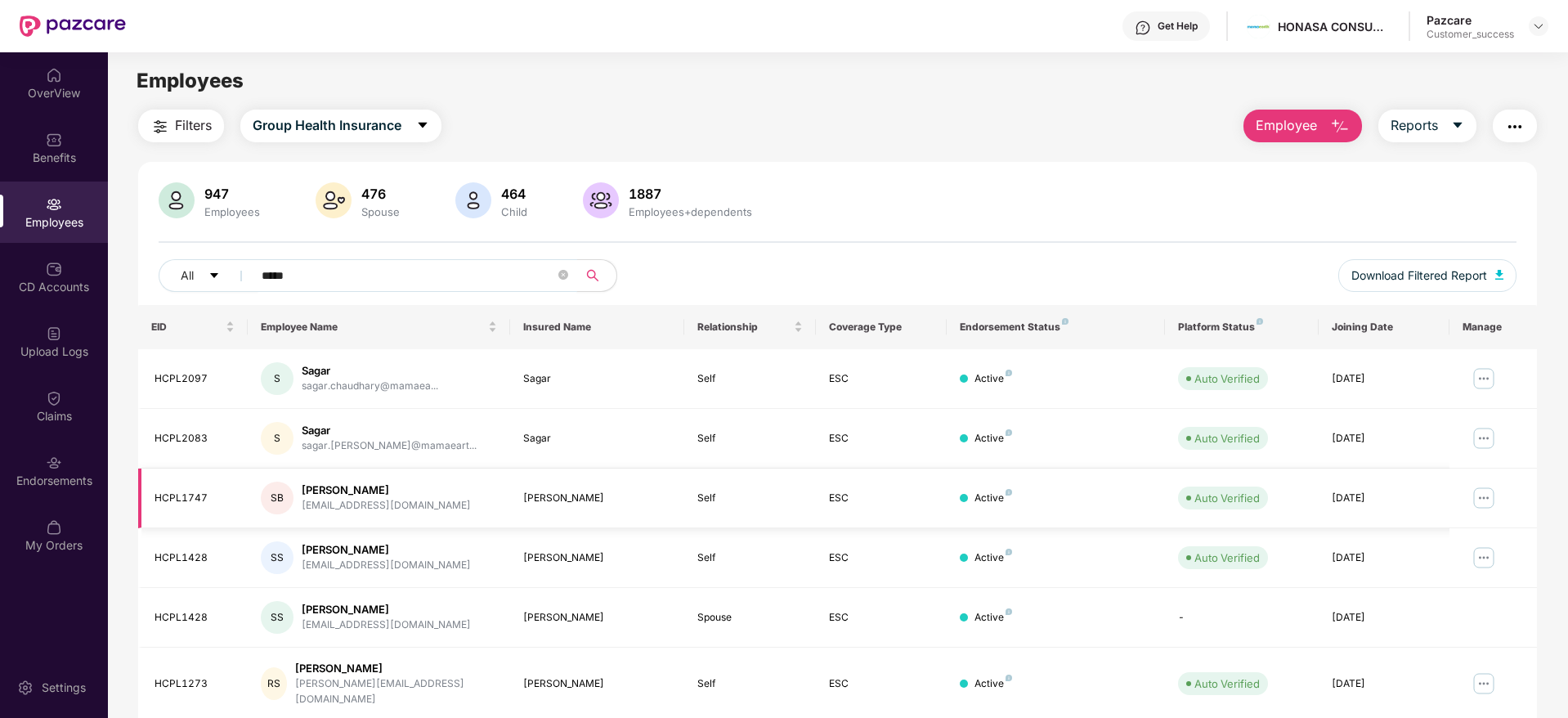
type input "*****"
click at [1481, 497] on img at bounding box center [1483, 497] width 26 height 26
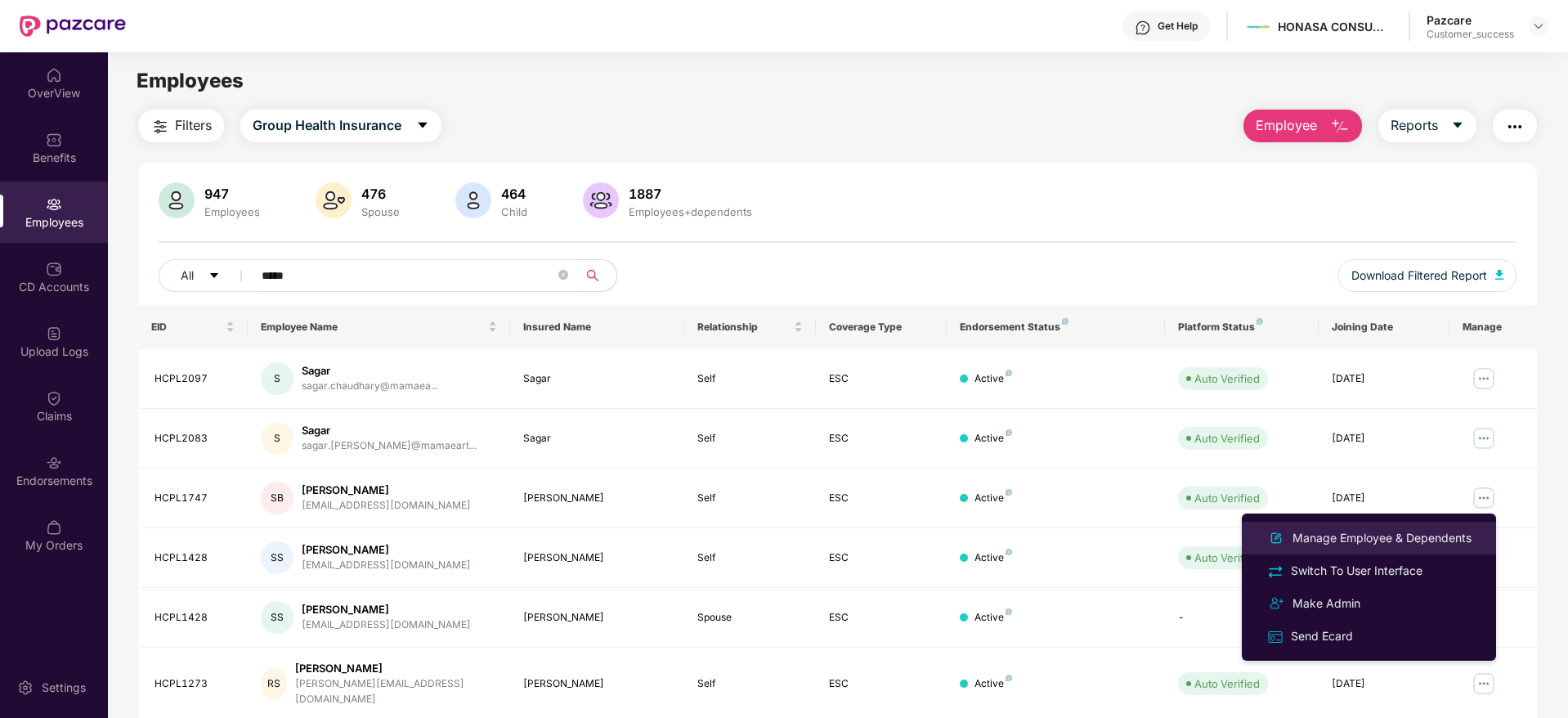
click at [1350, 539] on div "Manage Employee & Dependents" at bounding box center [1382, 538] width 185 height 18
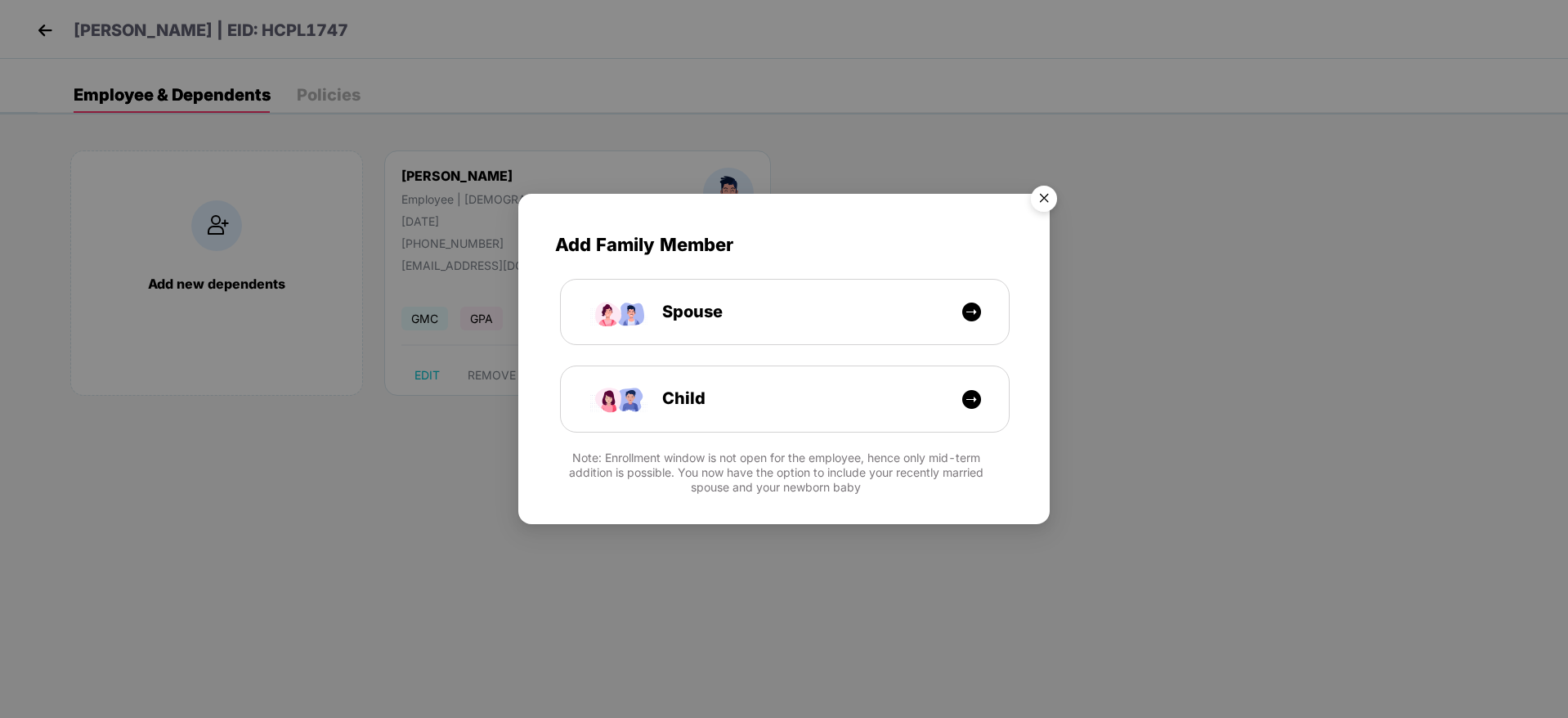
click at [1044, 203] on img "Close" at bounding box center [1044, 201] width 46 height 46
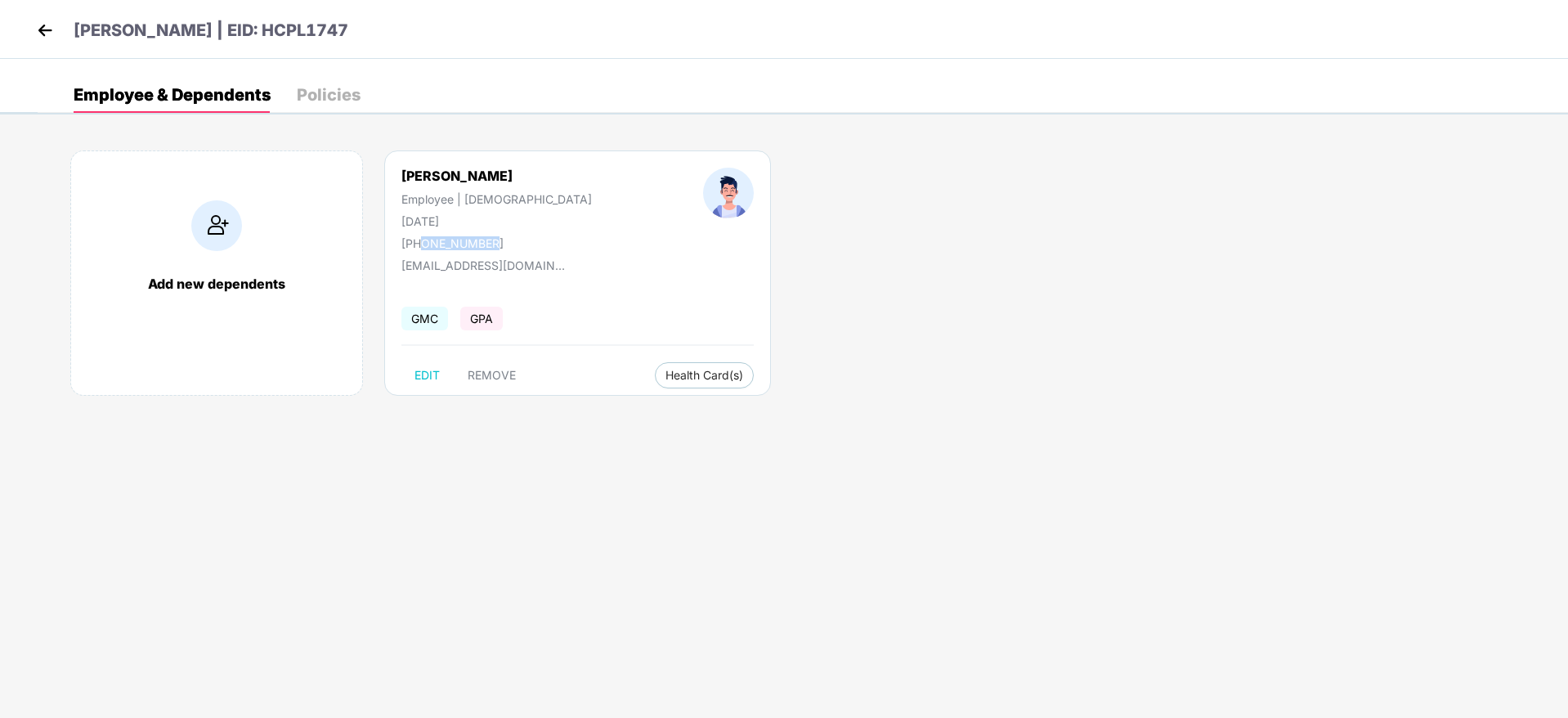
drag, startPoint x: 423, startPoint y: 244, endPoint x: 509, endPoint y: 239, distance: 86.1
click at [509, 239] on div "[PERSON_NAME] Employee | [DEMOGRAPHIC_DATA] [DATE] [PHONE_NUMBER]" at bounding box center [496, 209] width 302 height 82
copy div "8178902001"
click at [48, 34] on img at bounding box center [44, 30] width 24 height 24
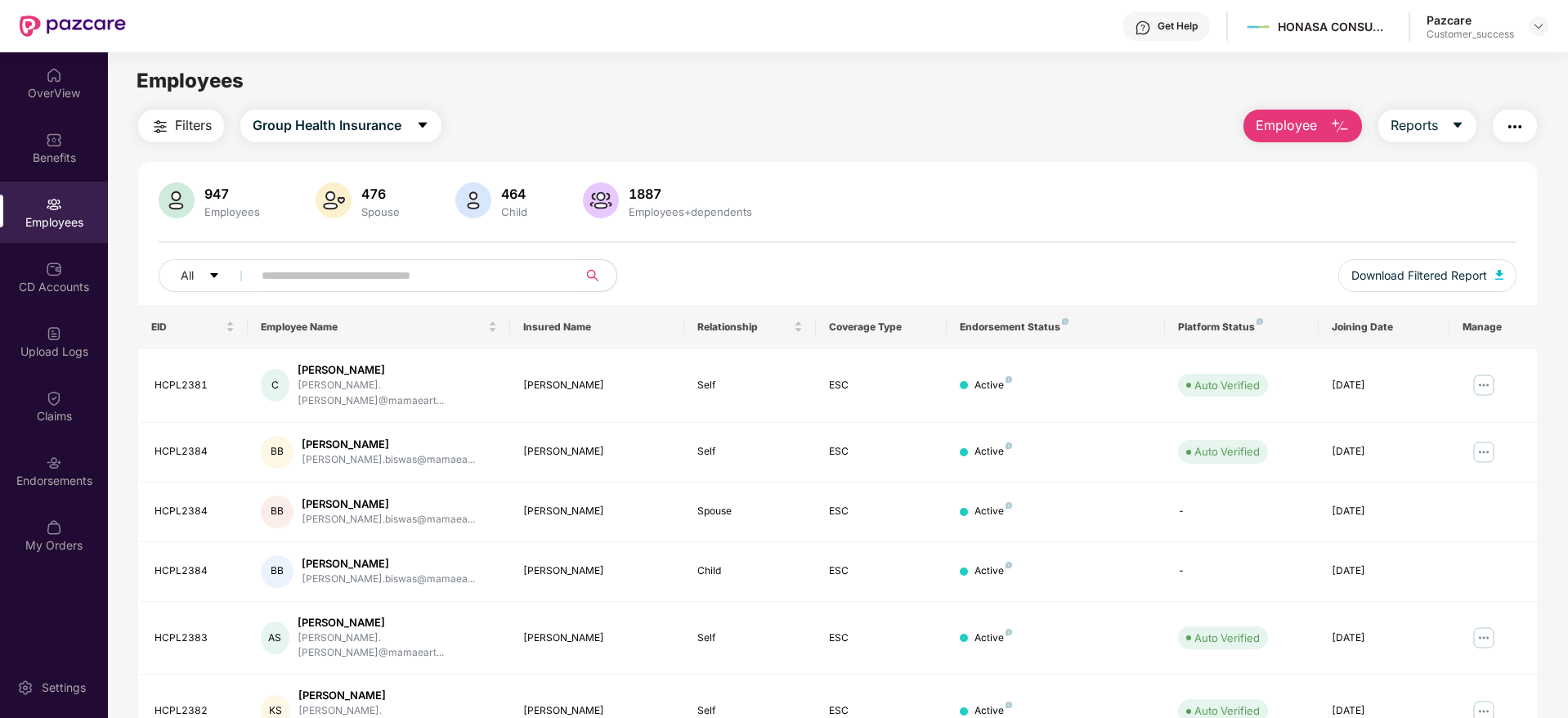
click at [542, 274] on input "text" at bounding box center [409, 275] width 294 height 24
